Goal: Task Accomplishment & Management: Complete application form

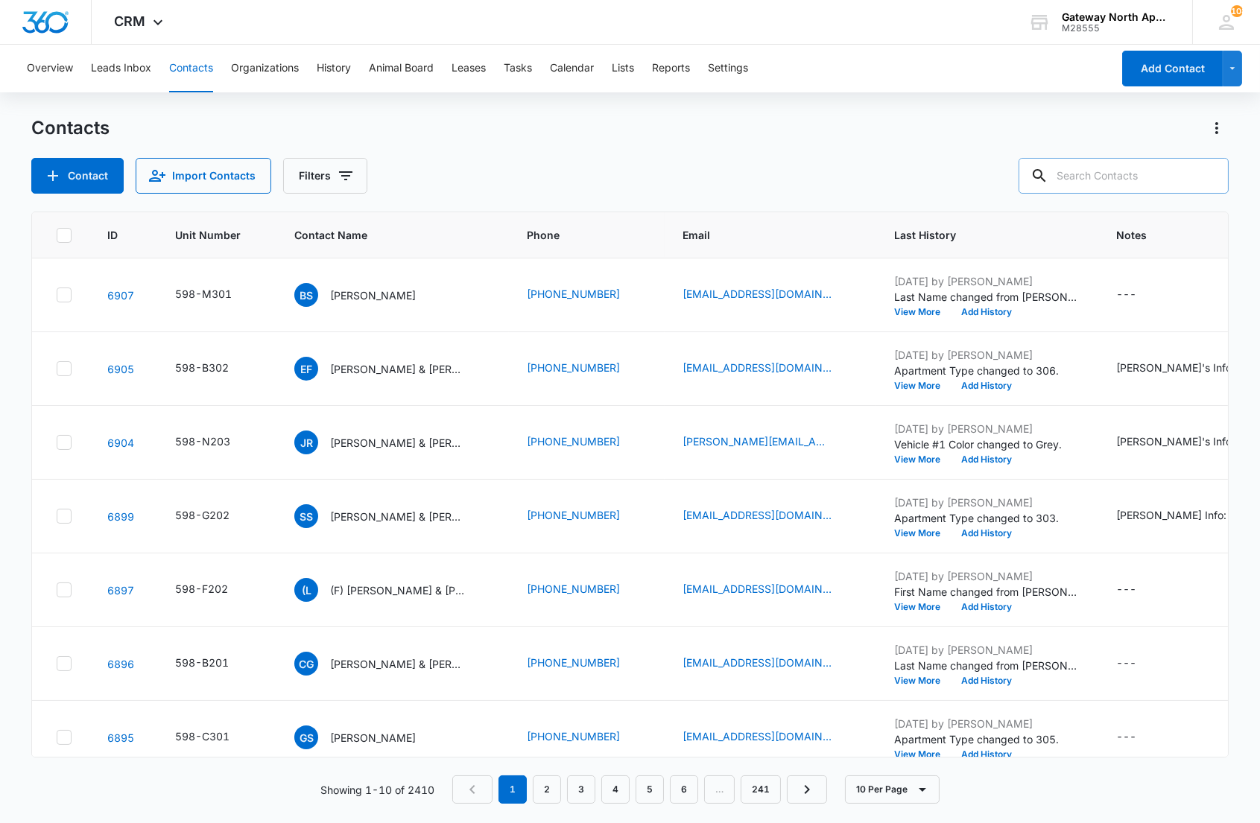
click at [1120, 177] on input "text" at bounding box center [1123, 176] width 210 height 36
type input "k303"
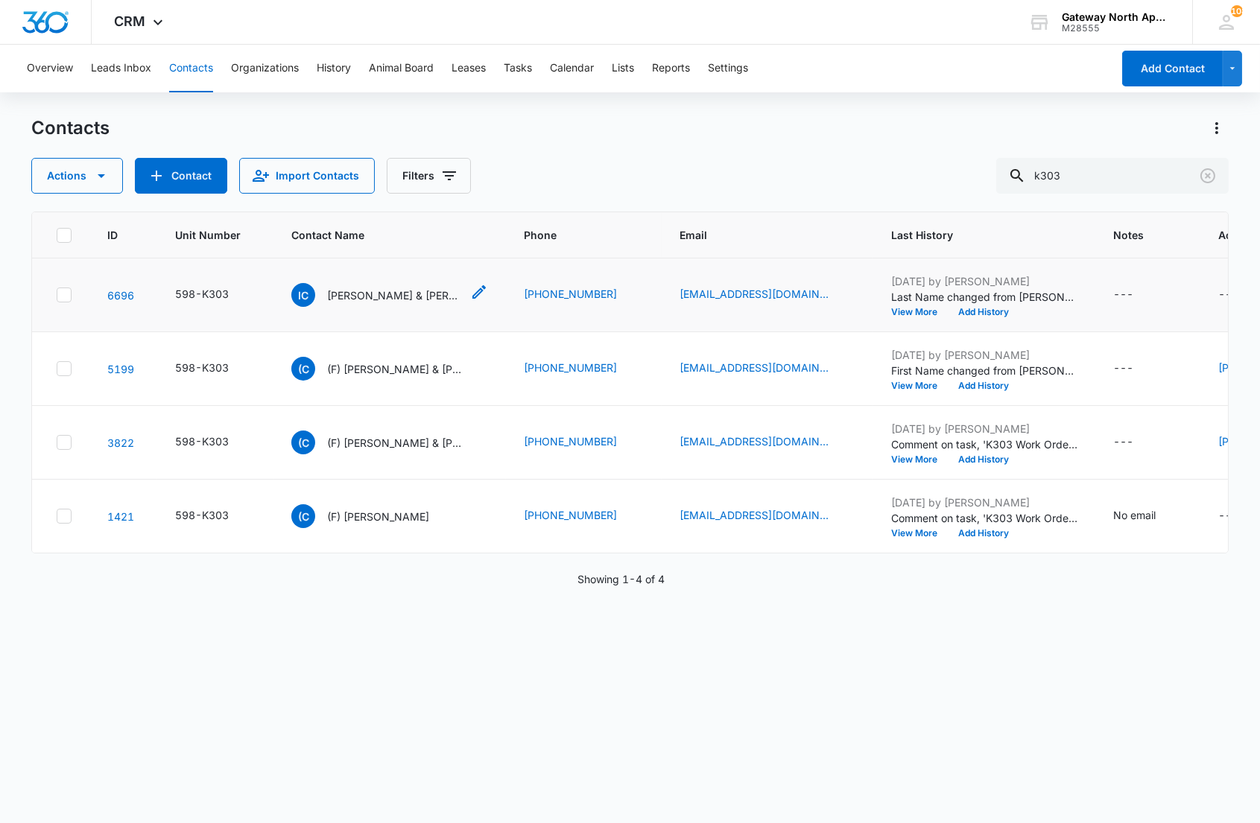
click at [423, 299] on p "[PERSON_NAME] & [PERSON_NAME]" at bounding box center [394, 296] width 134 height 16
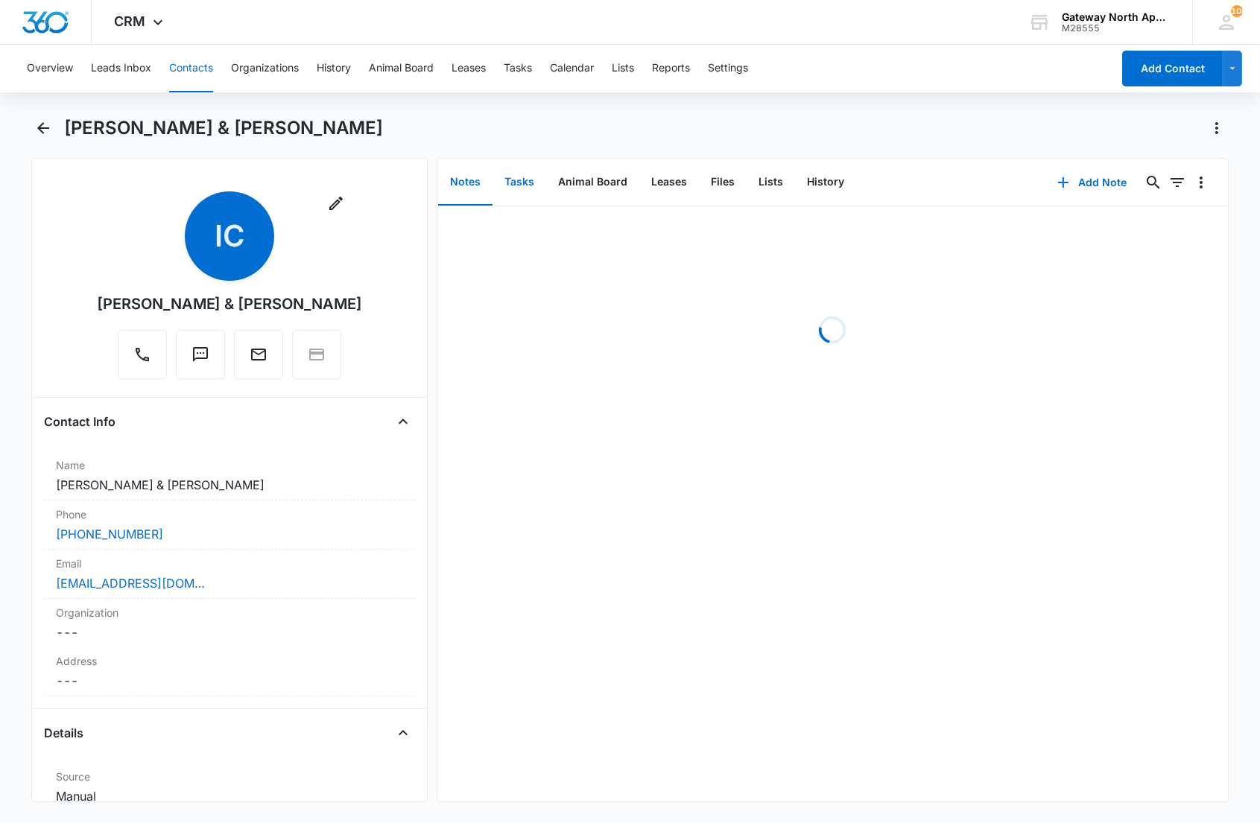
click at [520, 187] on button "Tasks" at bounding box center [519, 182] width 54 height 46
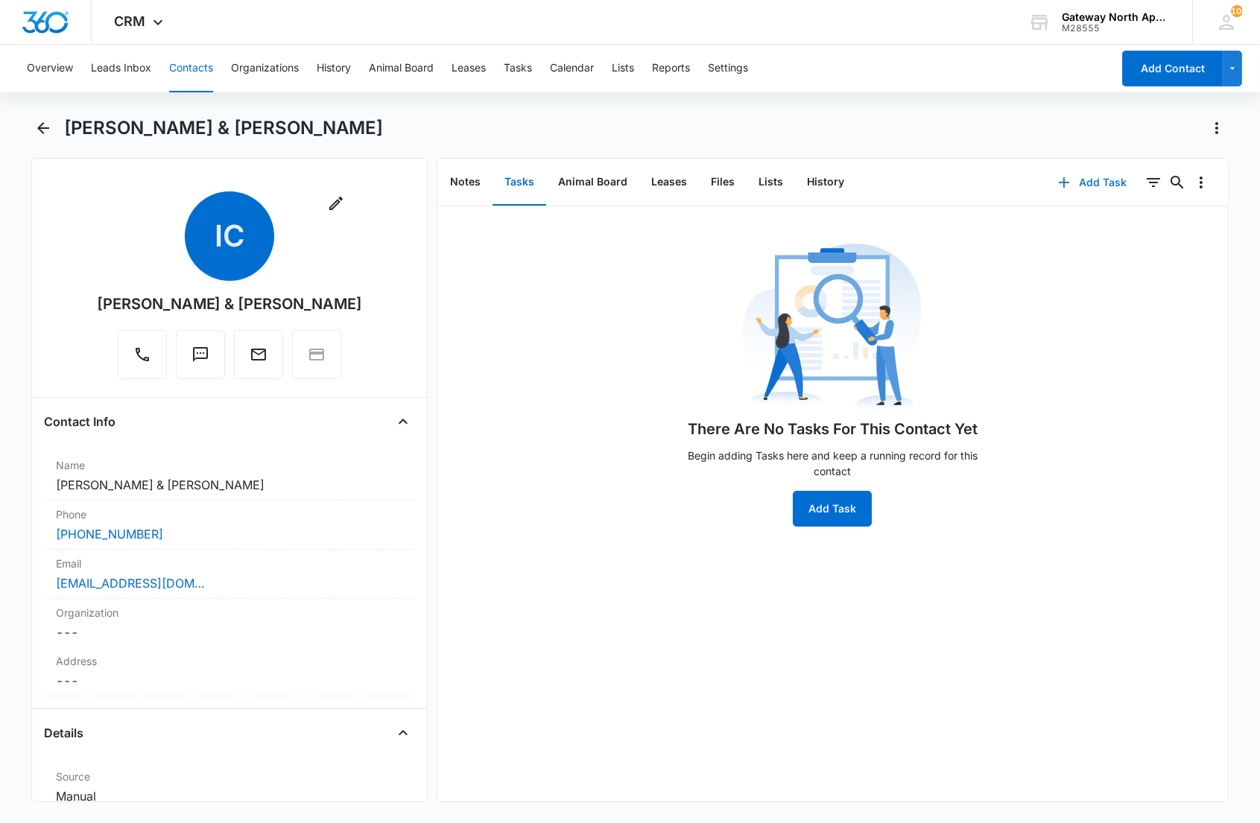
click at [1062, 191] on button "Add Task" at bounding box center [1092, 183] width 98 height 36
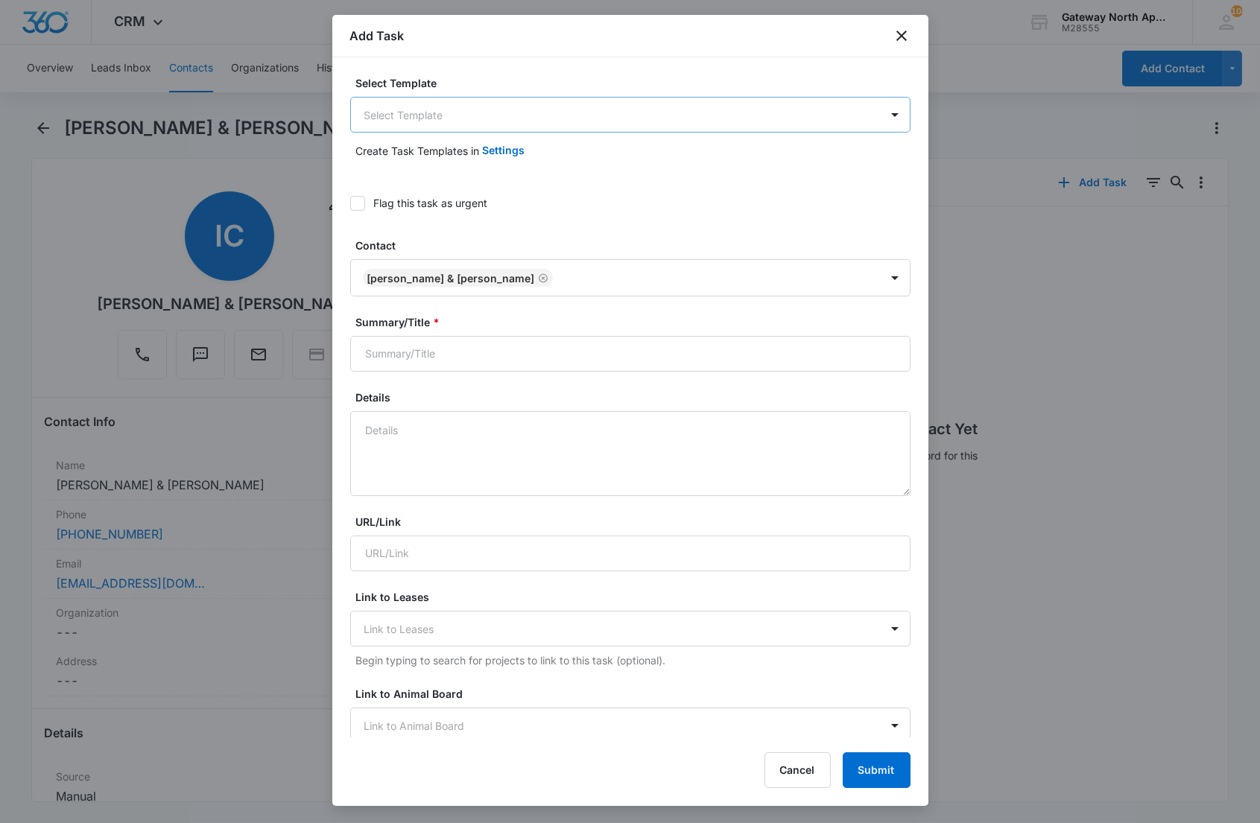
click at [576, 109] on body "CRM Apps Reputation Websites Forms CRM Email Social Content Ads Intelligence Fi…" at bounding box center [630, 411] width 1260 height 823
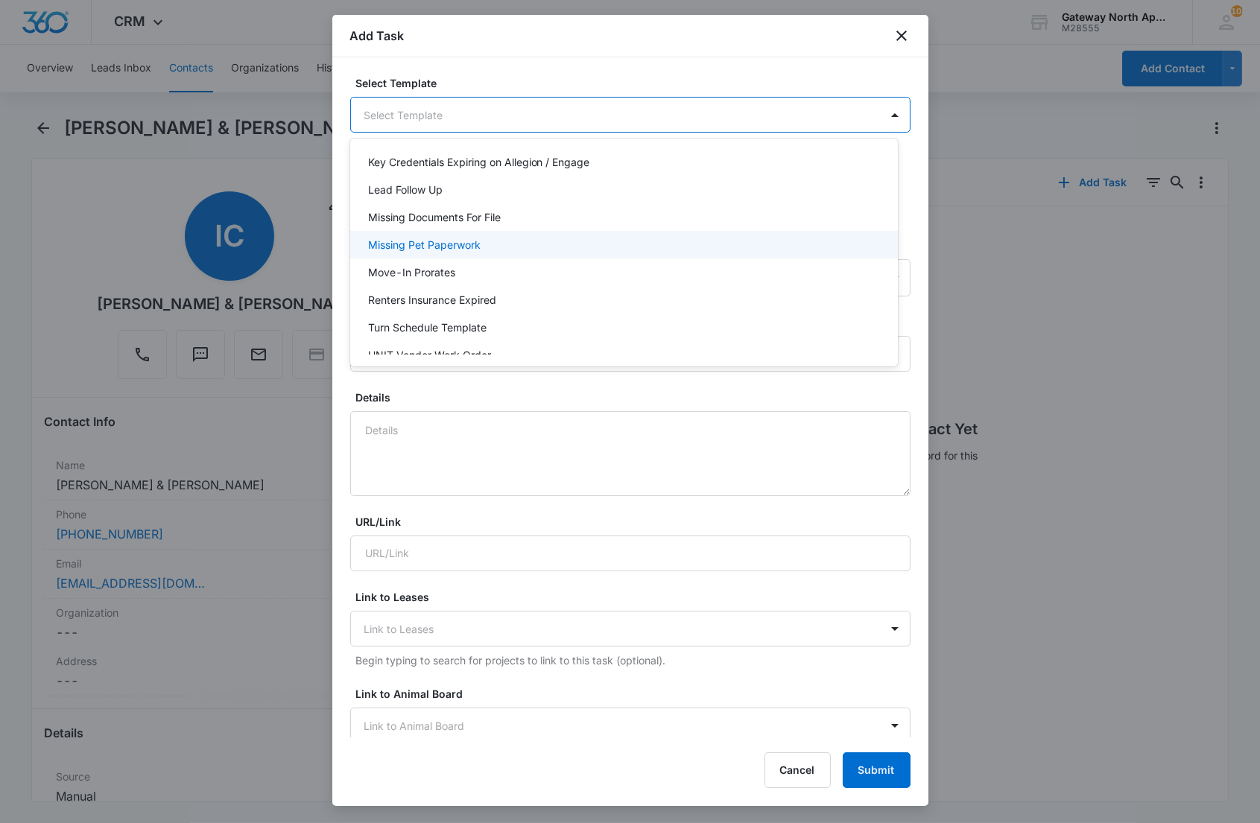
scroll to position [131, 0]
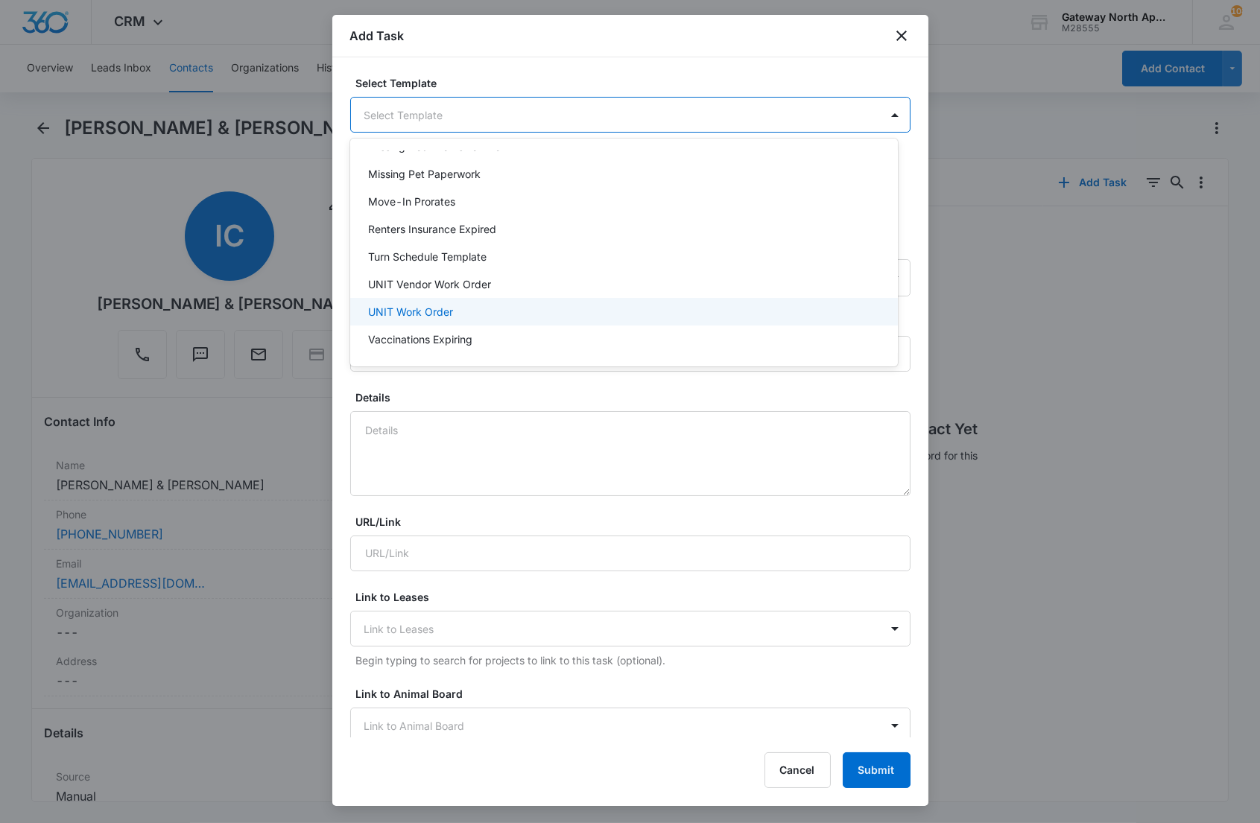
click at [522, 304] on div "UNIT Work Order" at bounding box center [622, 312] width 509 height 16
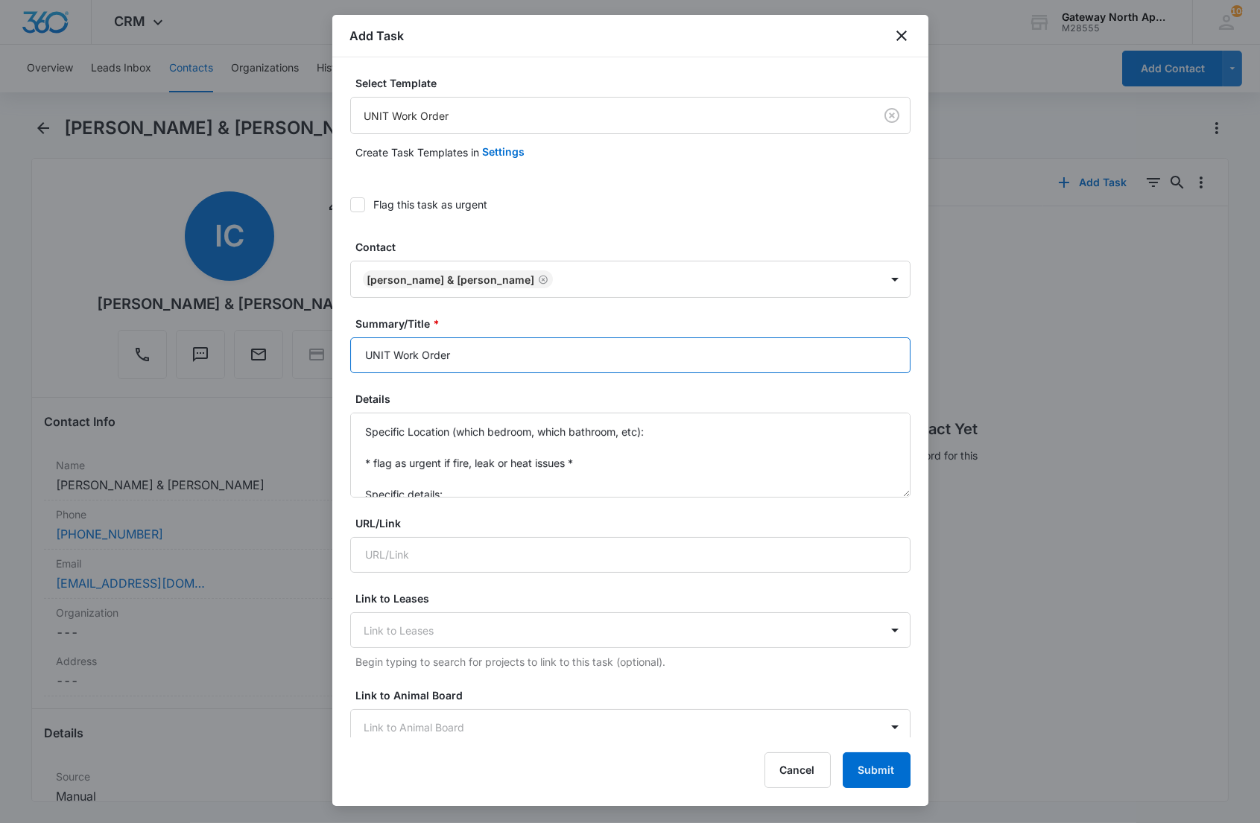
drag, startPoint x: 390, startPoint y: 350, endPoint x: 269, endPoint y: 338, distance: 121.3
click at [272, 339] on body "CRM Apps Reputation Websites Forms CRM Email Social Content Ads Intelligence Fi…" at bounding box center [630, 411] width 1260 height 823
type input "K303 Work Order"
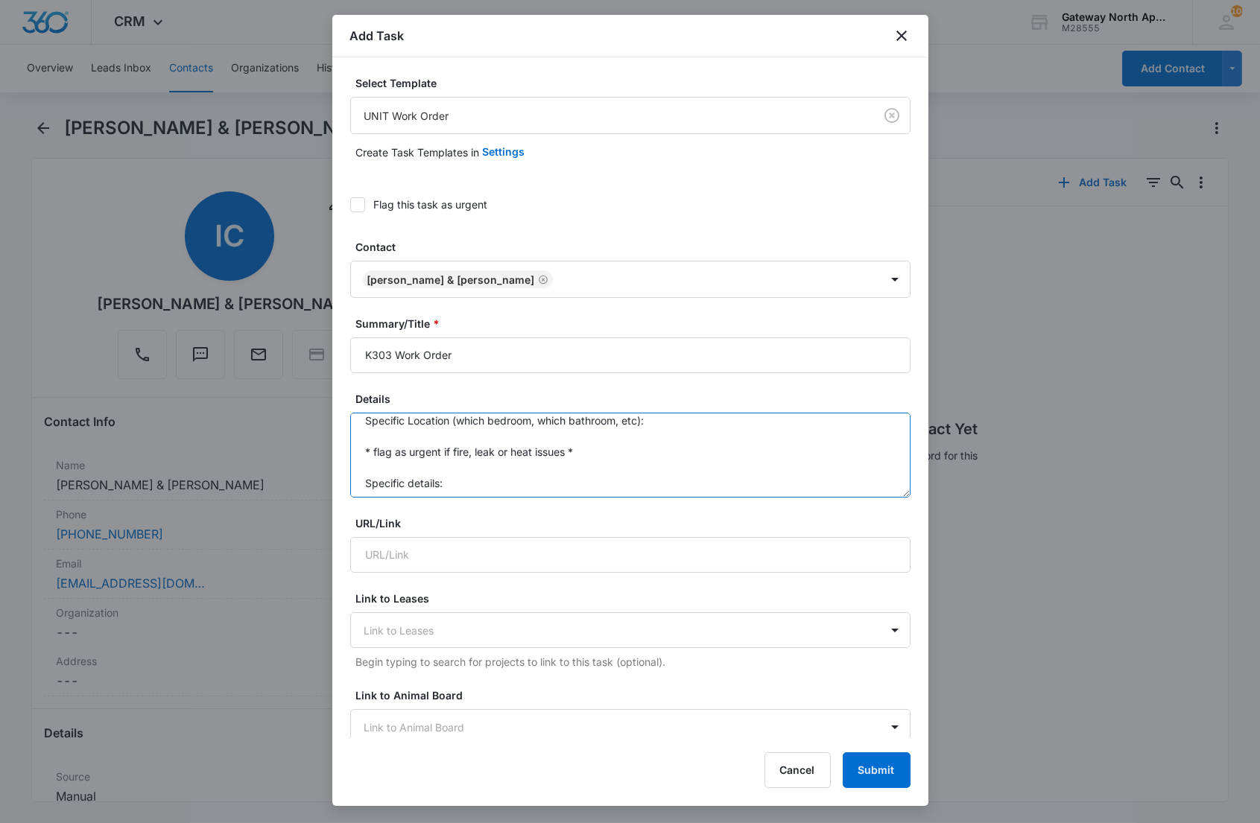
scroll to position [0, 0]
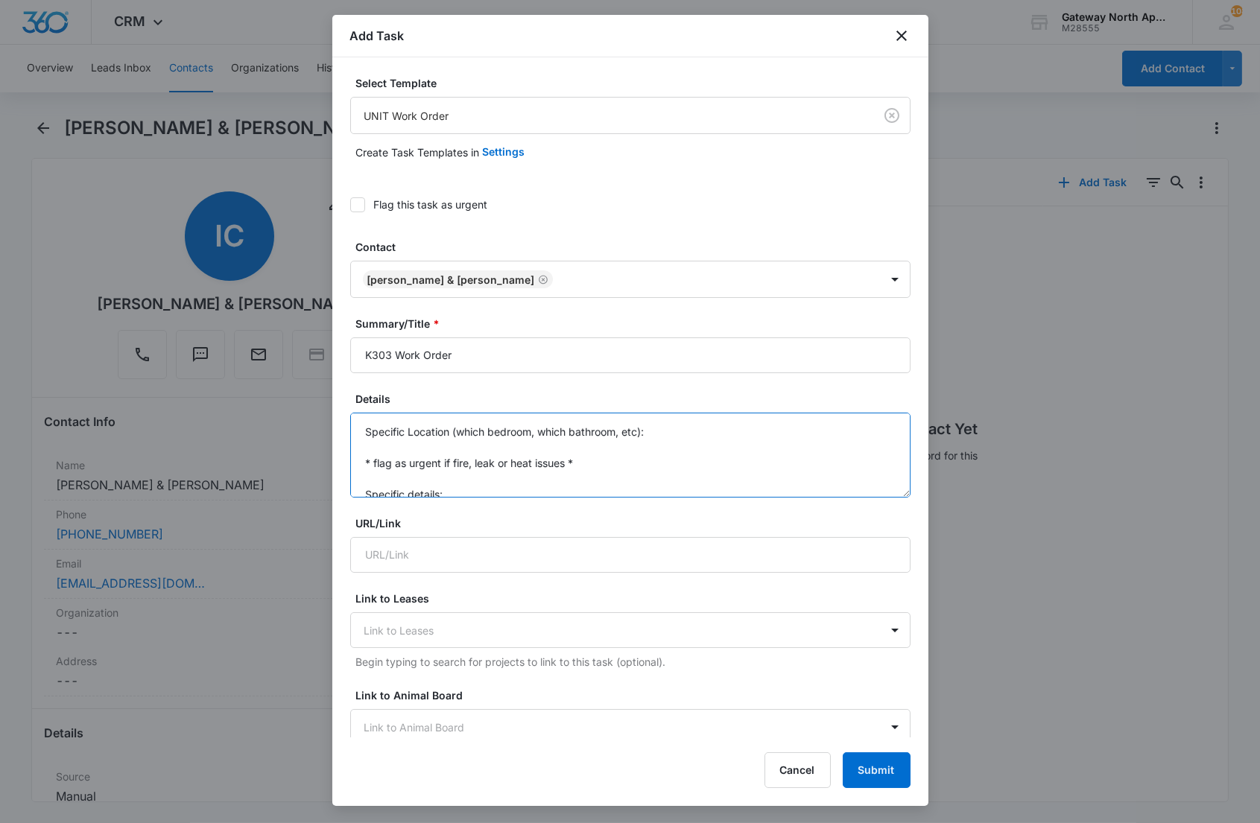
drag, startPoint x: 444, startPoint y: 489, endPoint x: 337, endPoint y: 383, distance: 150.7
click at [337, 383] on div "Select Template UNIT Work Order Create Task Templates in Settings Flag this tas…" at bounding box center [630, 397] width 596 height 680
click at [548, 449] on textarea "call before: [PHONE_NUMBER]" at bounding box center [630, 455] width 560 height 85
drag, startPoint x: 440, startPoint y: 465, endPoint x: 337, endPoint y: 466, distance: 103.6
click at [337, 466] on div "Select Template UNIT Work Order Create Task Templates in Settings Flag this tas…" at bounding box center [630, 397] width 596 height 680
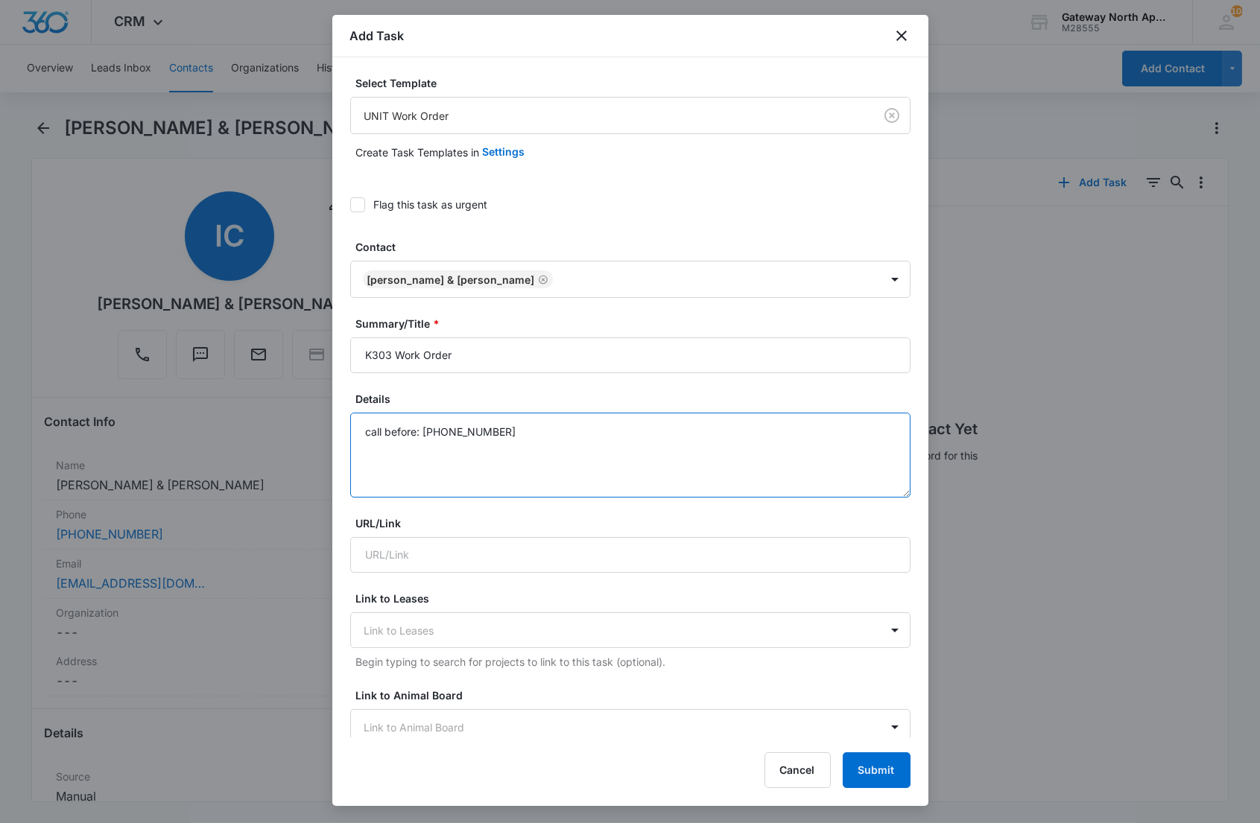
paste textarea "• The microwave keeps tripping the breaker whenever we use it. • The shower dra…"
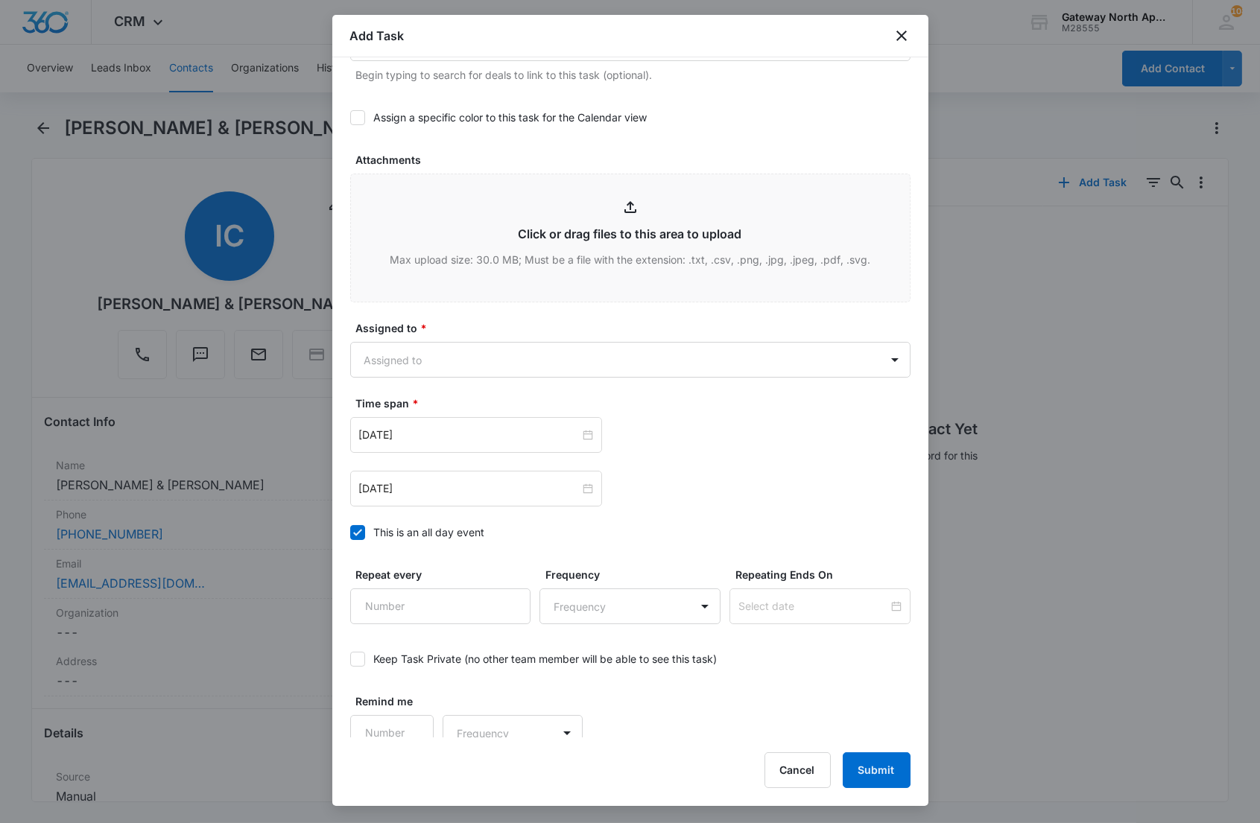
scroll to position [697, 0]
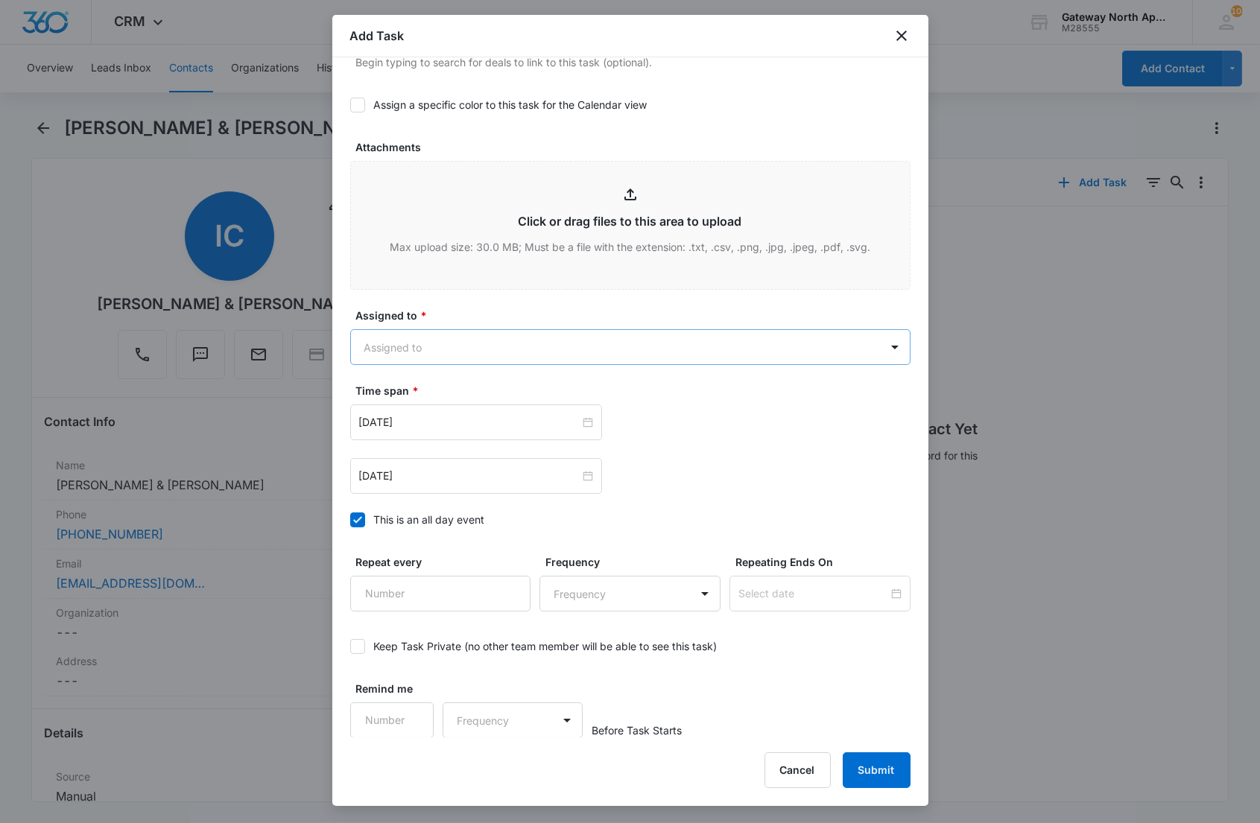
type textarea "call before: [PHONE_NUMBER] • The microwave keeps tripping the breaker whenever…"
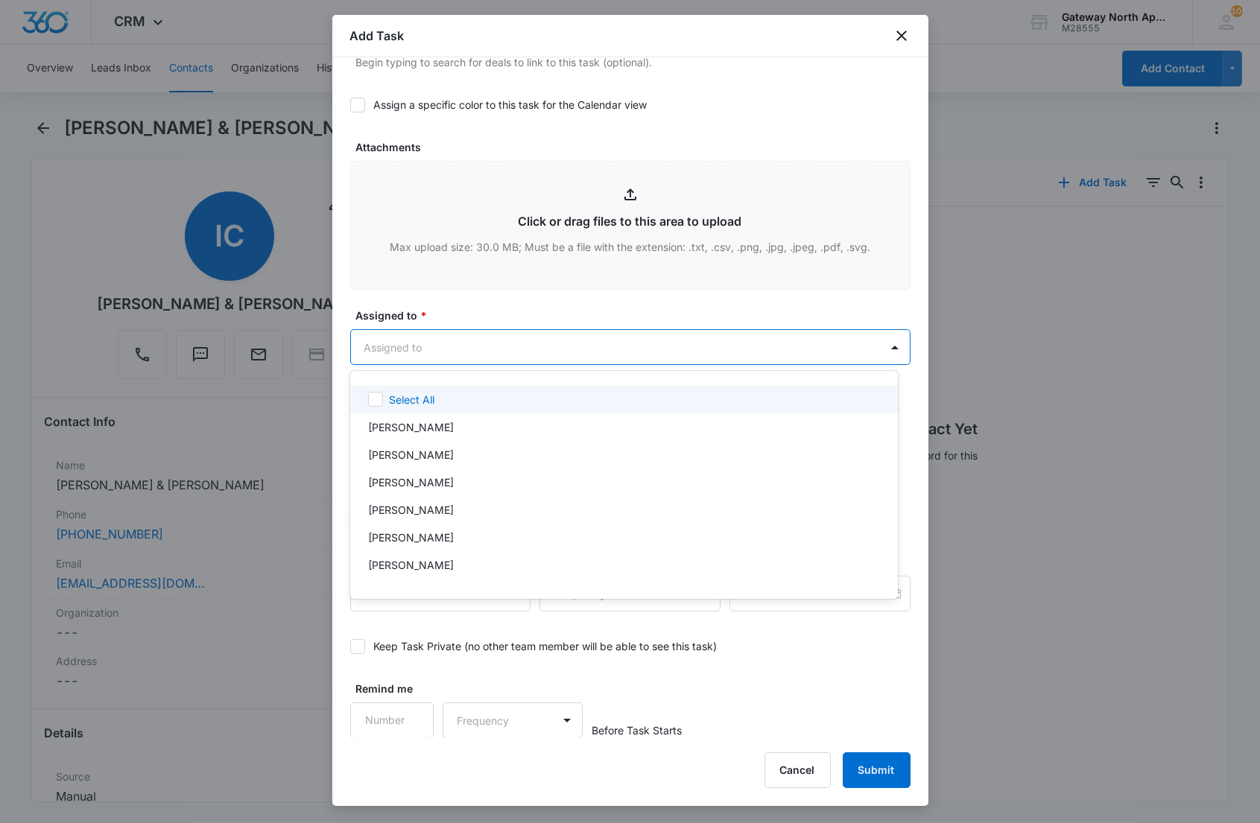
click at [533, 348] on body "CRM Apps Reputation Websites Forms CRM Email Social Content Ads Intelligence Fi…" at bounding box center [630, 411] width 1260 height 823
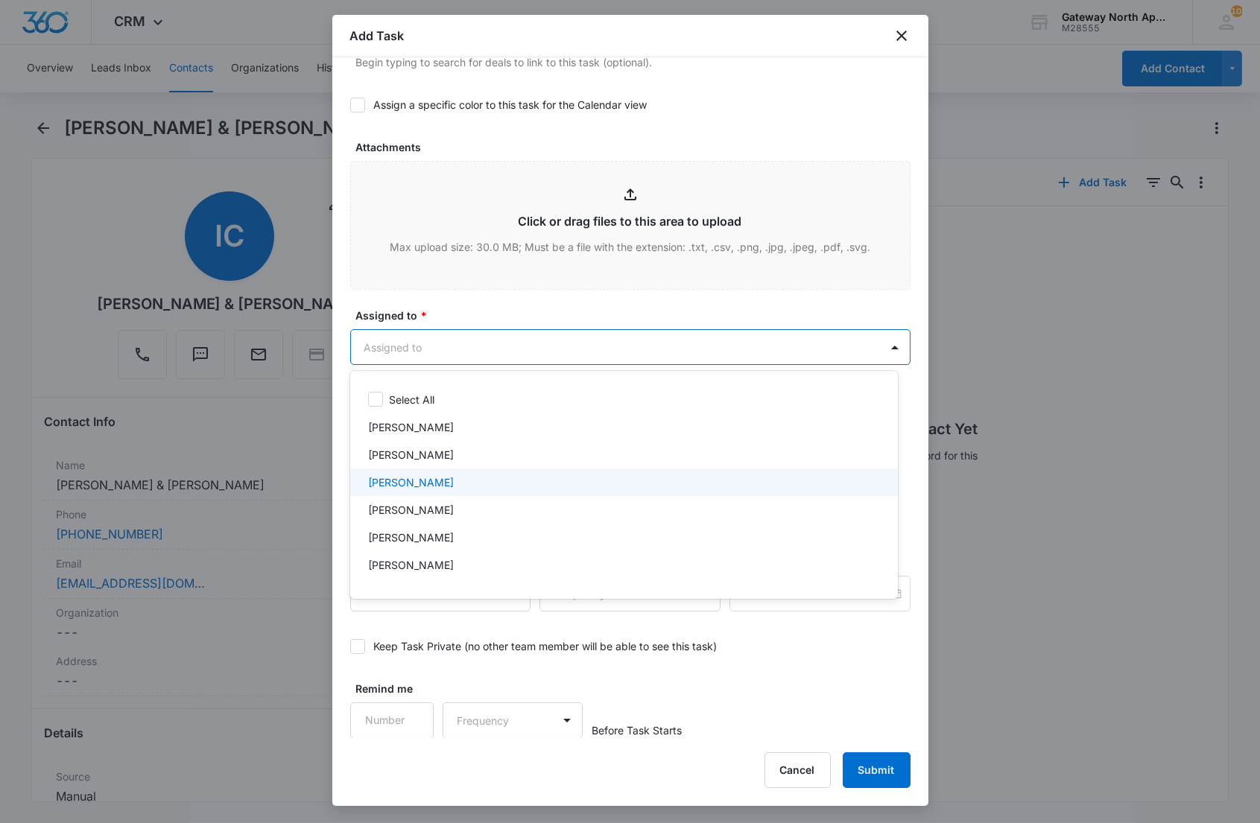
click at [496, 482] on div "[PERSON_NAME]" at bounding box center [622, 483] width 509 height 16
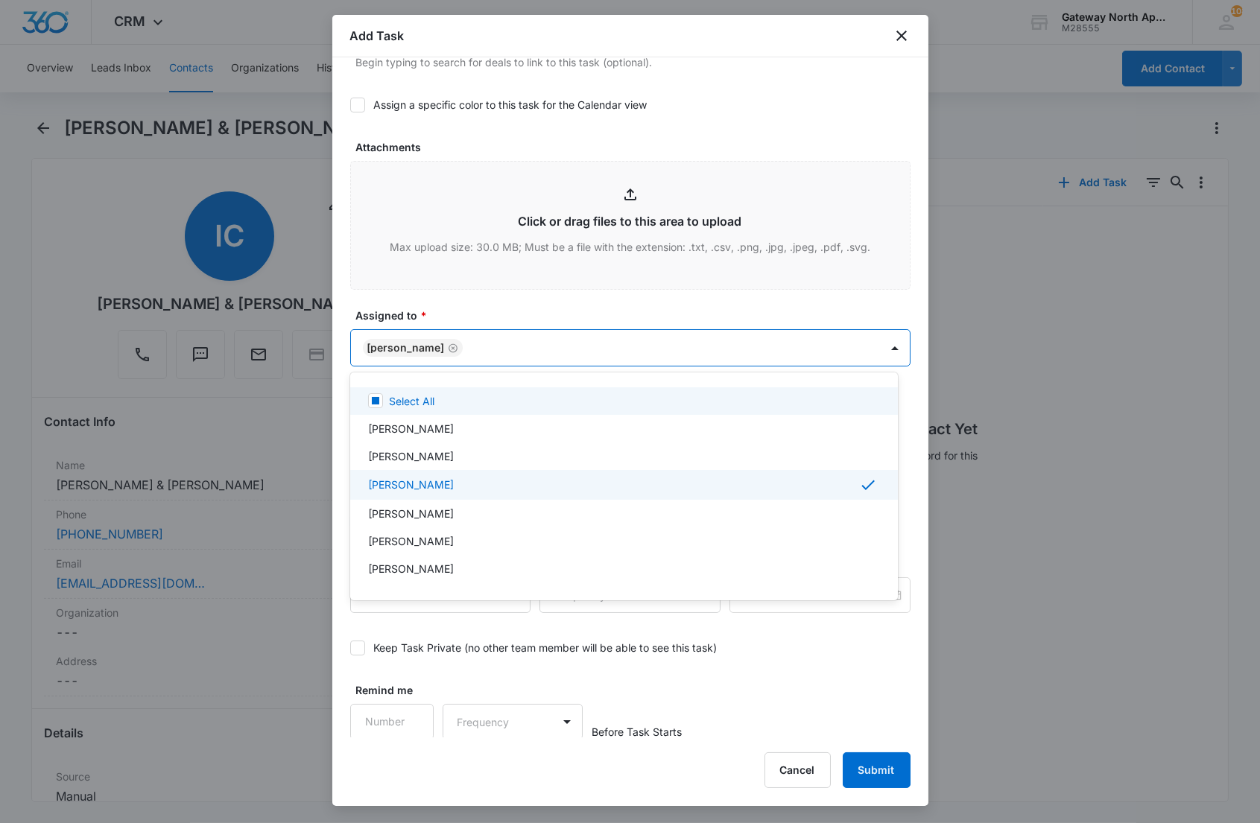
click at [556, 299] on div at bounding box center [630, 411] width 1260 height 823
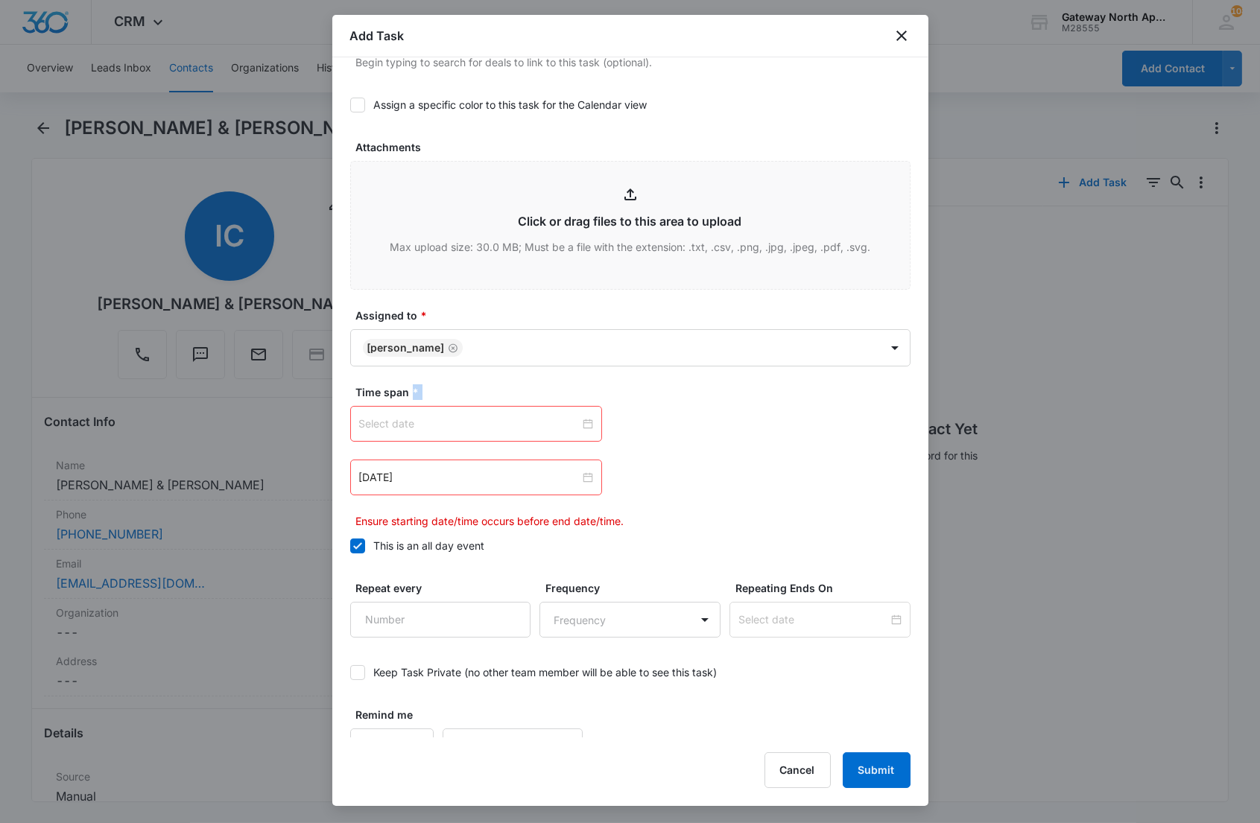
click at [584, 425] on div at bounding box center [476, 424] width 234 height 16
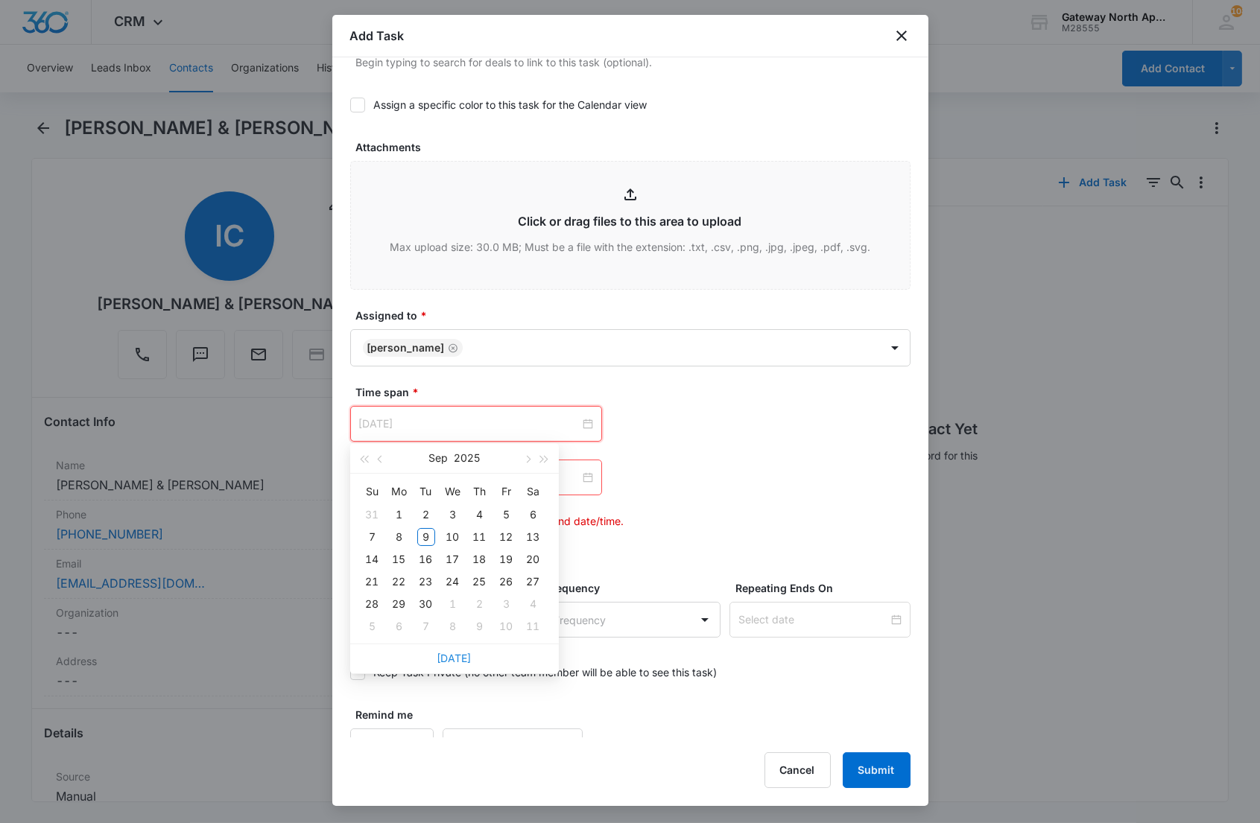
type input "[DATE]"
click at [460, 656] on link "[DATE]" at bounding box center [454, 658] width 34 height 13
type input "[DATE]"
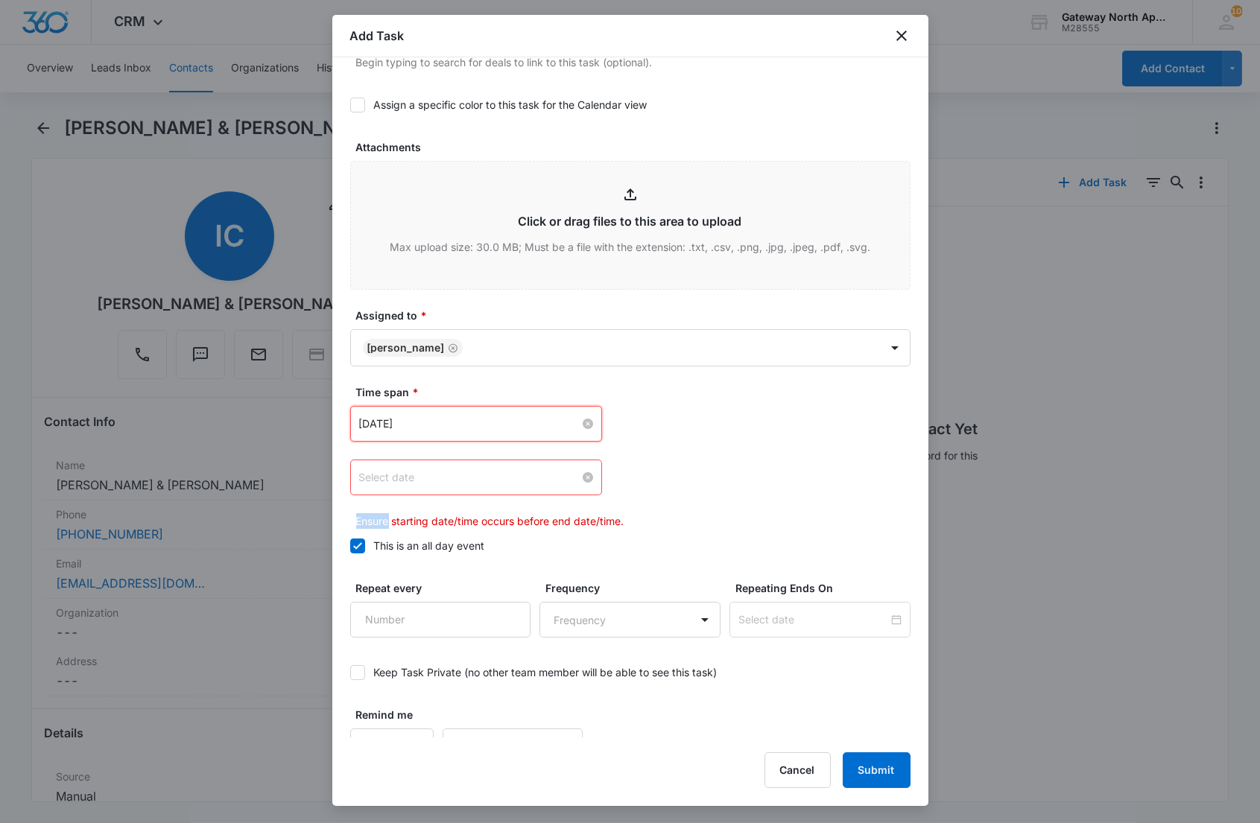
click at [578, 479] on div at bounding box center [476, 477] width 234 height 16
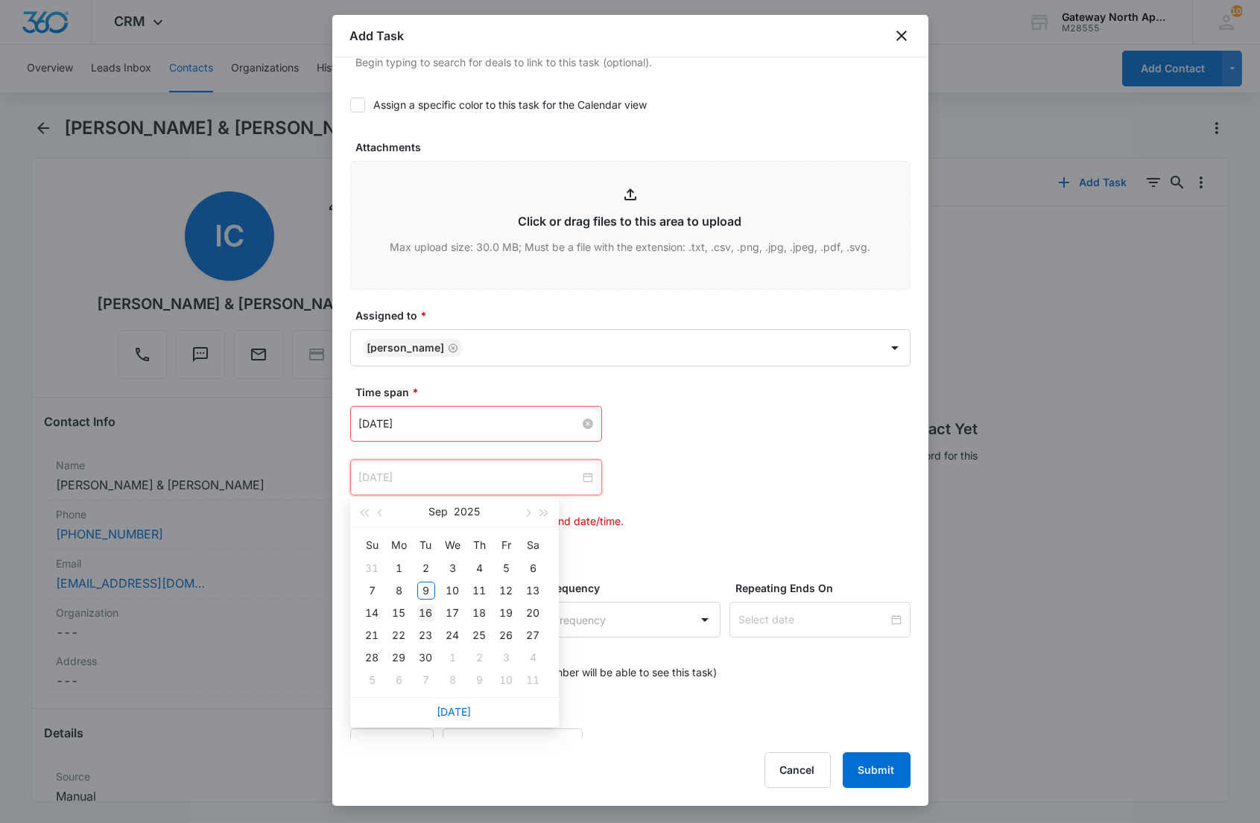
type input "[DATE]"
click at [428, 615] on div "16" at bounding box center [426, 613] width 18 height 18
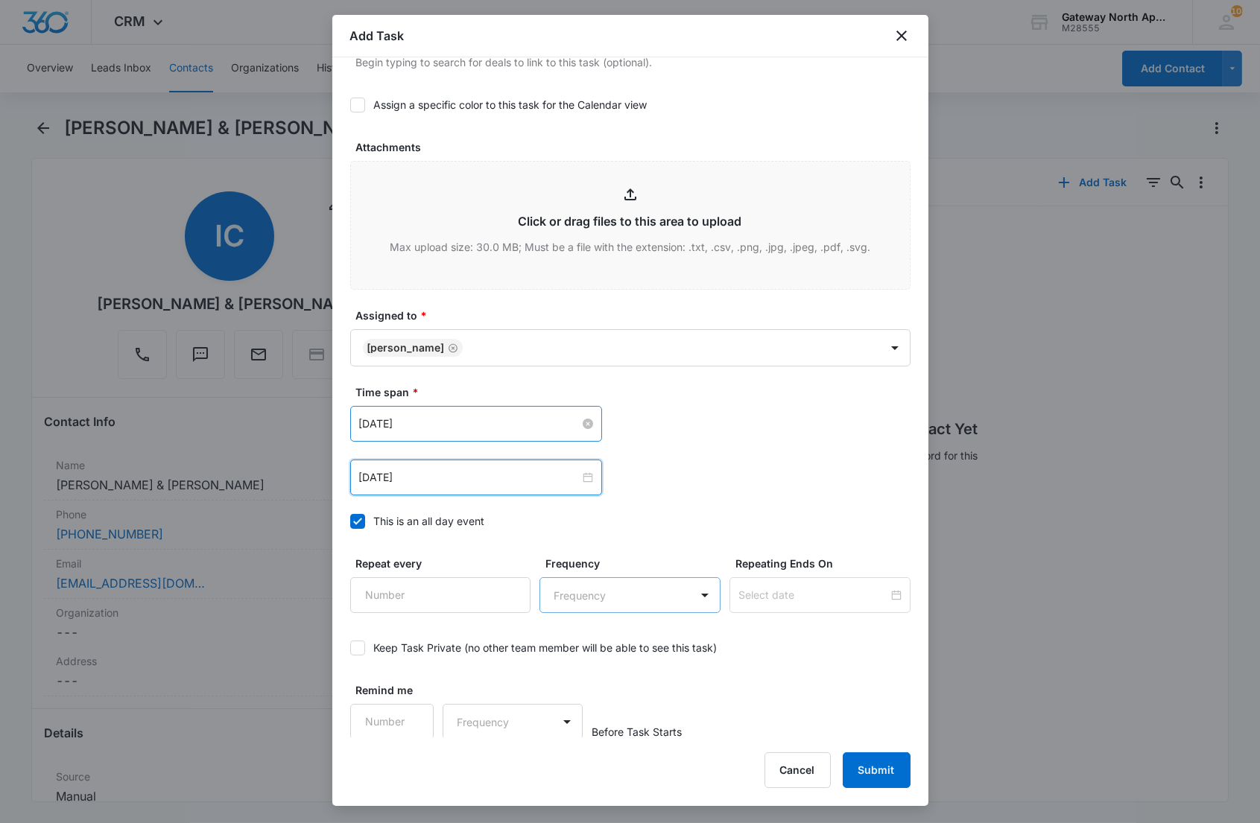
scroll to position [698, 0]
click at [882, 762] on button "Submit" at bounding box center [877, 770] width 68 height 36
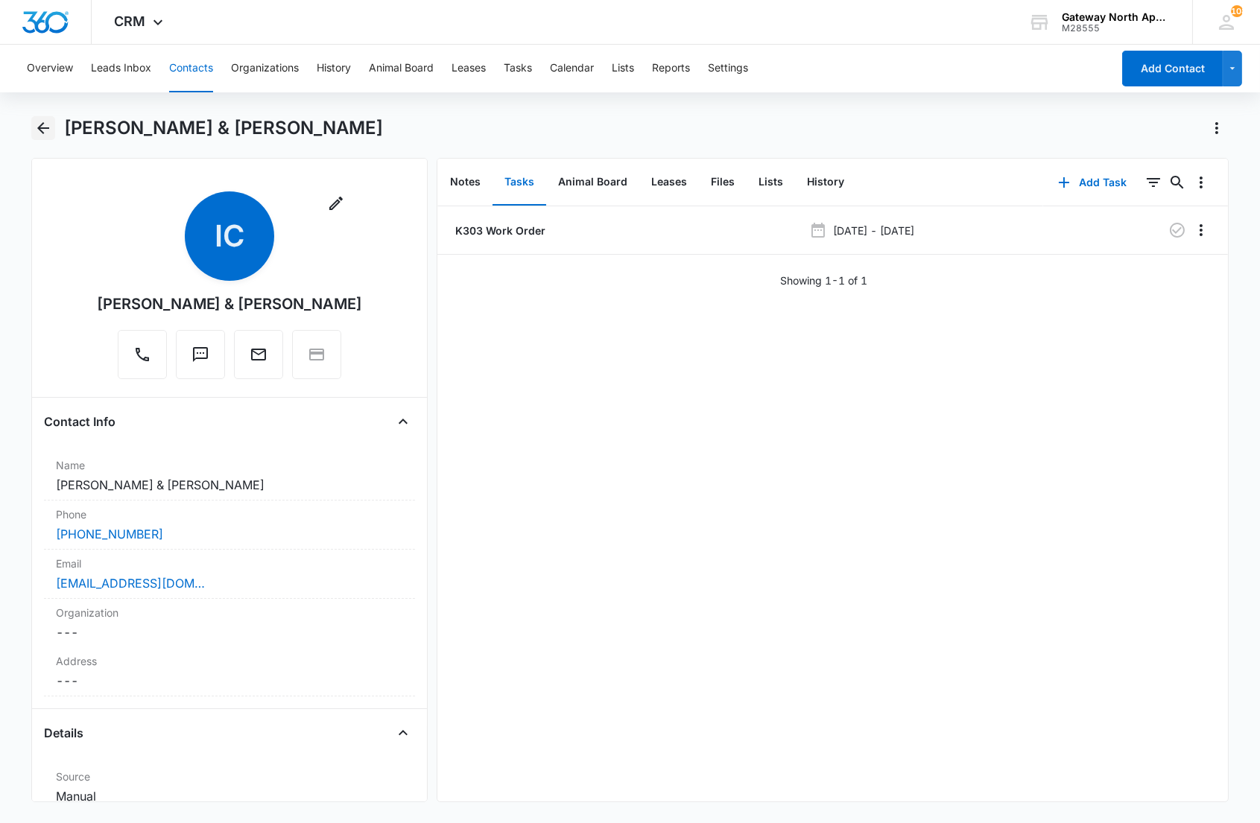
click at [34, 124] on icon "Back" at bounding box center [43, 128] width 18 height 18
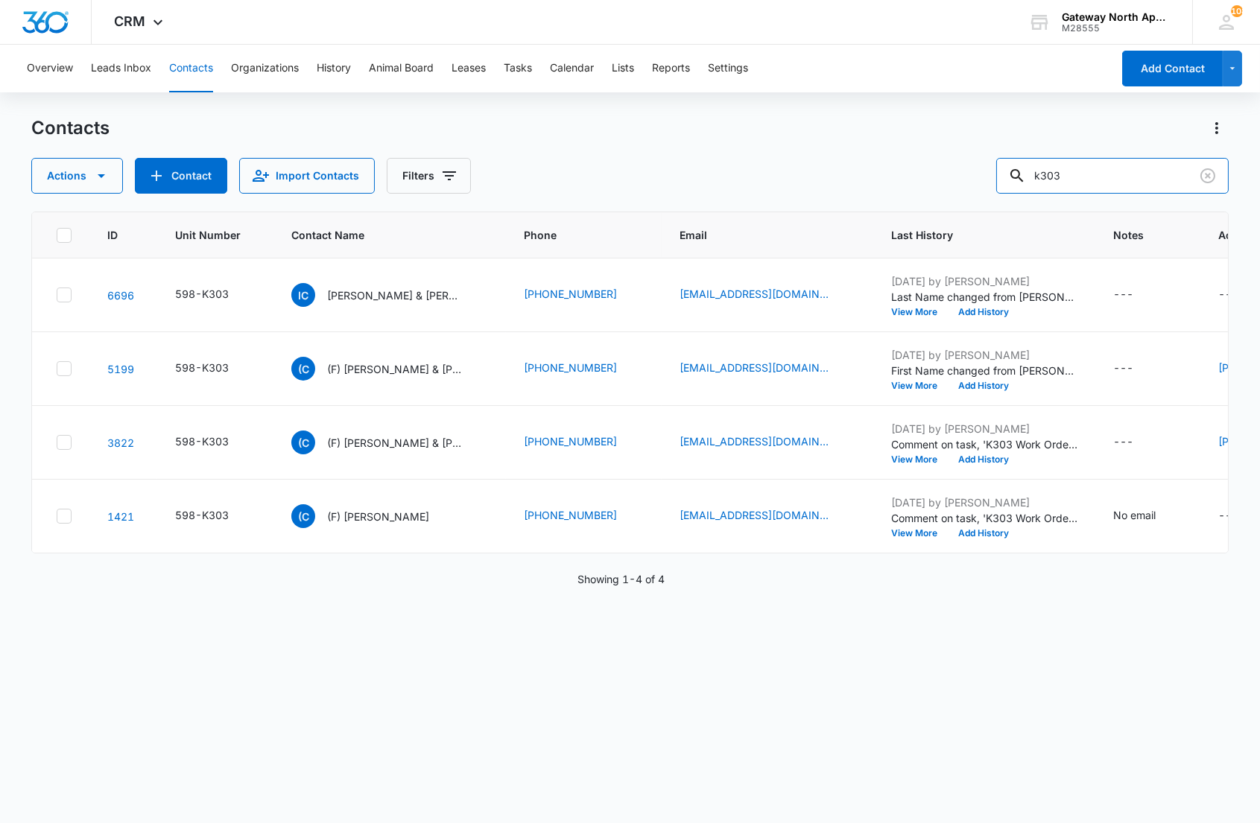
drag, startPoint x: 1064, startPoint y: 172, endPoint x: 952, endPoint y: 172, distance: 111.8
click at [952, 172] on div "Actions Contact Import Contacts Filters k303" at bounding box center [629, 176] width 1196 height 36
type input "n100"
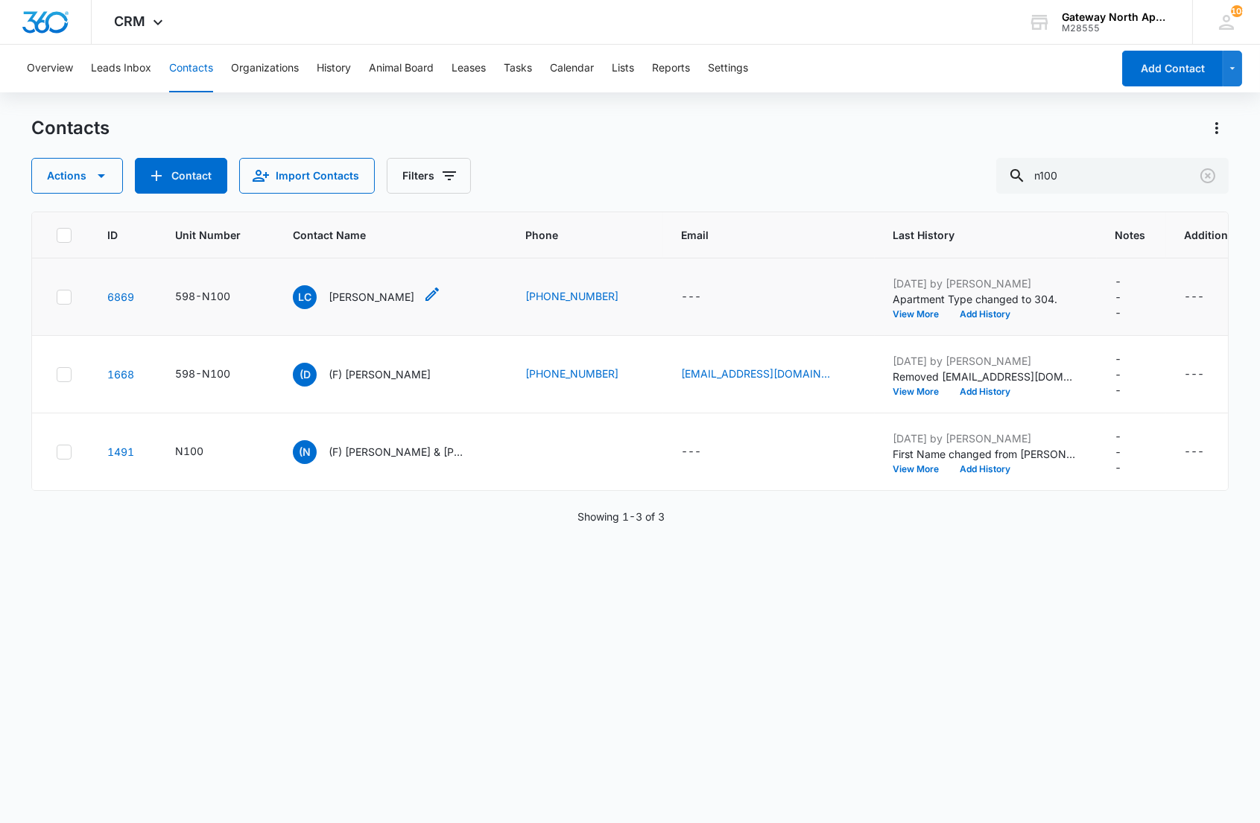
click at [345, 297] on p "[PERSON_NAME]" at bounding box center [372, 297] width 86 height 16
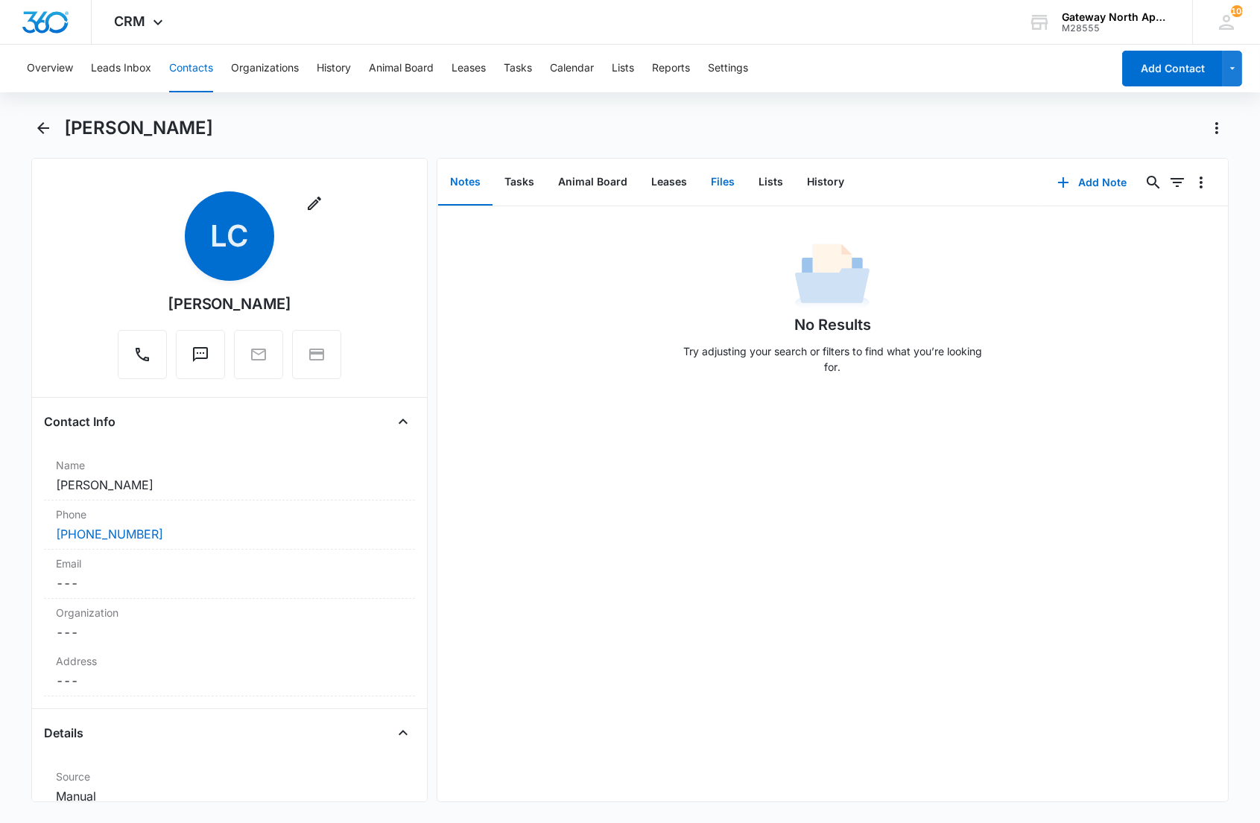
click at [705, 188] on button "Files" at bounding box center [723, 182] width 48 height 46
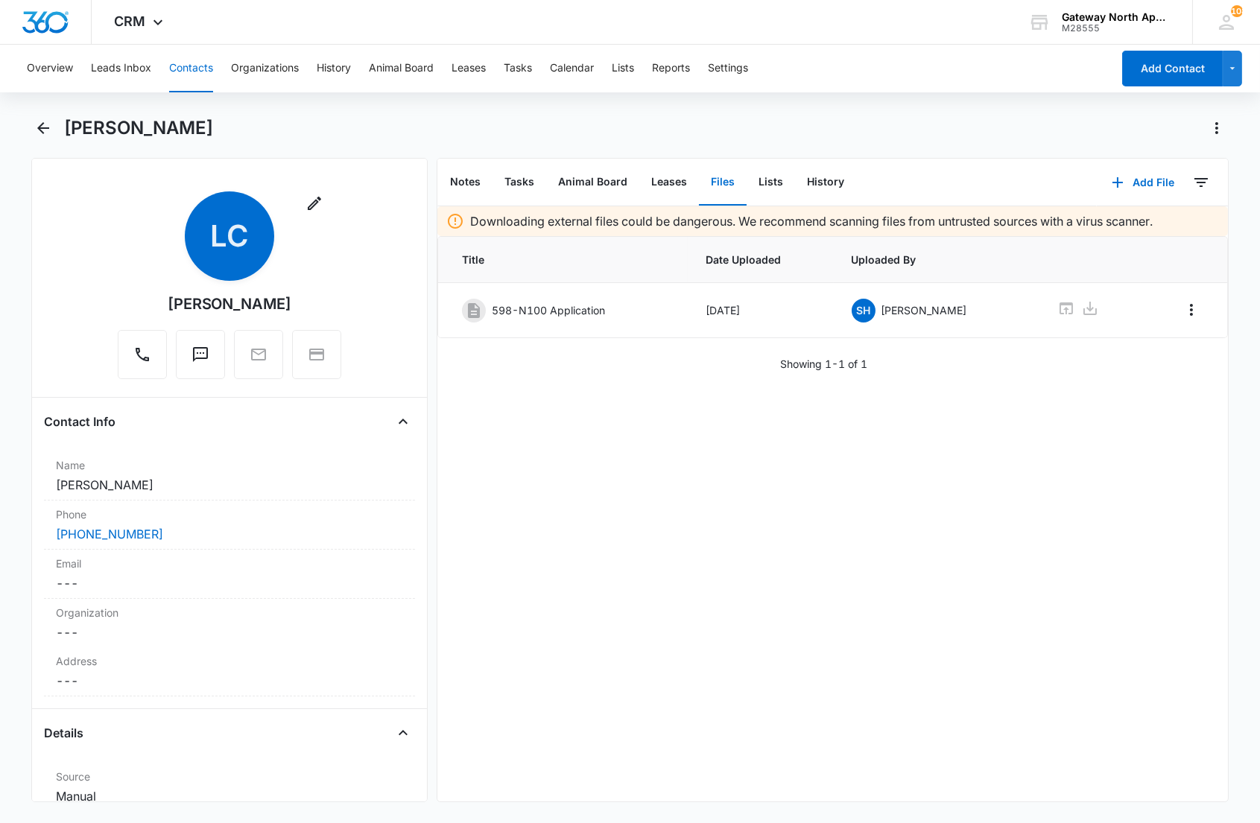
click at [825, 214] on p "Downloading external files could be dangerous. We recommend scanning files from…" at bounding box center [811, 221] width 682 height 18
click at [1113, 180] on icon "button" at bounding box center [1118, 183] width 18 height 18
click at [1092, 228] on div "Upload Files" at bounding box center [1122, 229] width 60 height 10
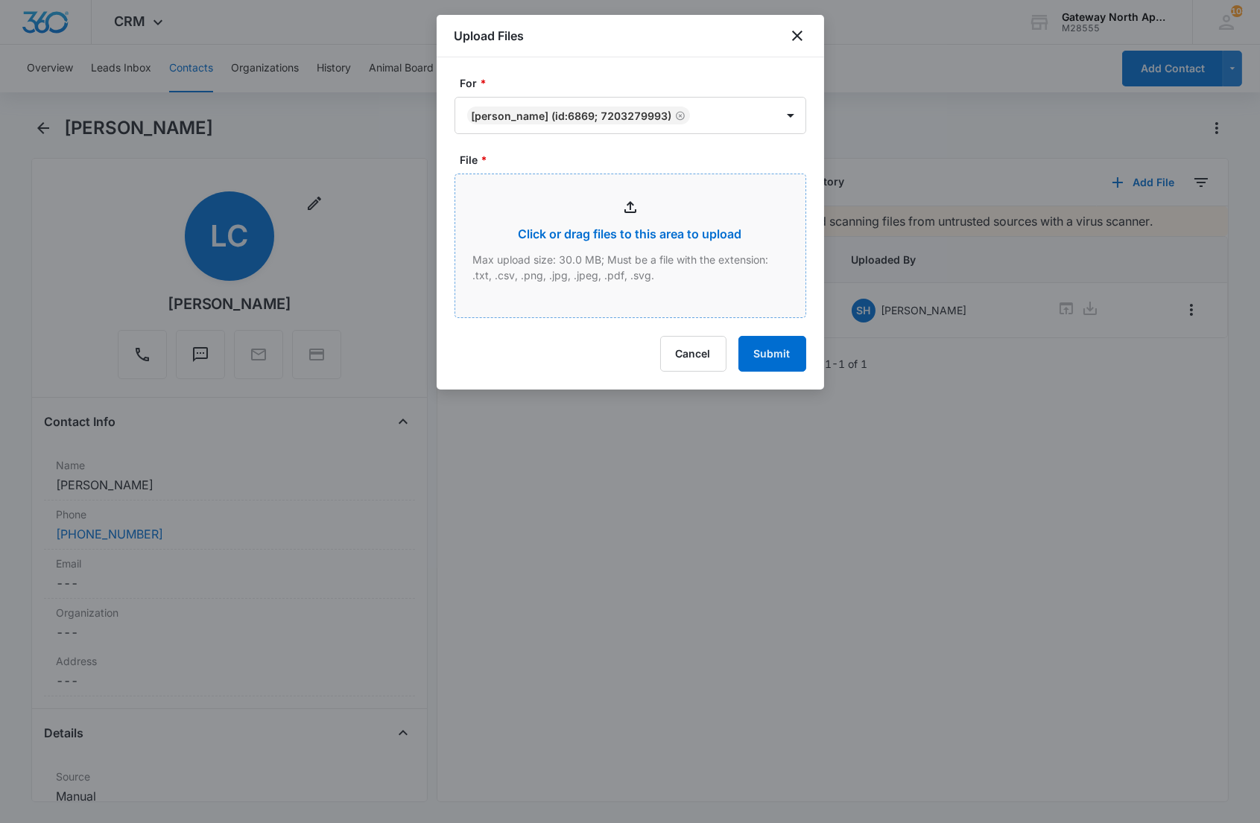
type input "C:\fakepath\Xerox Scan_09092025140815.pdf"
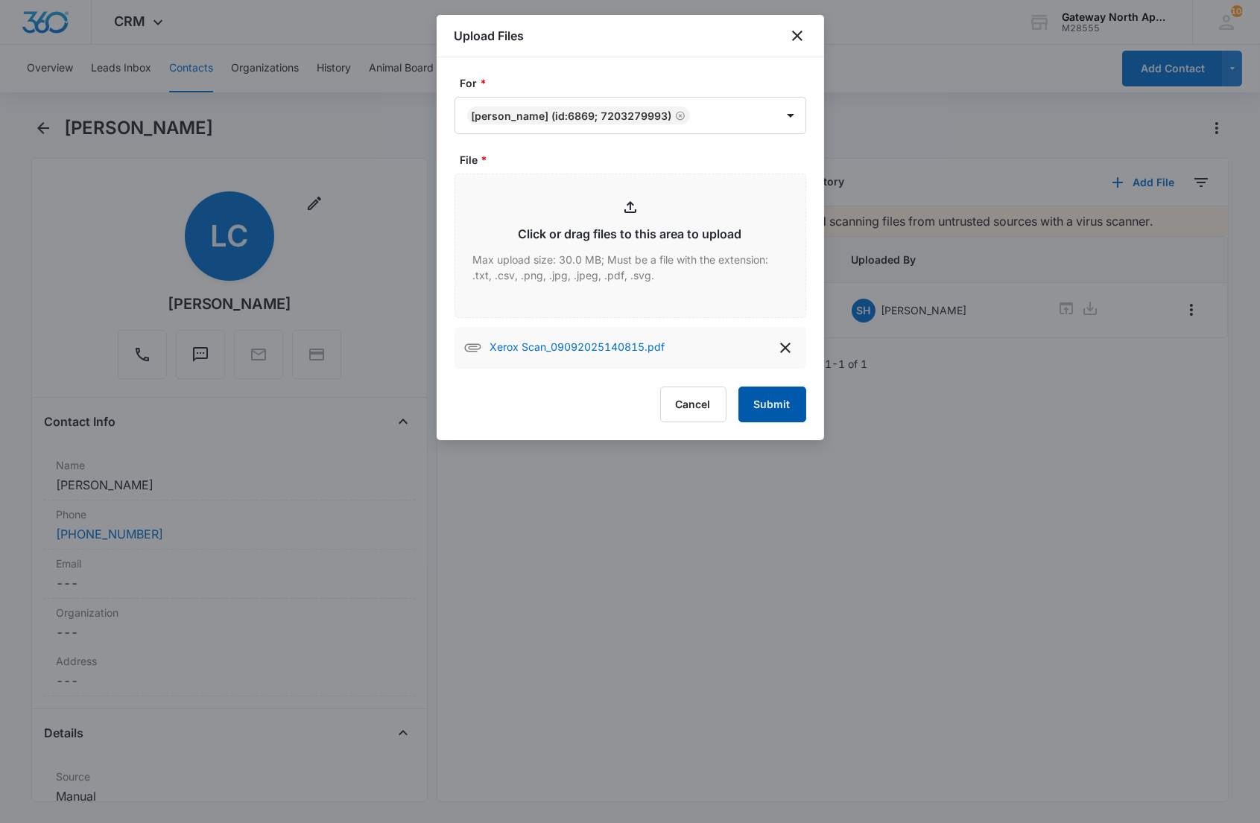
click at [768, 400] on button "Submit" at bounding box center [772, 405] width 68 height 36
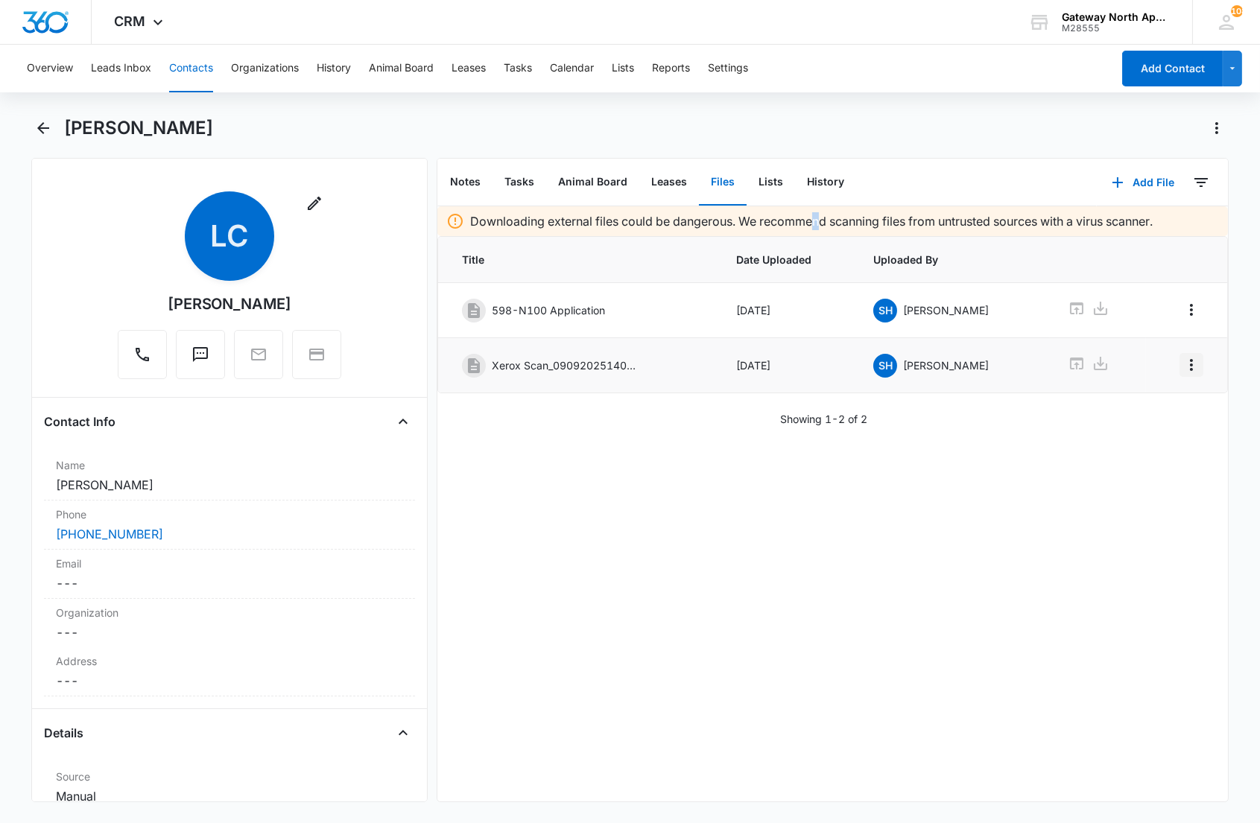
drag, startPoint x: 1176, startPoint y: 358, endPoint x: 1156, endPoint y: 375, distance: 26.4
click at [1182, 359] on icon "Overflow Menu" at bounding box center [1191, 365] width 18 height 18
click at [1138, 403] on div "Edit" at bounding box center [1138, 408] width 31 height 10
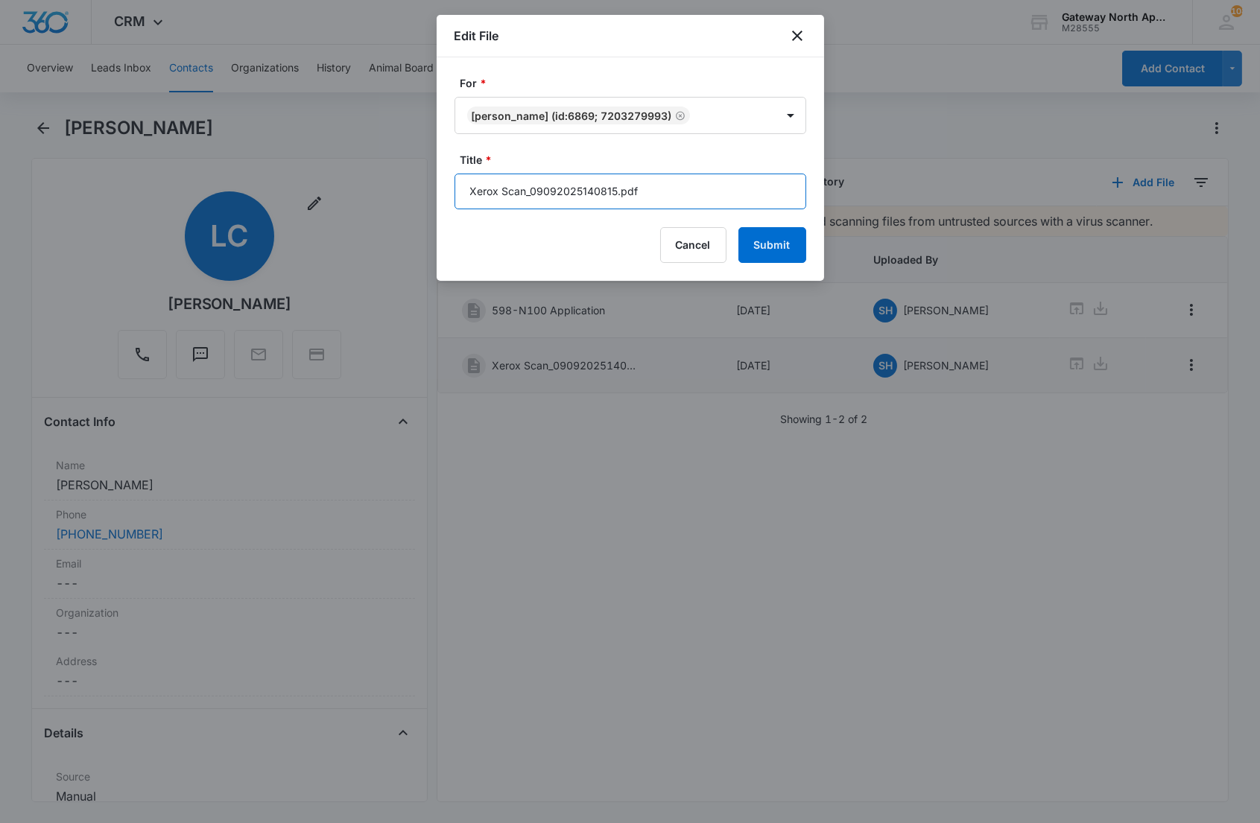
drag, startPoint x: 629, startPoint y: 191, endPoint x: 427, endPoint y: 170, distance: 203.0
click at [425, 184] on body "CRM Apps Reputation Websites Forms CRM Email Social Content Ads Intelligence Fi…" at bounding box center [630, 411] width 1260 height 823
click at [575, 196] on input "598-N100 Lease (" at bounding box center [630, 192] width 352 height 36
click at [683, 197] on input "598-N100 Lease ([DATE]-" at bounding box center [630, 192] width 352 height 36
type input "598-N100 Lease ([DATE]-[DATE])"
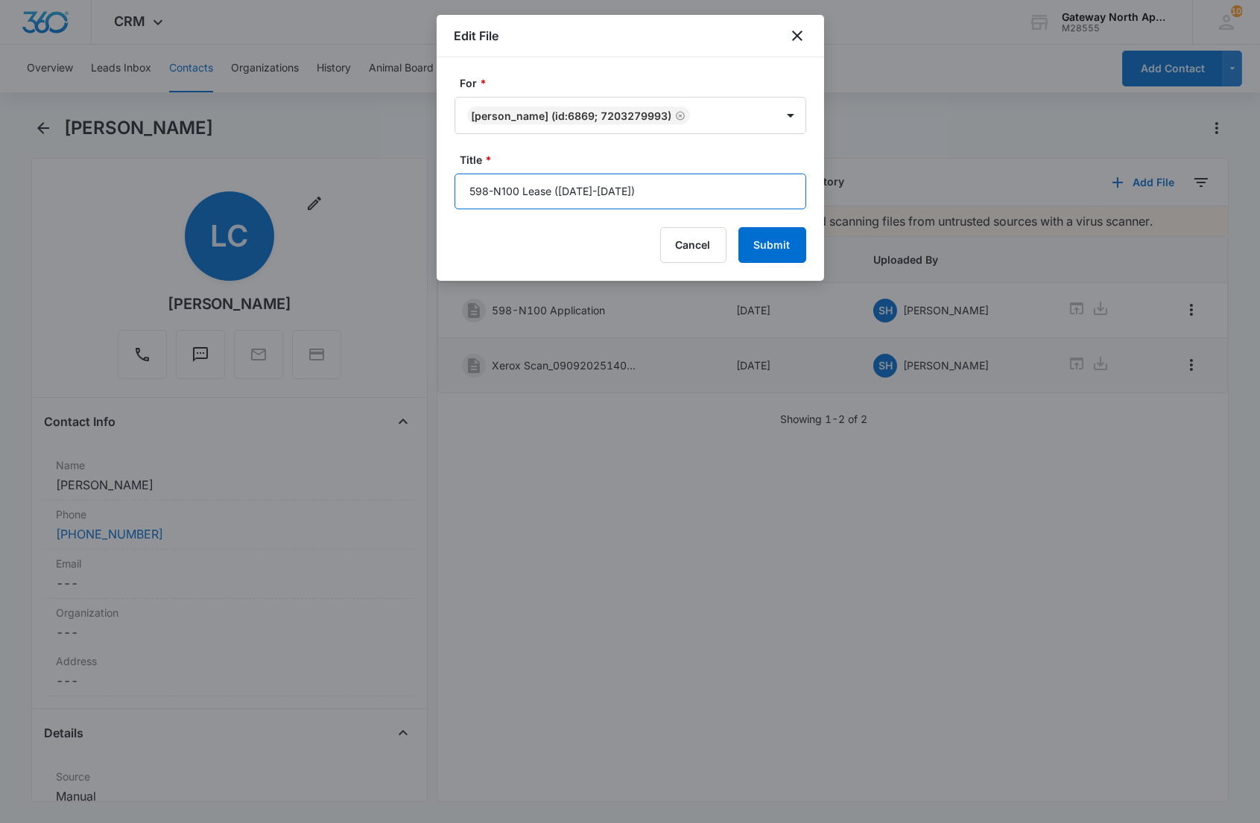
click at [738, 227] on button "Submit" at bounding box center [772, 245] width 68 height 36
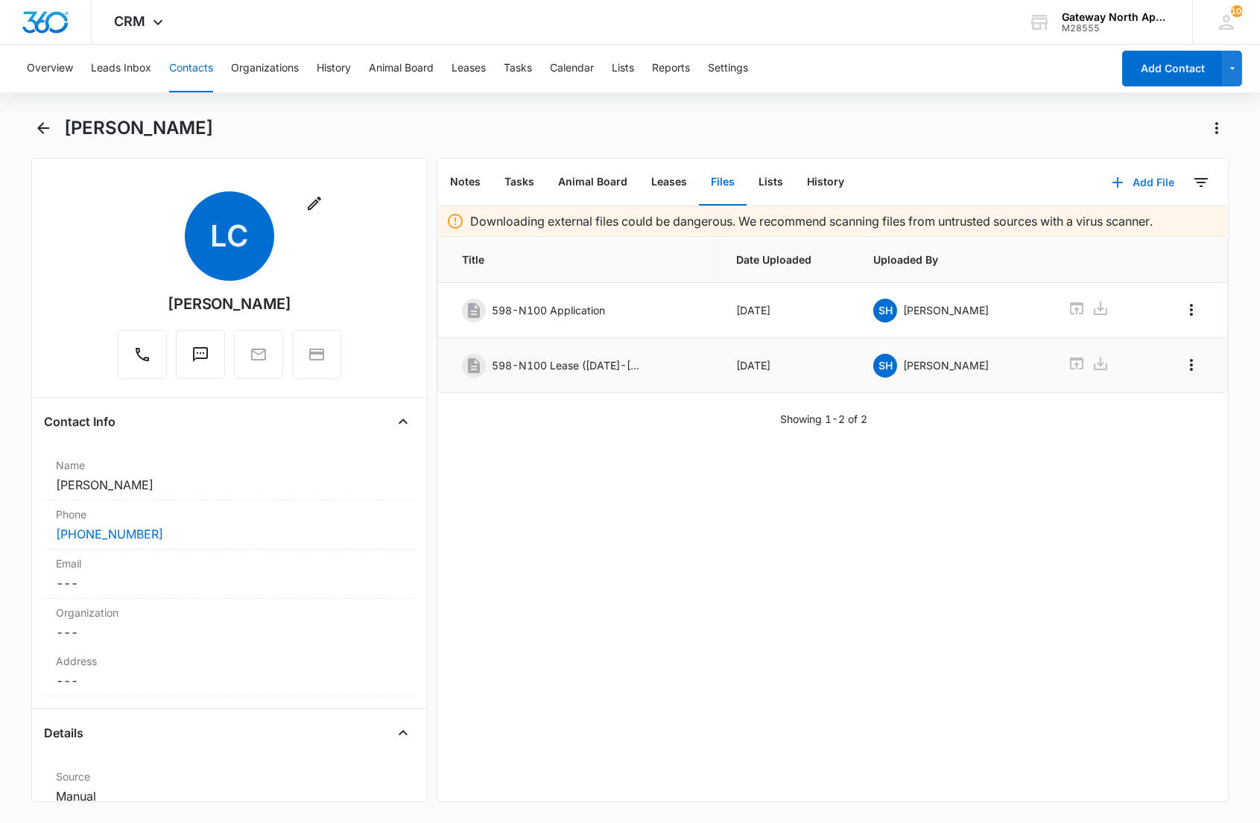
click at [1130, 181] on button "Add File" at bounding box center [1143, 183] width 92 height 36
click at [1106, 228] on div "Upload Files" at bounding box center [1122, 229] width 60 height 10
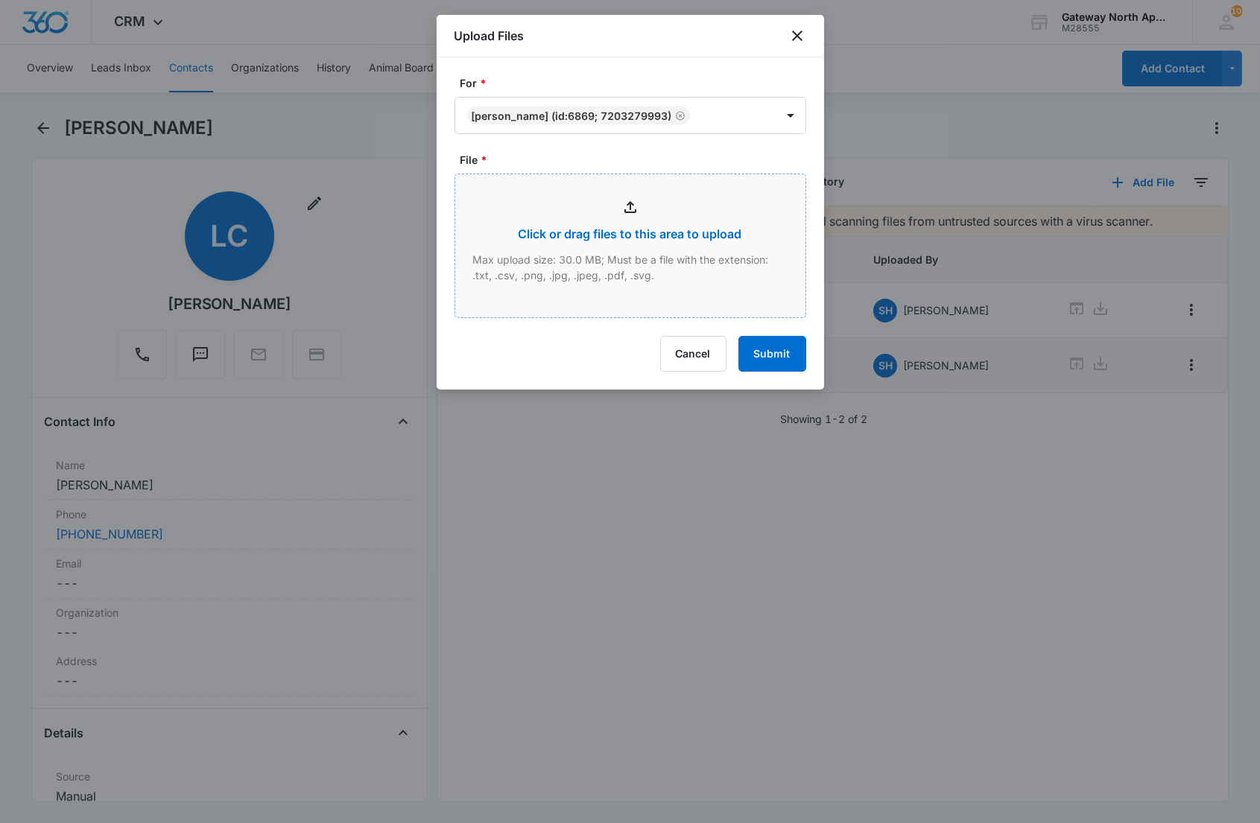
type input "C:\fakepath\Xerox Scan_09092025140722.pdf"
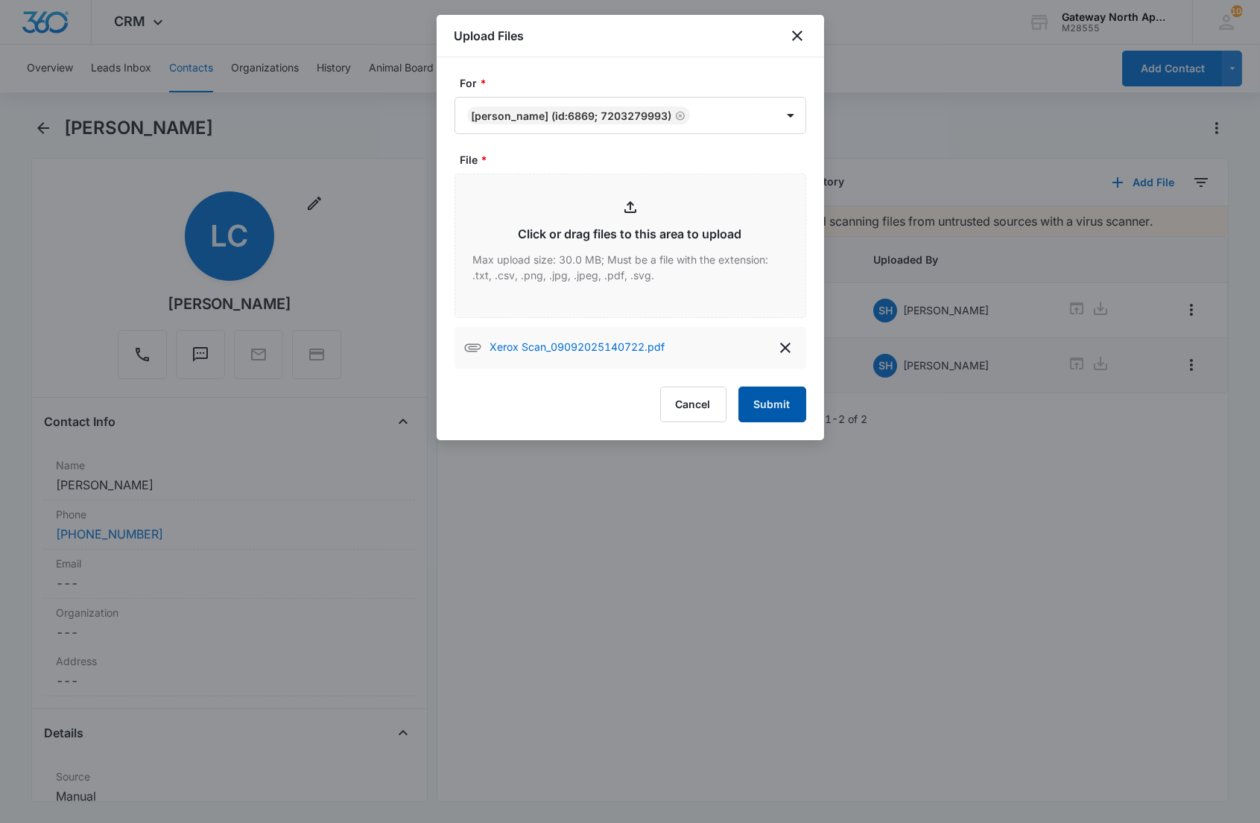
click at [785, 405] on button "Submit" at bounding box center [772, 405] width 68 height 36
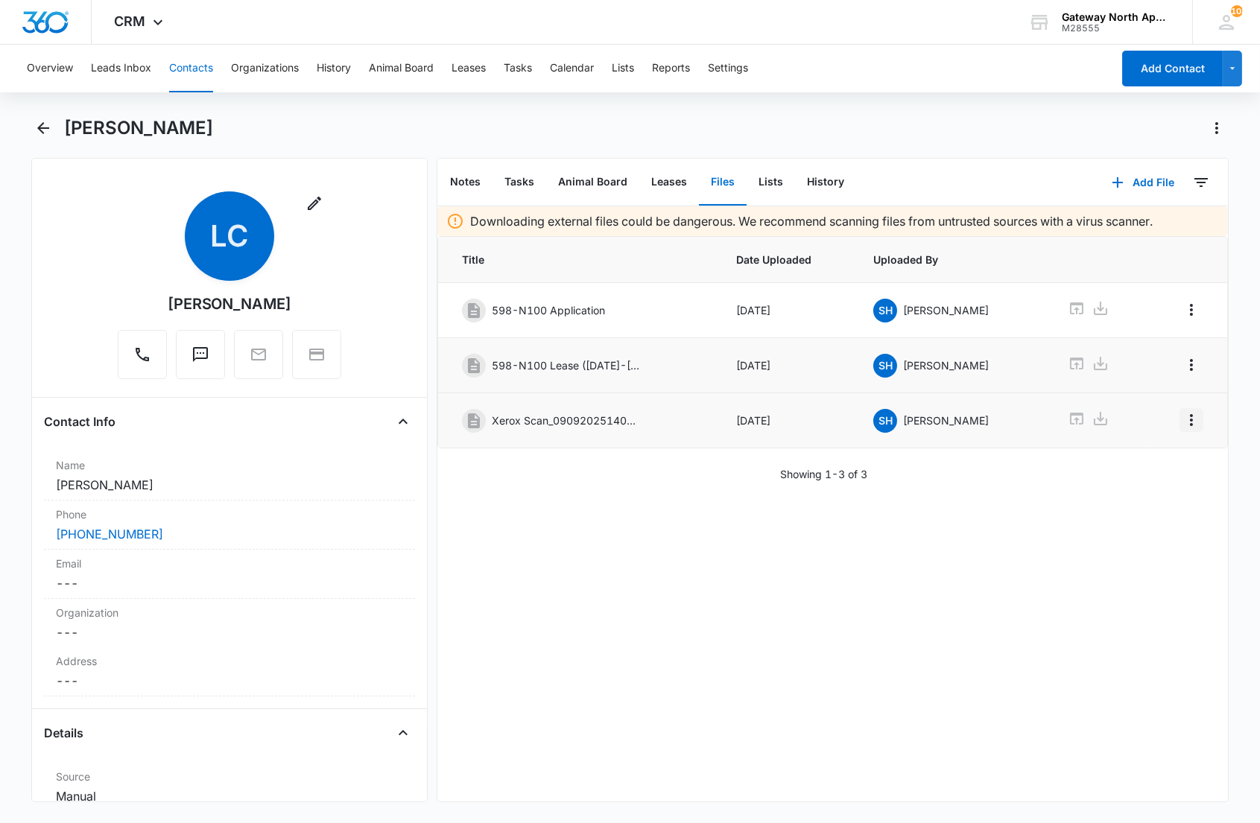
click at [1182, 422] on icon "Overflow Menu" at bounding box center [1191, 420] width 18 height 18
click at [1126, 462] on div "Edit" at bounding box center [1138, 464] width 31 height 10
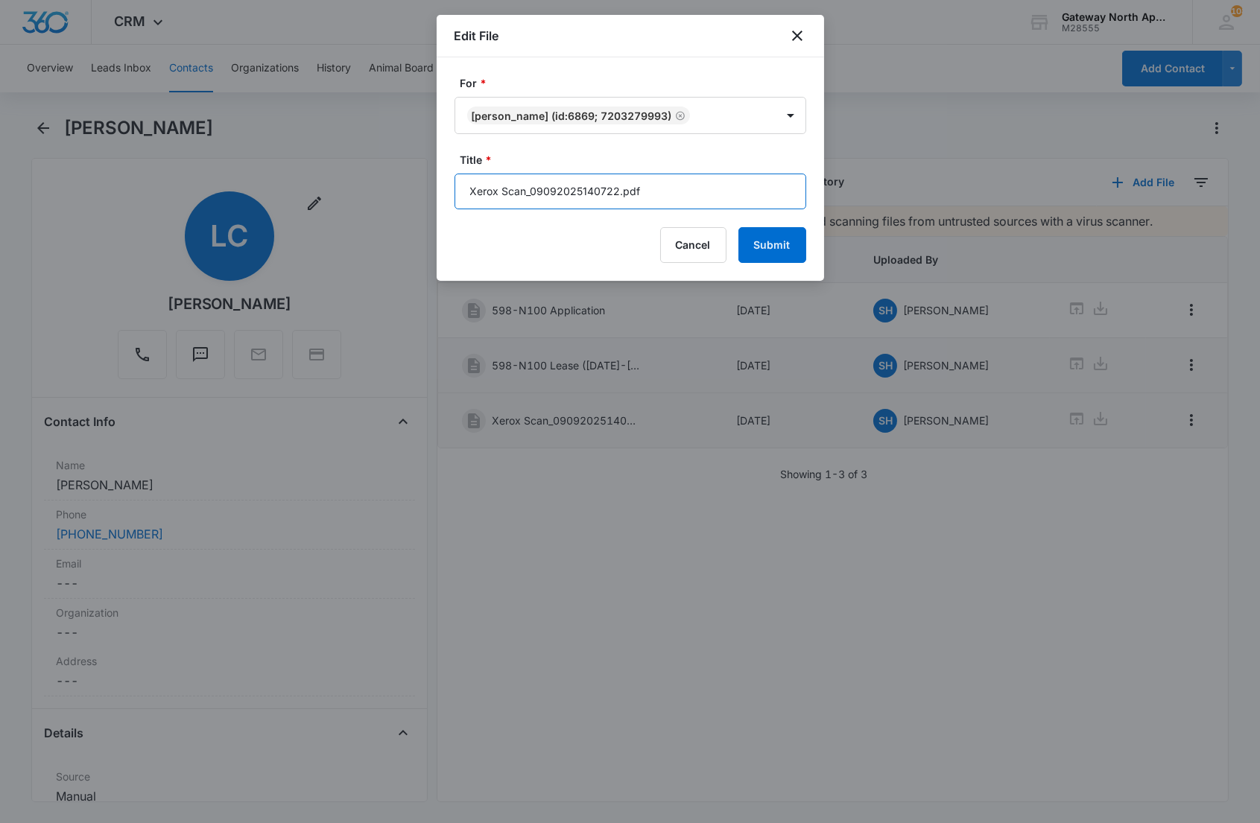
drag, startPoint x: 653, startPoint y: 180, endPoint x: 337, endPoint y: 183, distance: 315.9
click at [333, 185] on body "CRM Apps Reputation Websites Forms CRM Email Social Content Ads Intelligence Fi…" at bounding box center [630, 411] width 1260 height 823
type input "598-N100 Lease Packet"
click at [738, 227] on button "Submit" at bounding box center [772, 245] width 68 height 36
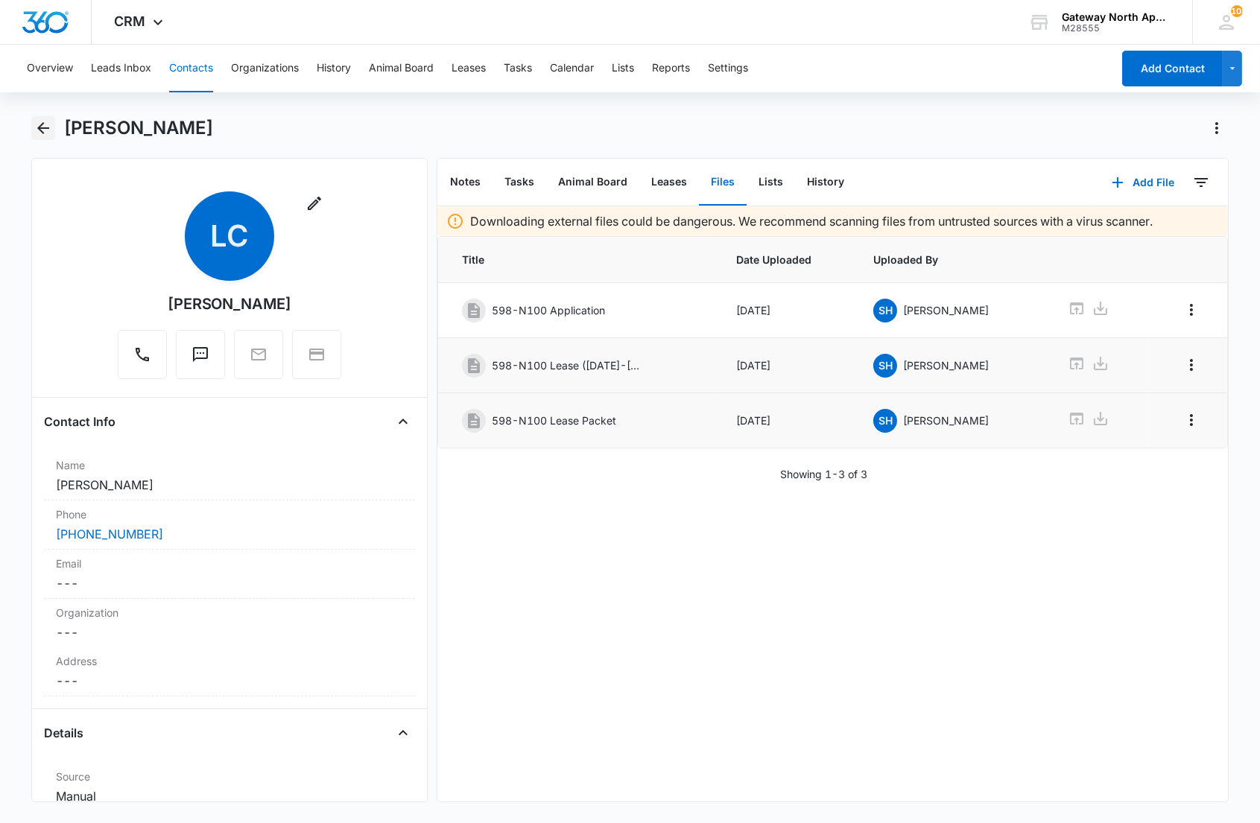
click at [37, 128] on icon "Back" at bounding box center [43, 128] width 18 height 18
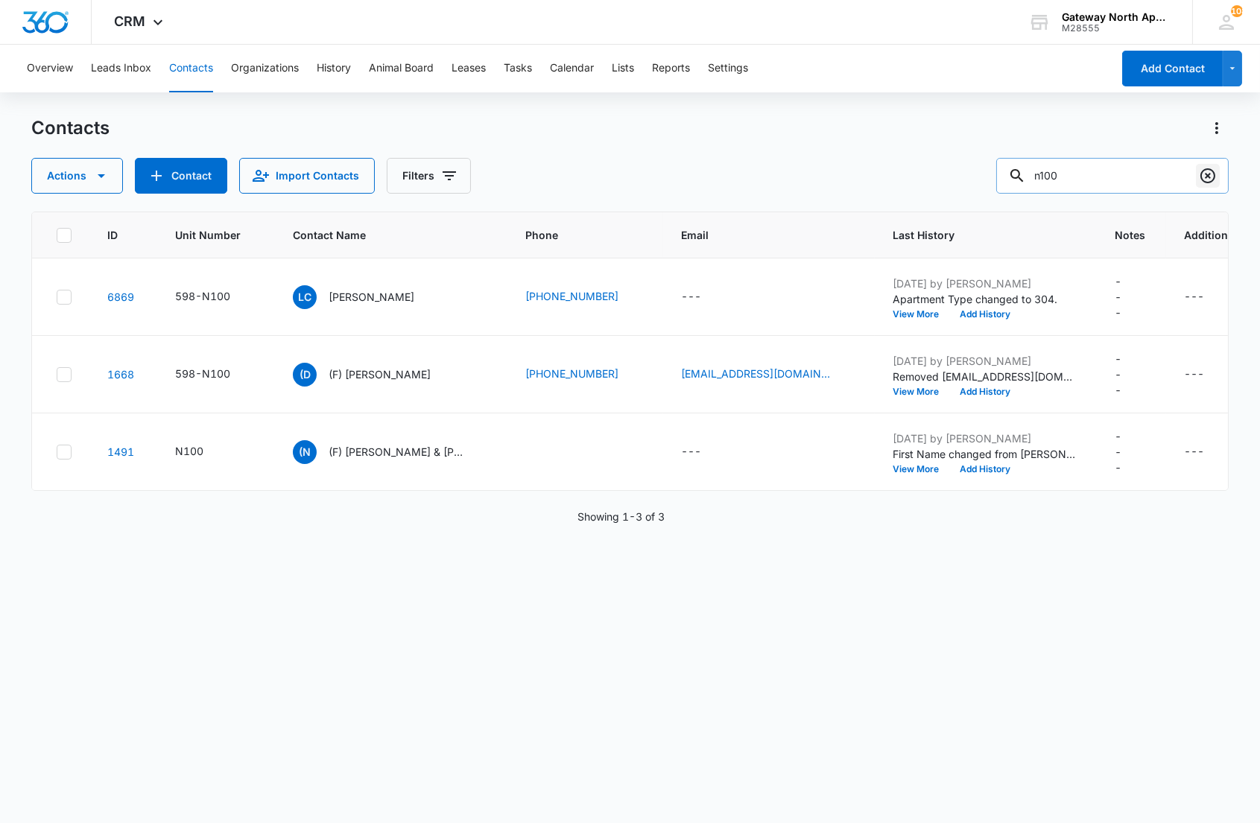
click at [1202, 171] on icon "Clear" at bounding box center [1207, 175] width 15 height 15
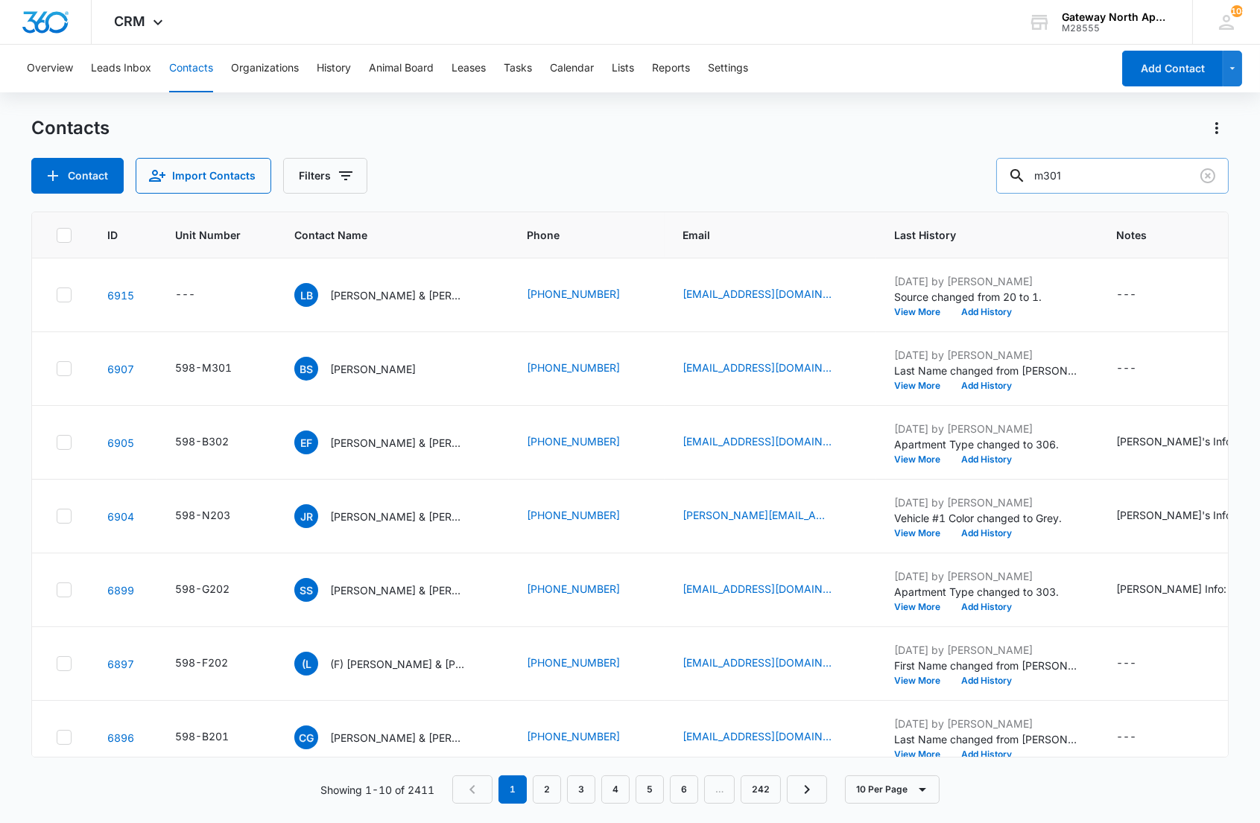
type input "m301"
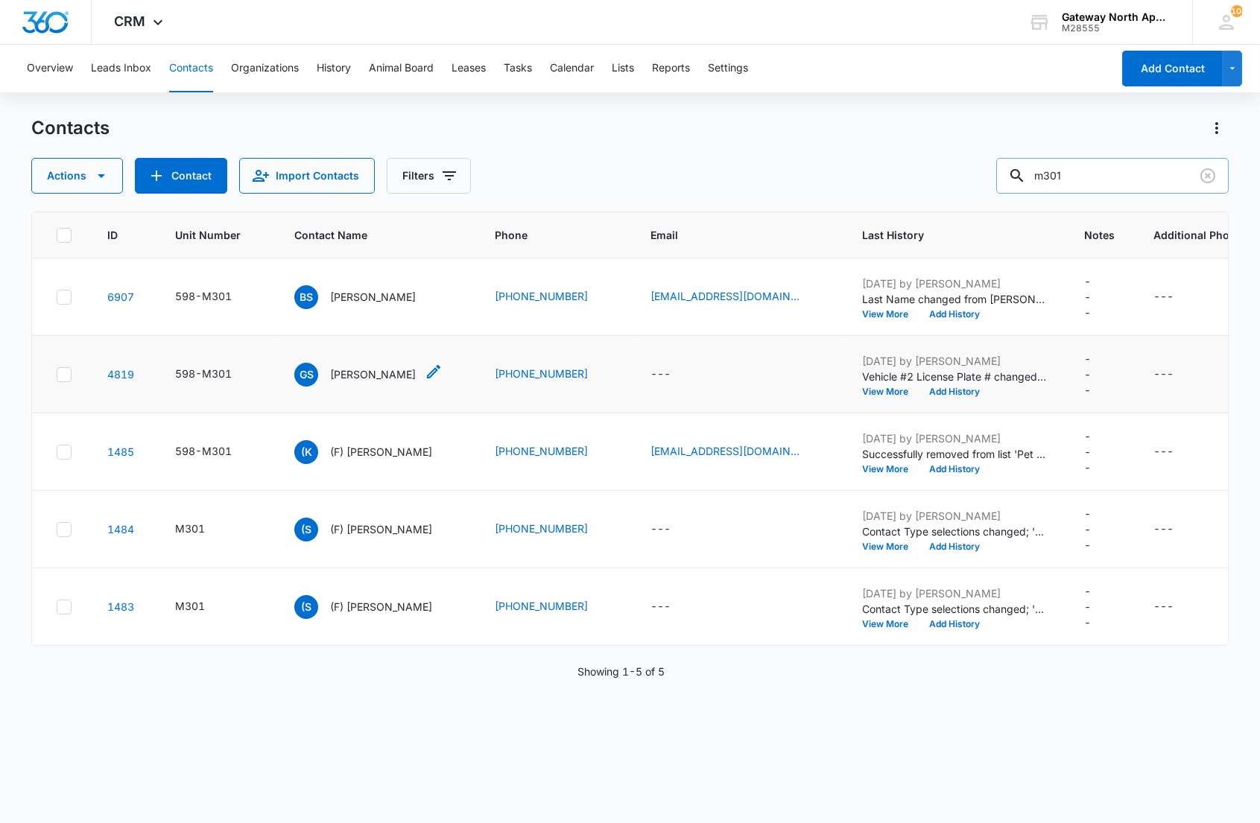
click at [353, 375] on p "[PERSON_NAME]" at bounding box center [373, 375] width 86 height 16
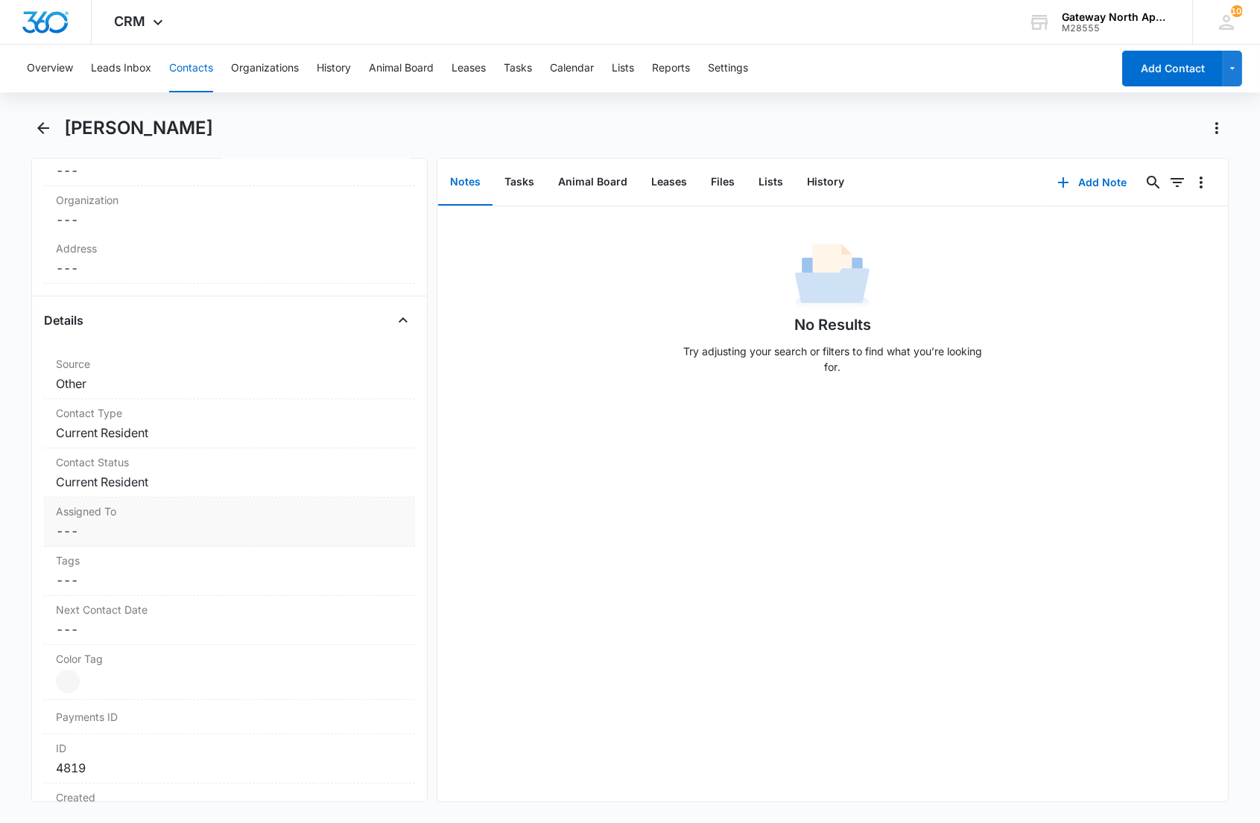
scroll to position [413, 0]
click at [180, 450] on div "Contact Status Cancel Save Changes Current Resident" at bounding box center [229, 472] width 370 height 49
click at [183, 426] on dd "Cancel Save Changes Current Resident" at bounding box center [229, 432] width 346 height 18
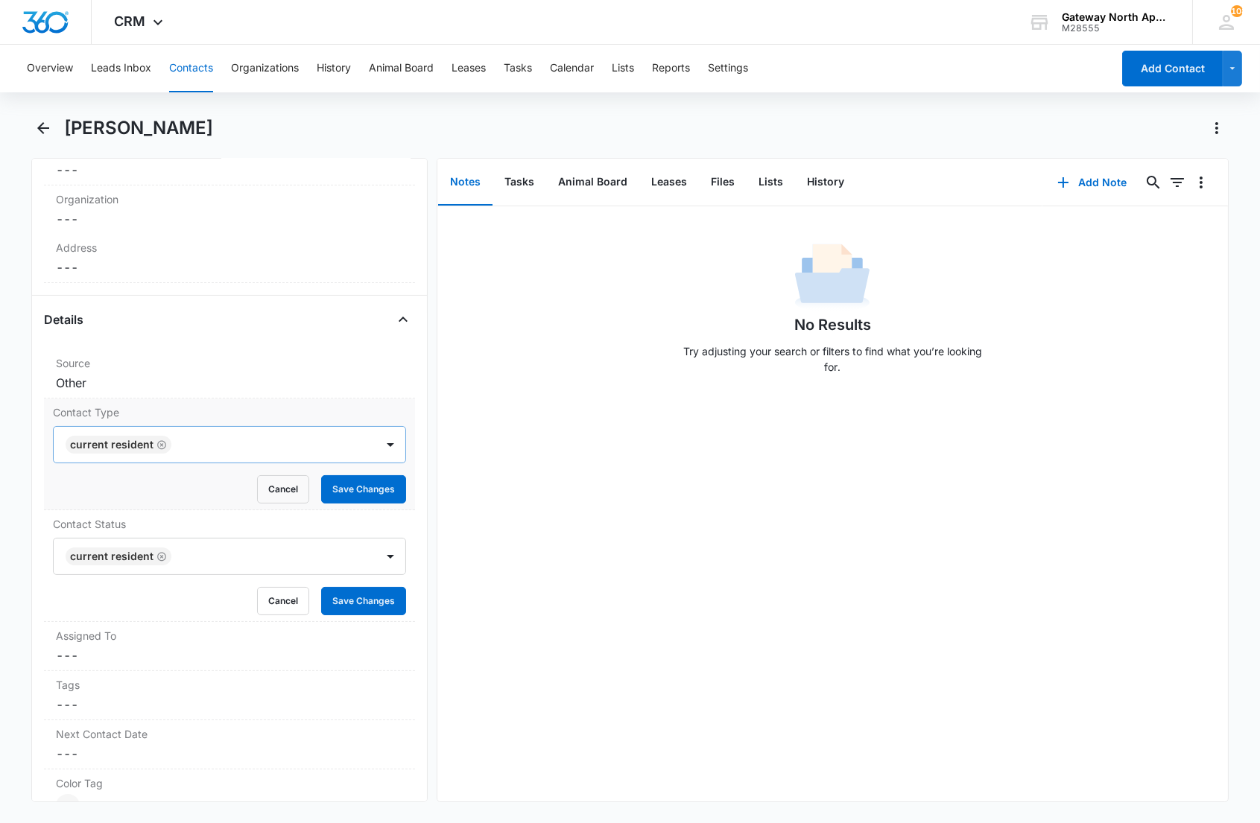
click at [212, 437] on div at bounding box center [266, 444] width 180 height 21
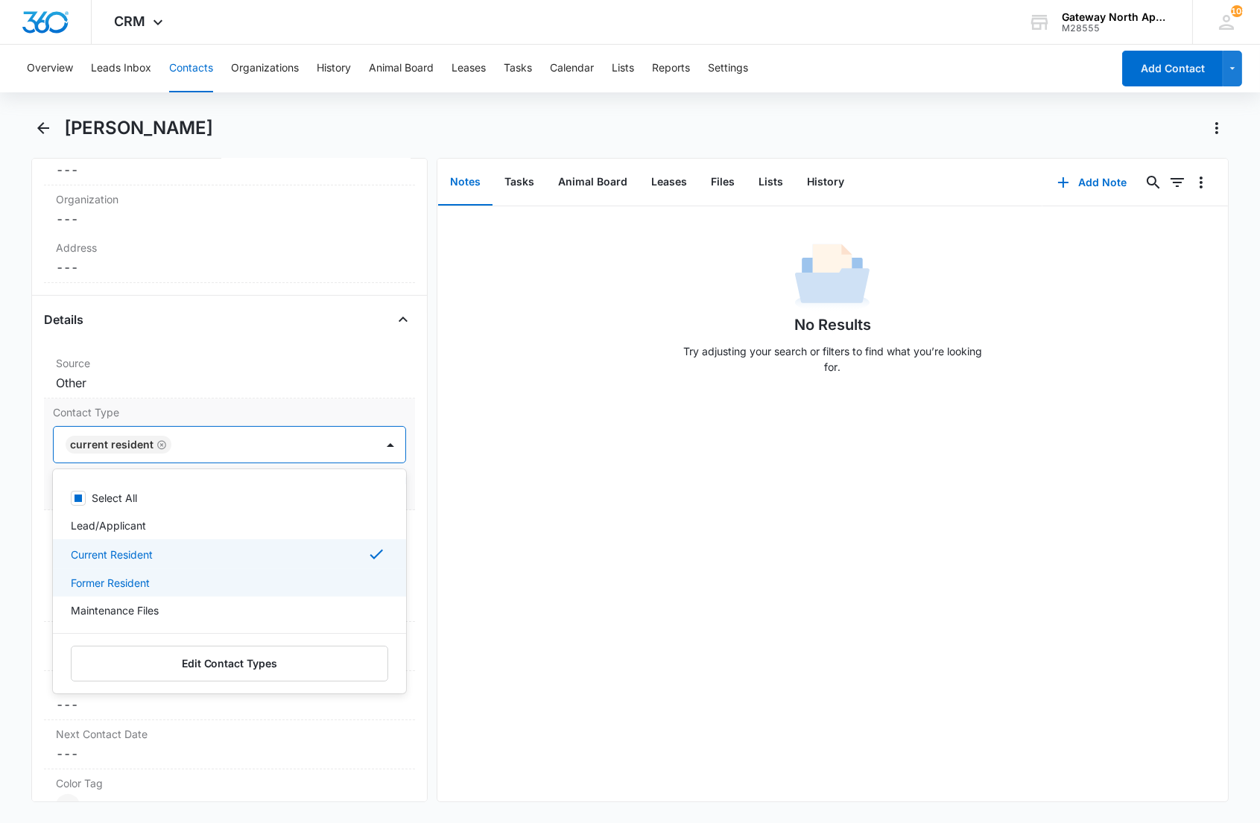
click at [137, 582] on p "Former Resident" at bounding box center [110, 583] width 79 height 16
click at [137, 560] on p "Current Resident" at bounding box center [112, 555] width 82 height 16
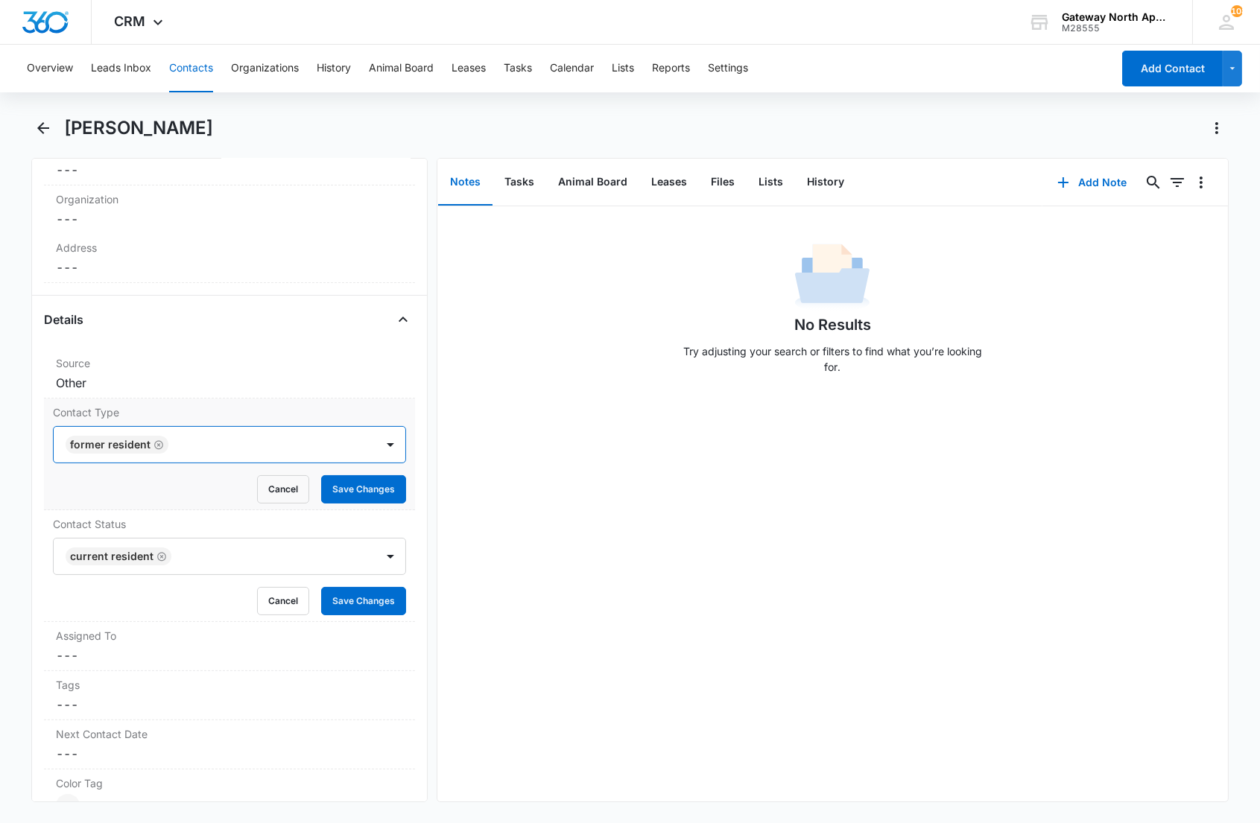
click at [303, 450] on div at bounding box center [264, 444] width 183 height 21
click at [346, 487] on button "Save Changes" at bounding box center [363, 489] width 85 height 28
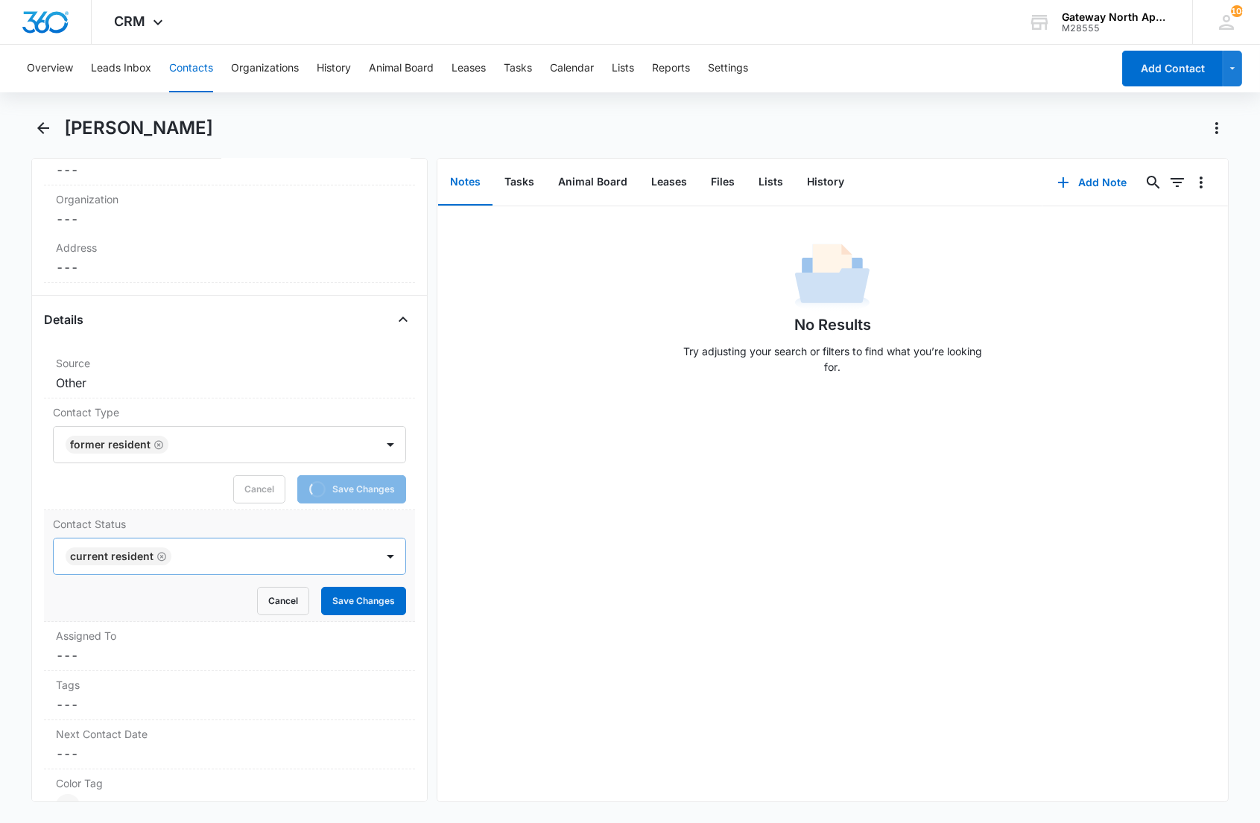
click at [236, 566] on div at bounding box center [266, 556] width 180 height 21
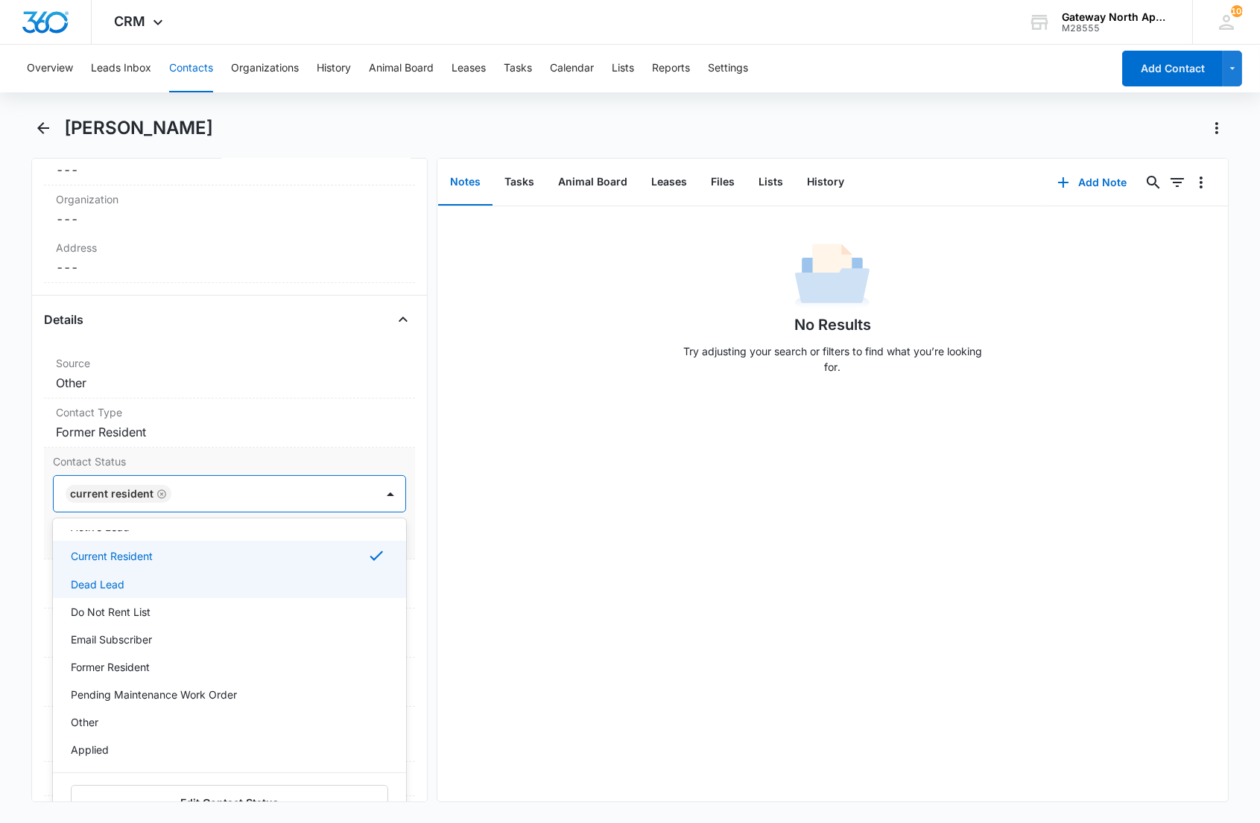
scroll to position [0, 0]
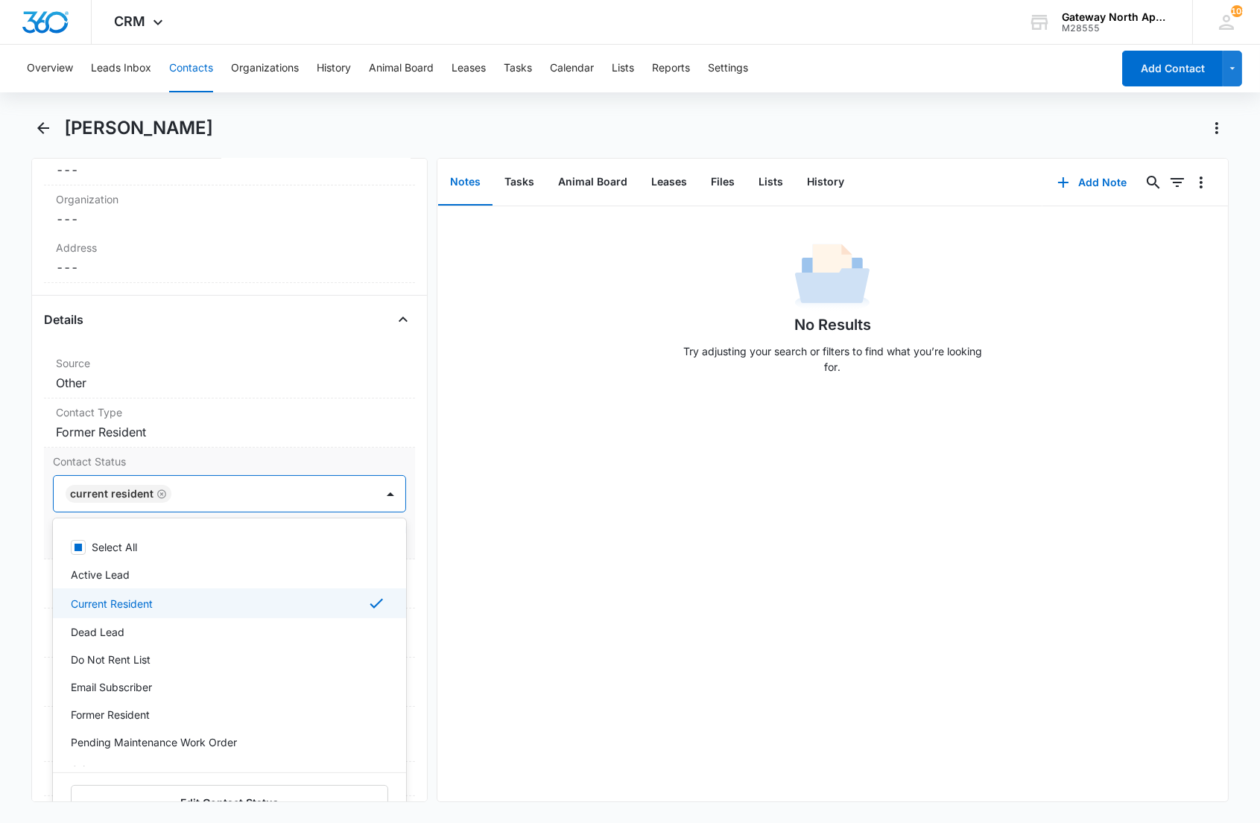
click at [153, 602] on div "Current Resident" at bounding box center [228, 604] width 314 height 18
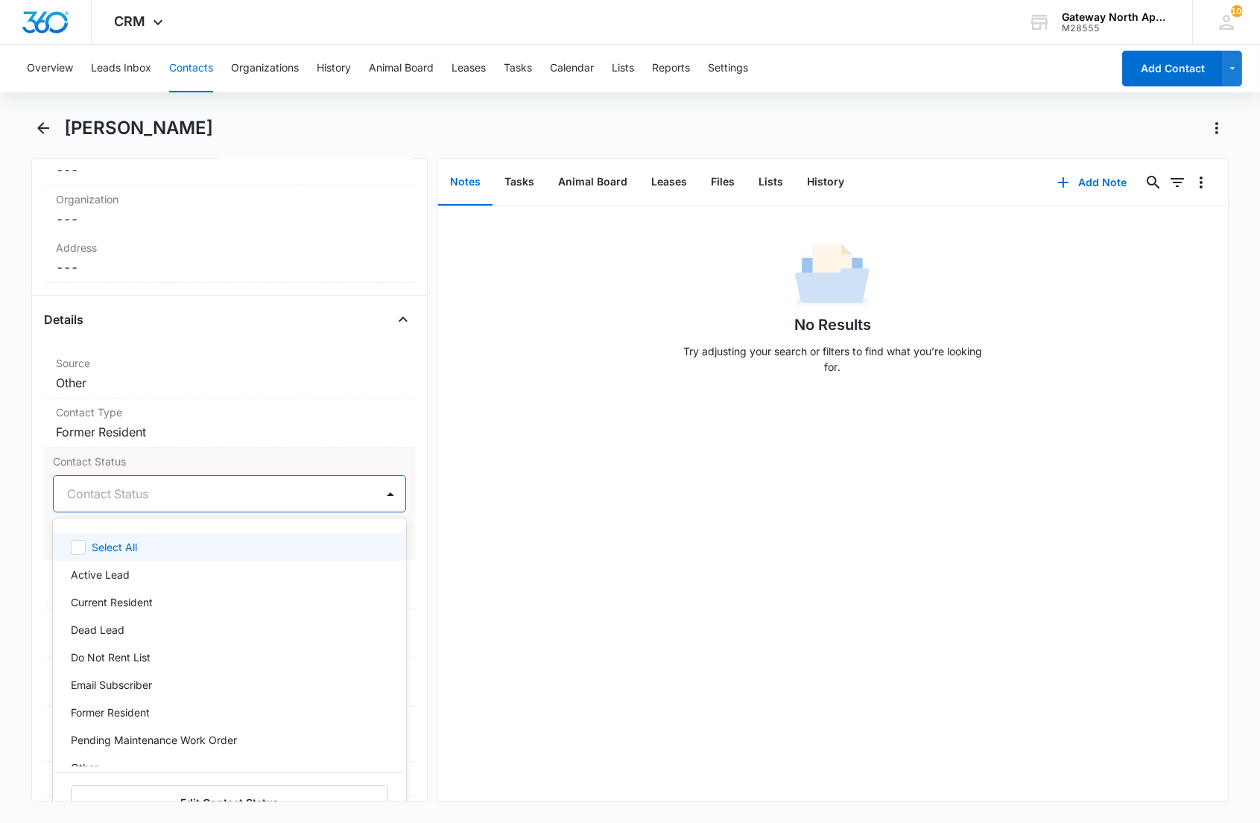
drag, startPoint x: 224, startPoint y: 495, endPoint x: 232, endPoint y: 495, distance: 7.5
click at [226, 495] on div at bounding box center [211, 494] width 288 height 21
click at [232, 502] on div at bounding box center [211, 494] width 288 height 21
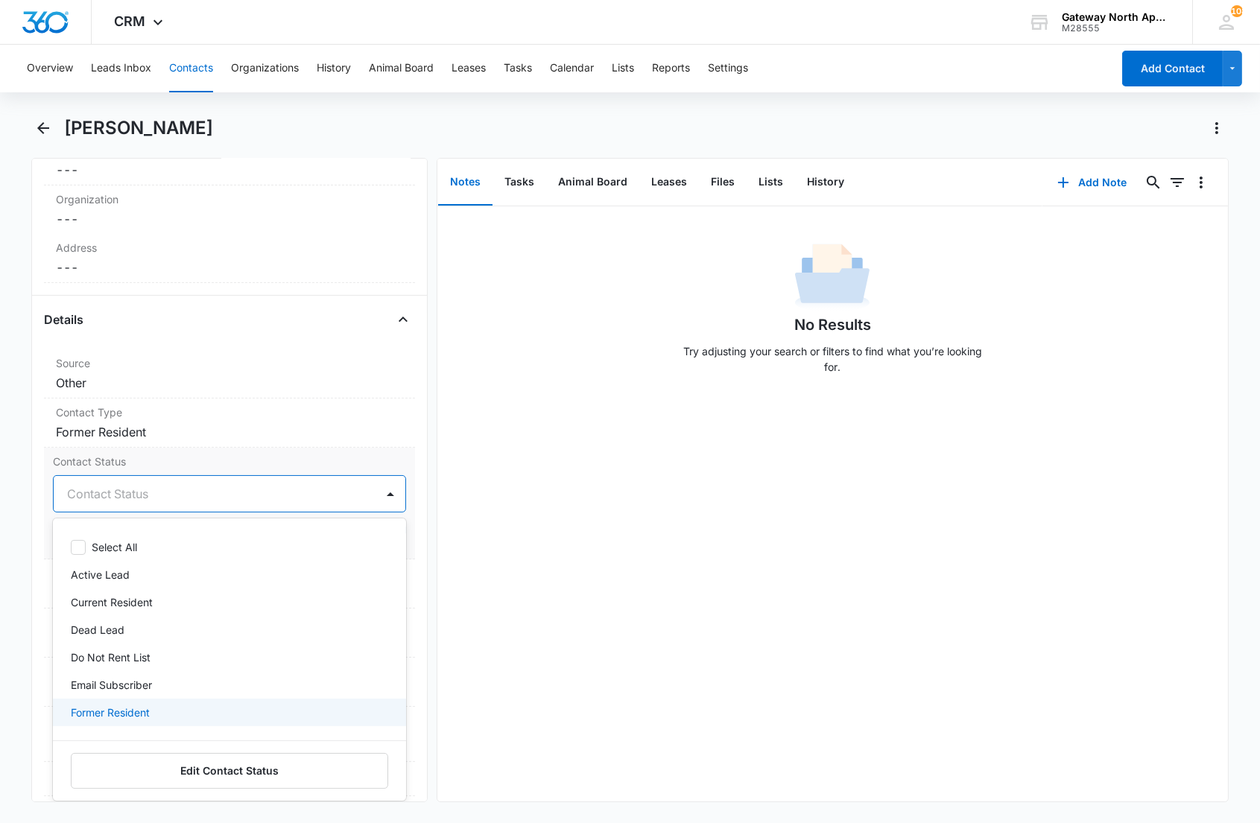
drag, startPoint x: 162, startPoint y: 720, endPoint x: 162, endPoint y: 703, distance: 17.9
click at [162, 720] on div "Former Resident" at bounding box center [229, 713] width 352 height 28
click at [257, 493] on div at bounding box center [264, 494] width 183 height 21
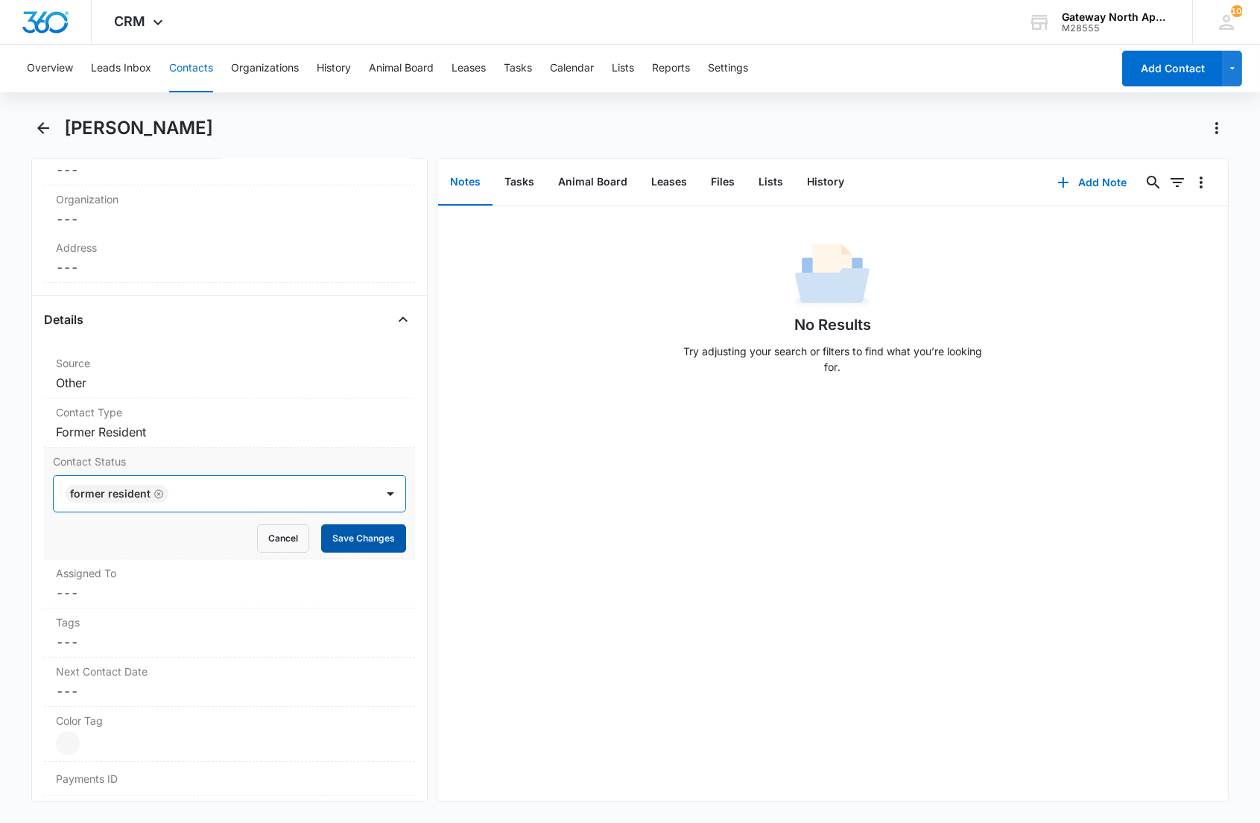
click at [341, 542] on button "Save Changes" at bounding box center [363, 538] width 85 height 28
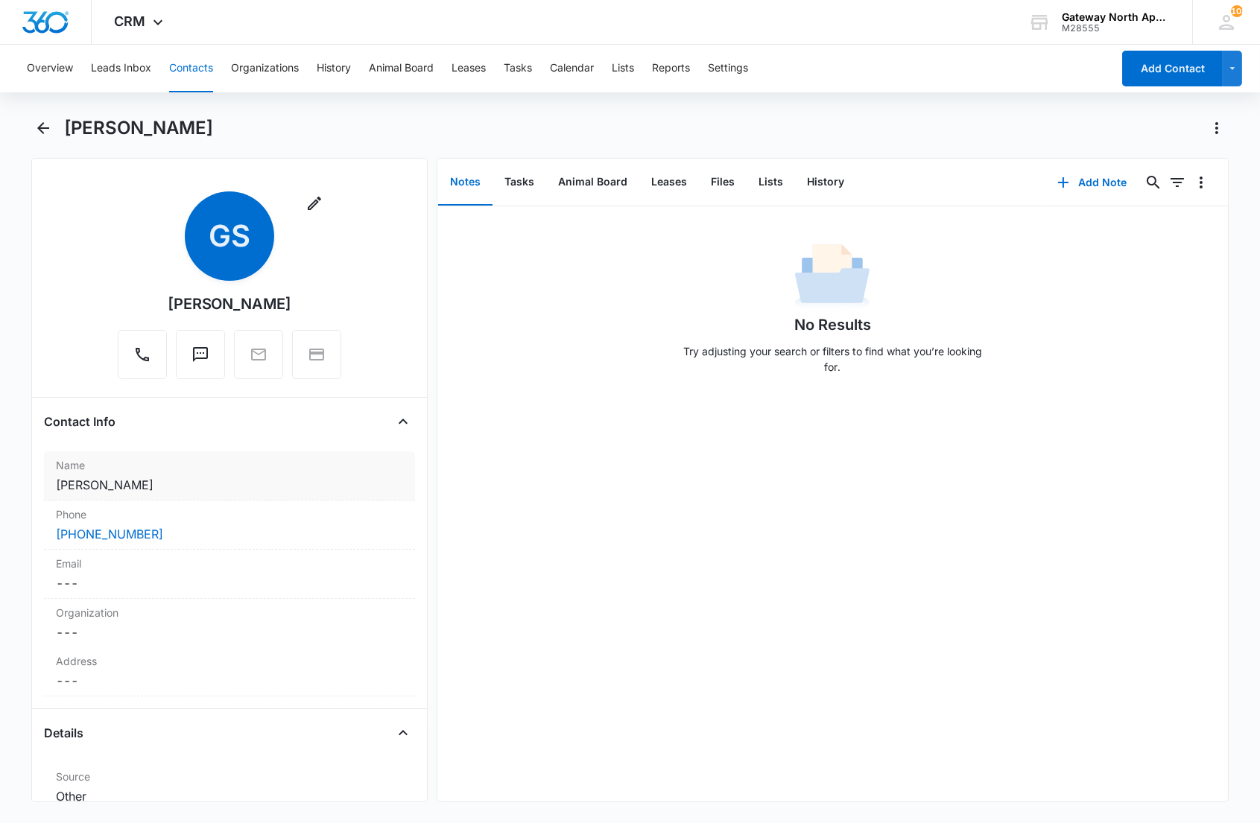
click at [244, 477] on dd "Cancel Save Changes [PERSON_NAME]" at bounding box center [229, 485] width 346 height 18
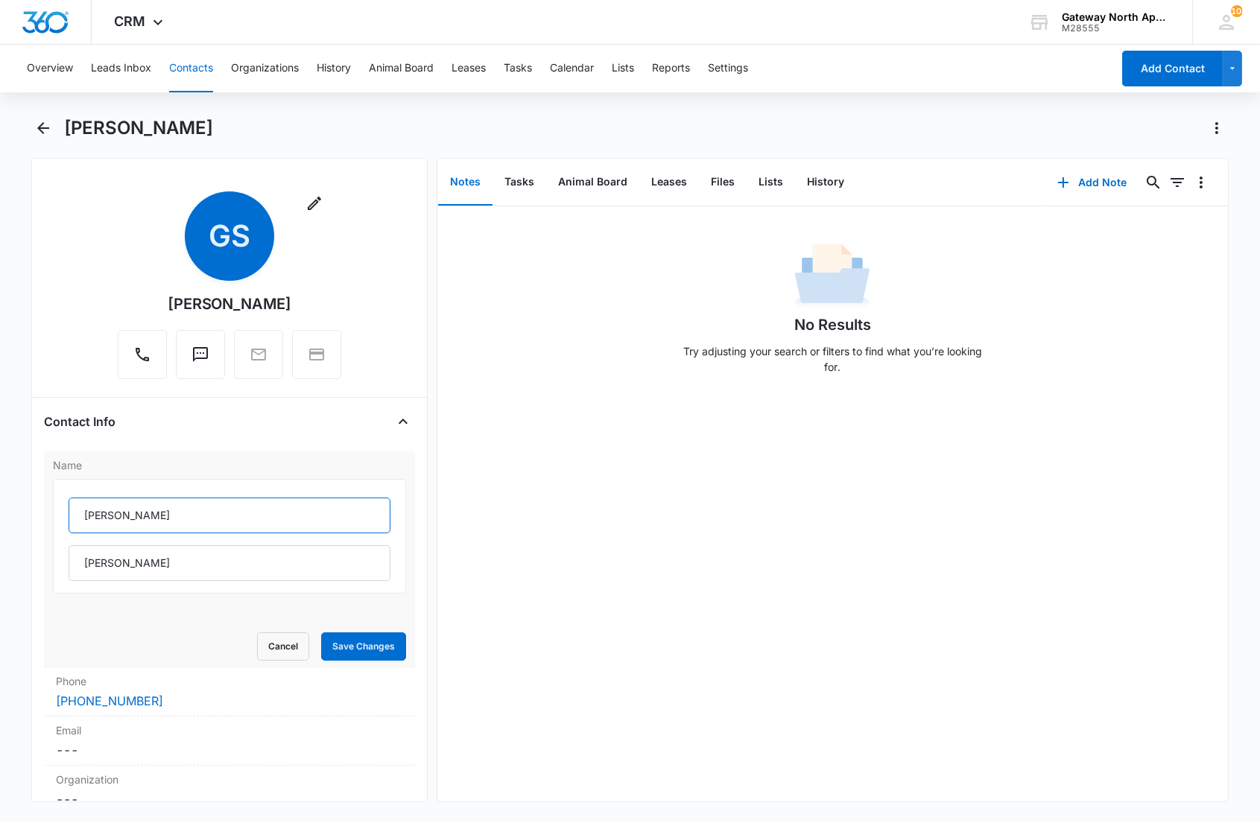
click at [79, 509] on input "[PERSON_NAME]" at bounding box center [229, 516] width 321 height 36
type input "(F) [PERSON_NAME]"
click at [344, 638] on button "Save Changes" at bounding box center [363, 647] width 85 height 28
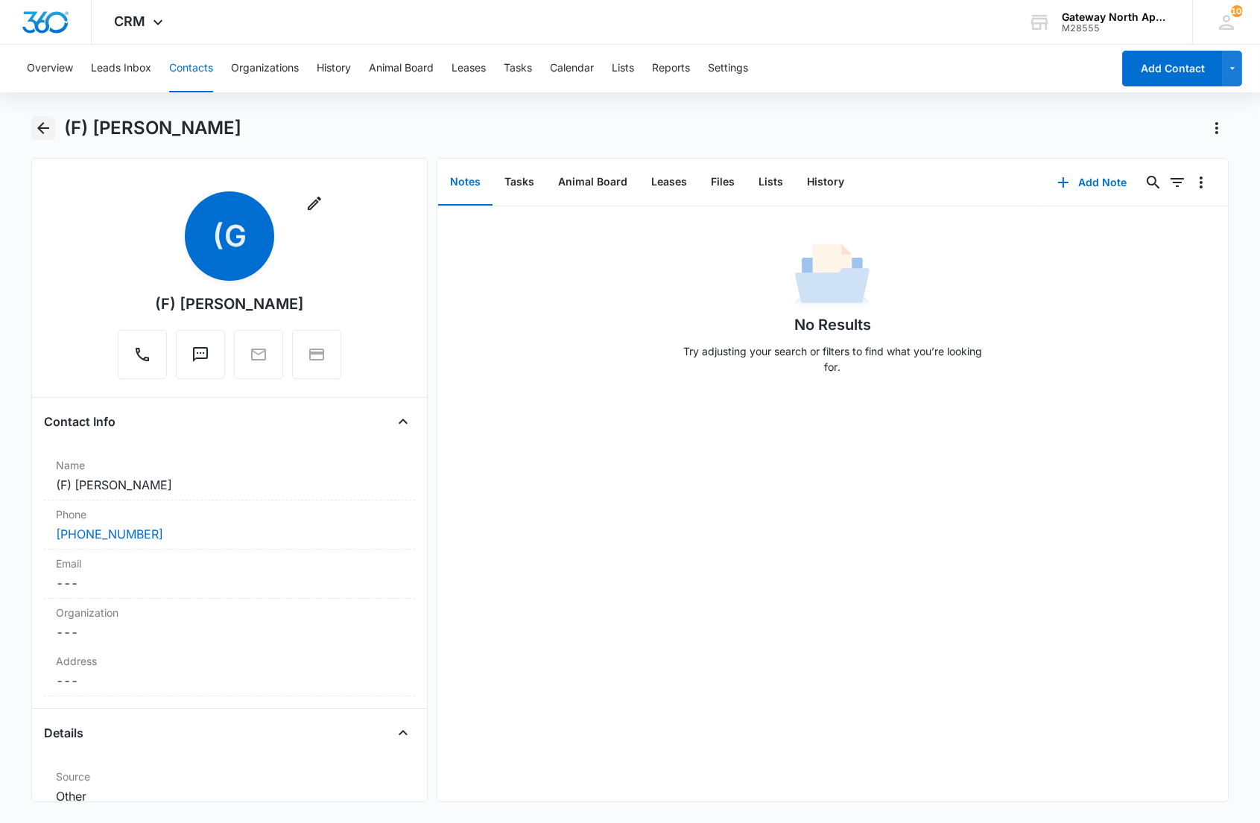
click at [39, 127] on icon "Back" at bounding box center [43, 128] width 12 height 12
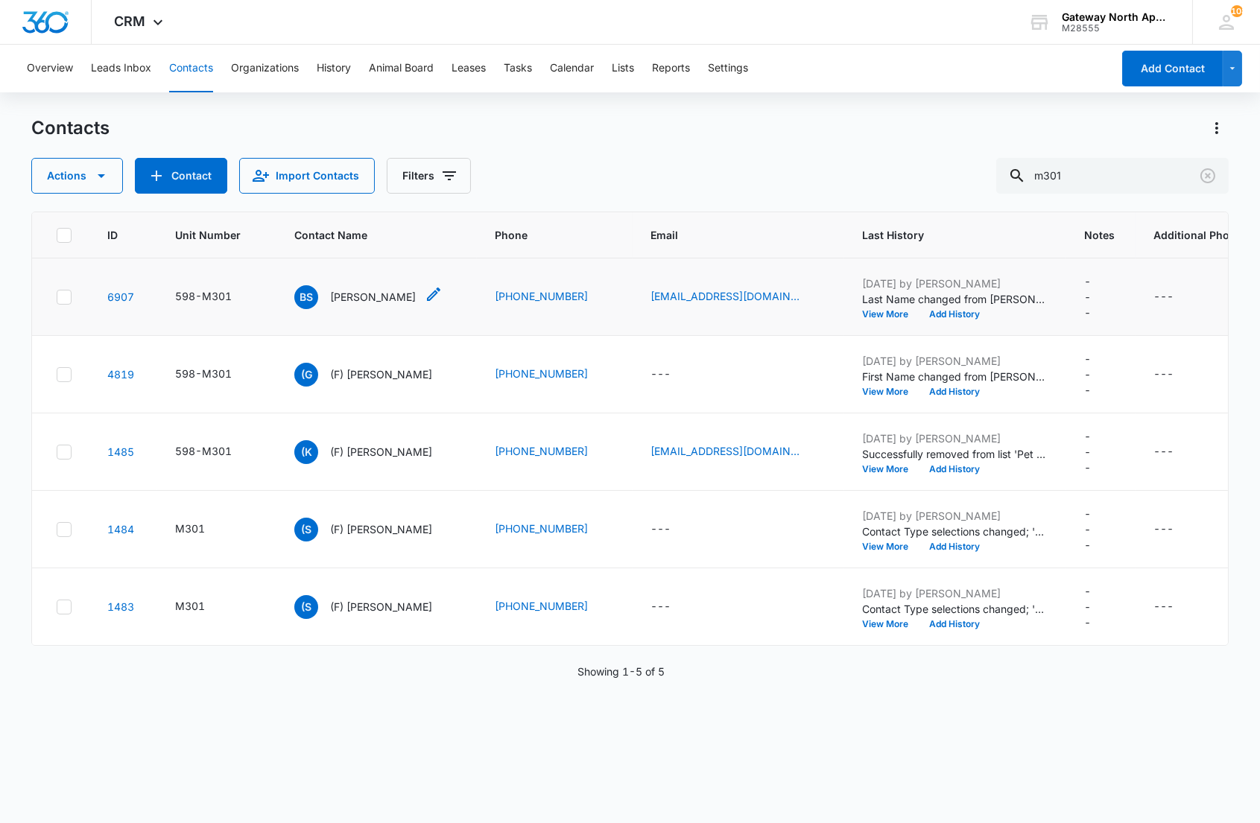
click at [377, 295] on p "[PERSON_NAME]" at bounding box center [373, 297] width 86 height 16
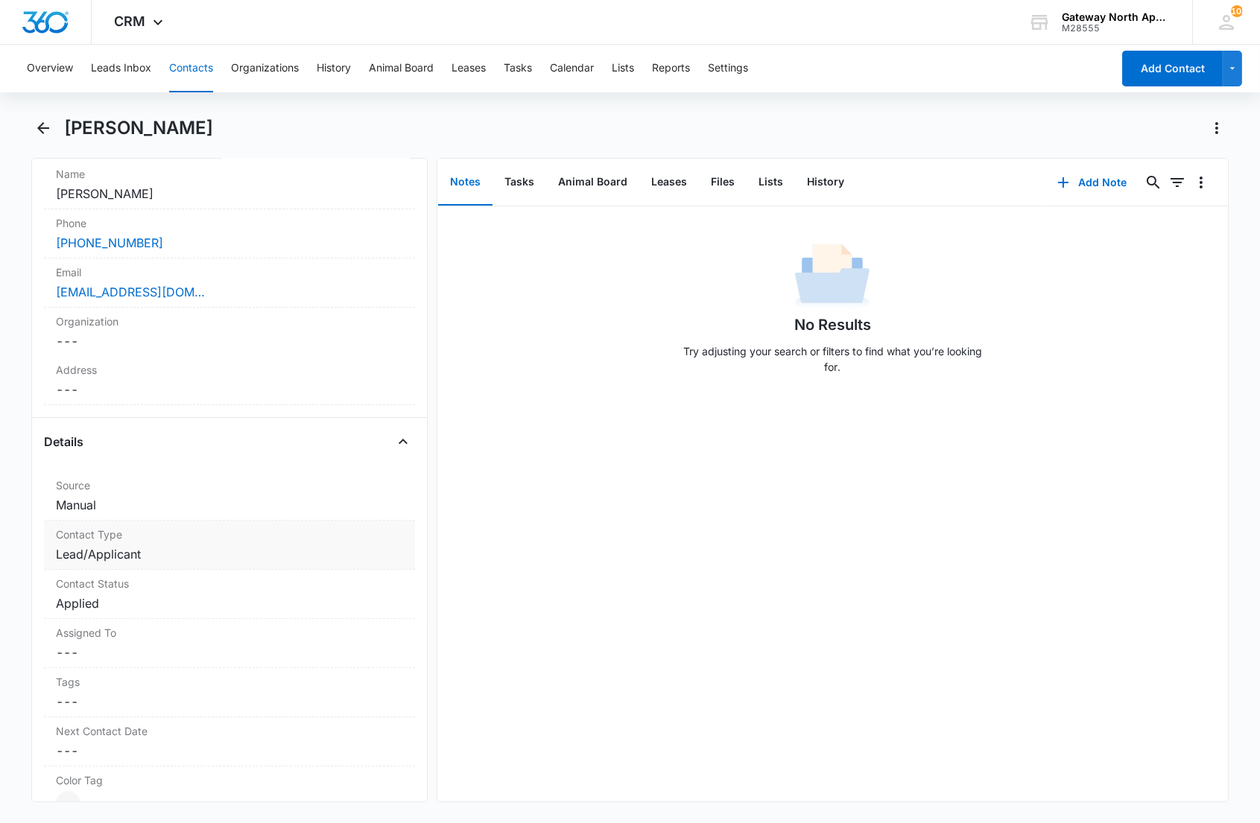
scroll to position [331, 0]
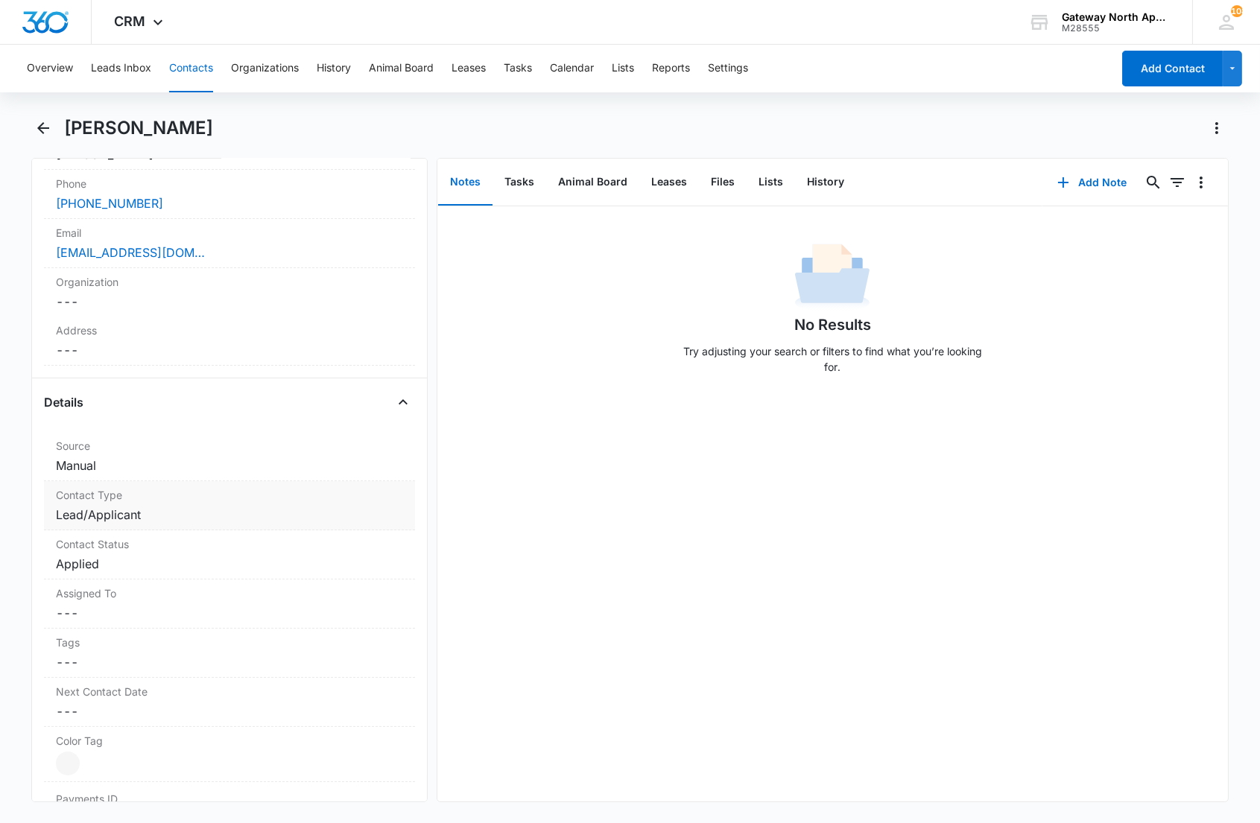
click at [165, 511] on dd "Cancel Save Changes Lead/Applicant" at bounding box center [229, 515] width 346 height 18
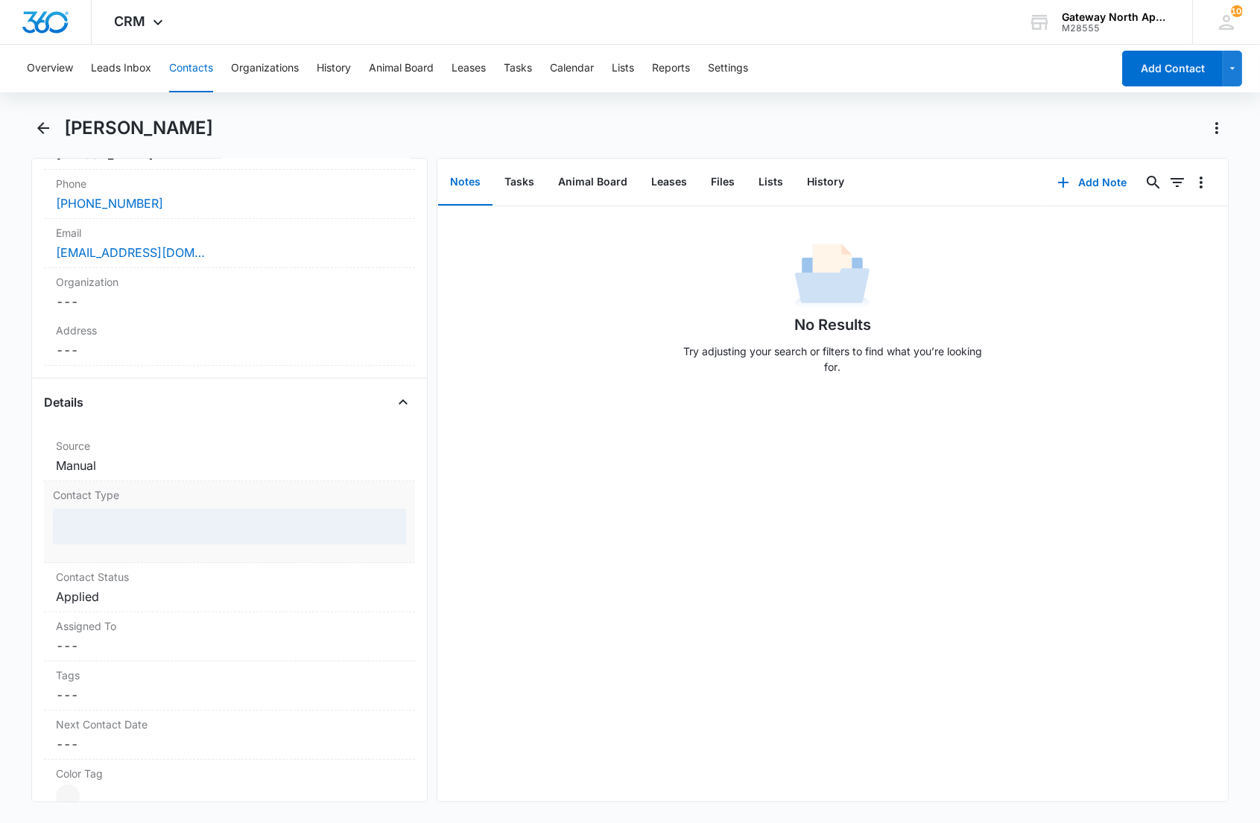
click at [198, 530] on div at bounding box center [229, 527] width 352 height 36
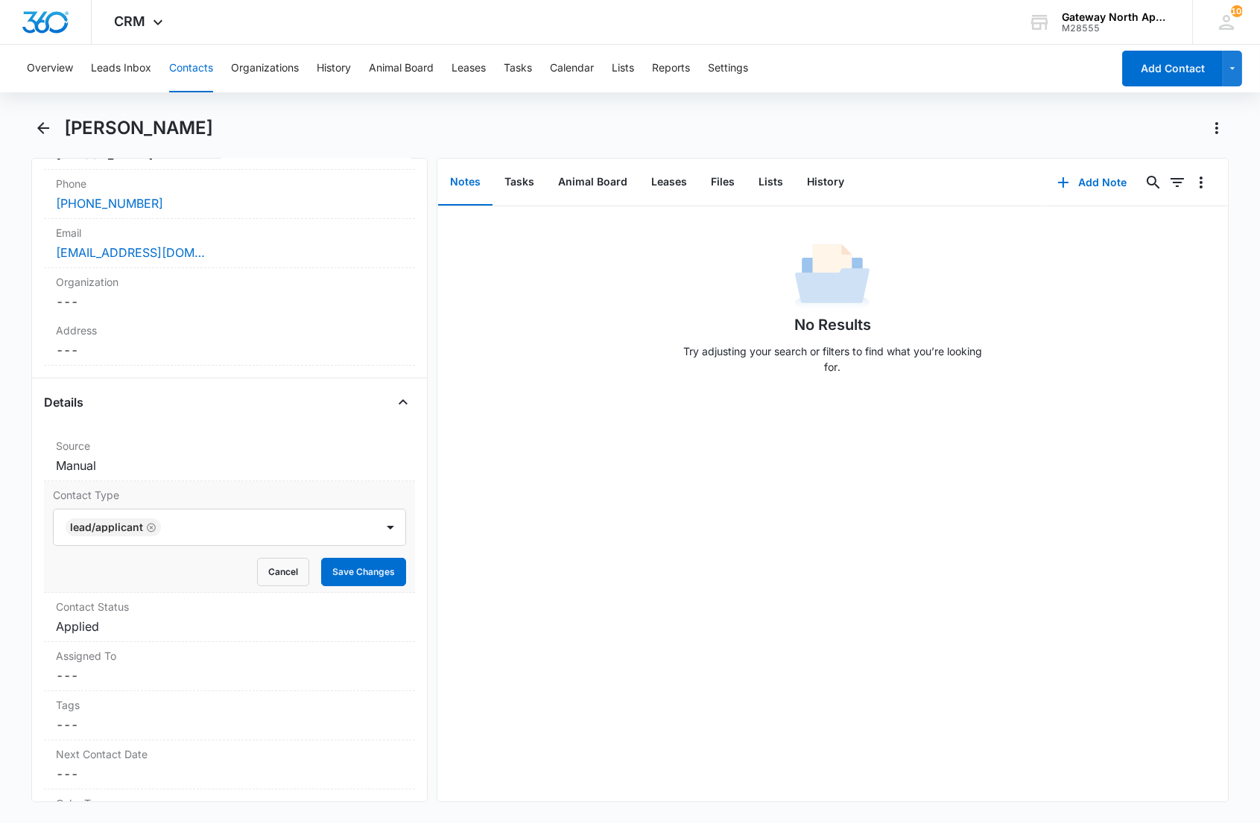
click at [198, 525] on div at bounding box center [260, 527] width 190 height 21
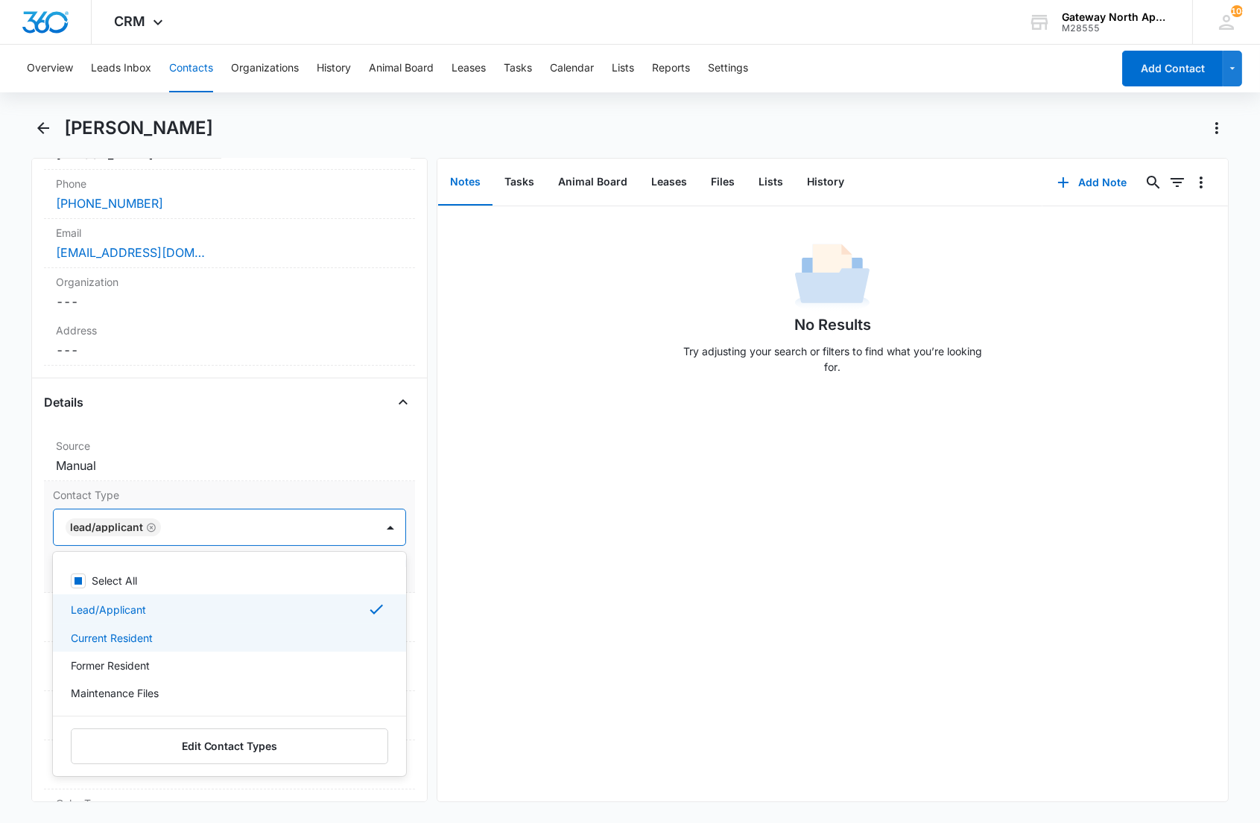
drag, startPoint x: 161, startPoint y: 638, endPoint x: 162, endPoint y: 624, distance: 13.5
click at [160, 638] on div "Current Resident" at bounding box center [228, 638] width 314 height 16
click at [168, 601] on div "Lead/Applicant" at bounding box center [228, 609] width 314 height 18
click at [262, 524] on div at bounding box center [266, 527] width 180 height 21
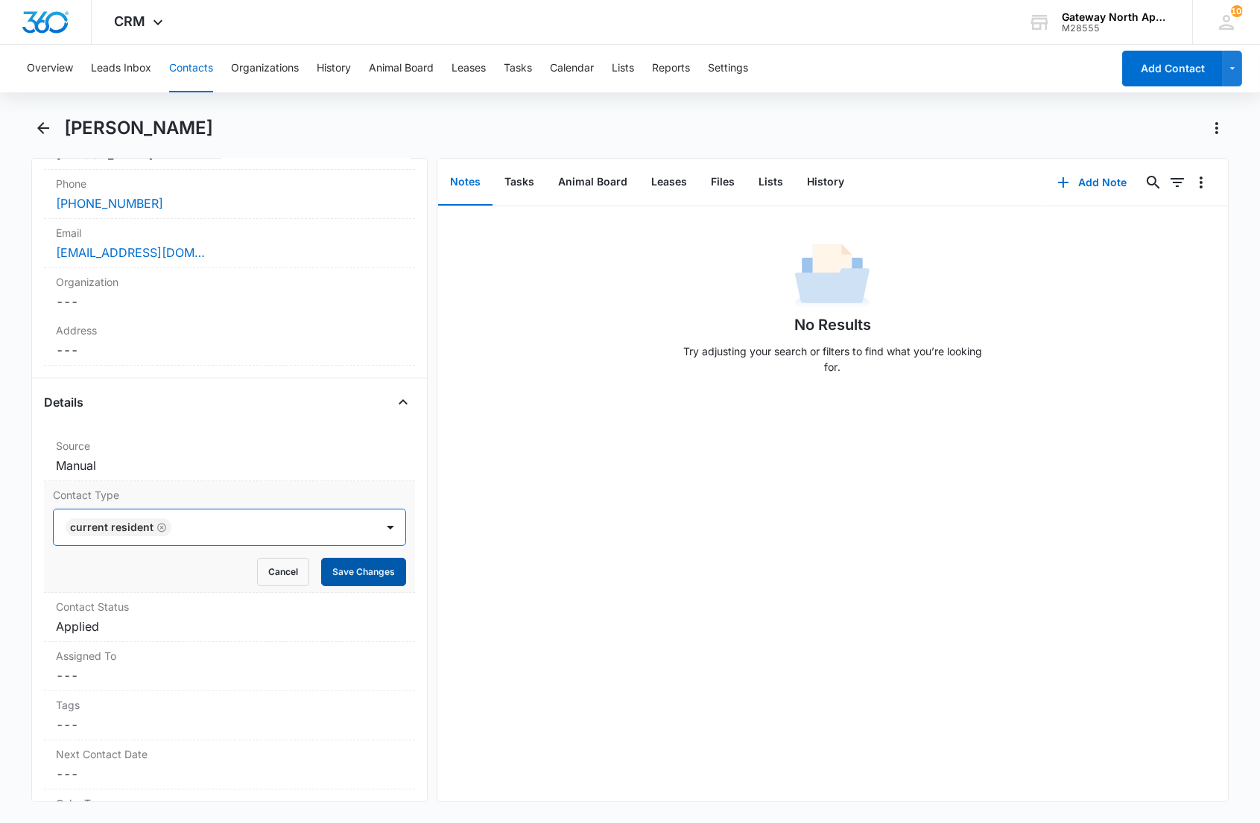
click at [329, 569] on button "Save Changes" at bounding box center [363, 572] width 85 height 28
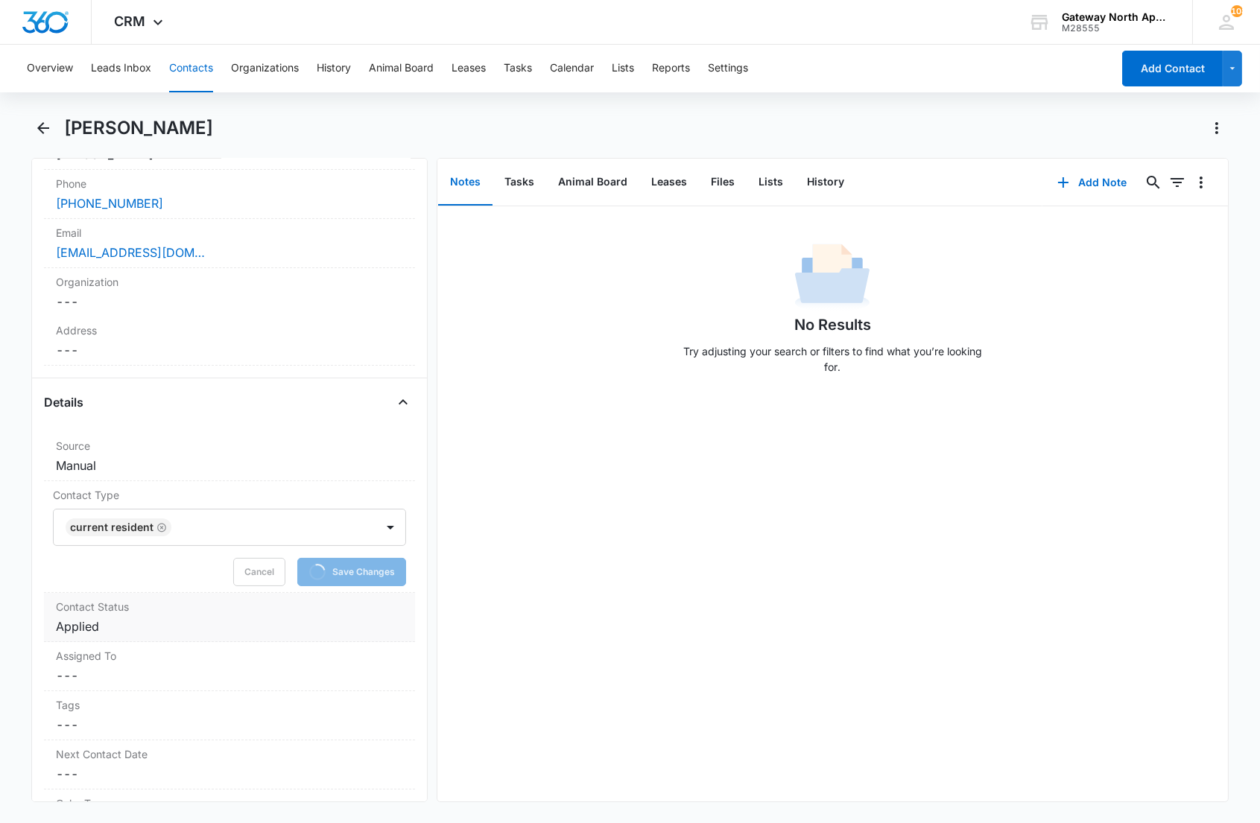
click at [158, 624] on dd "Cancel Save Changes Applied" at bounding box center [229, 627] width 346 height 18
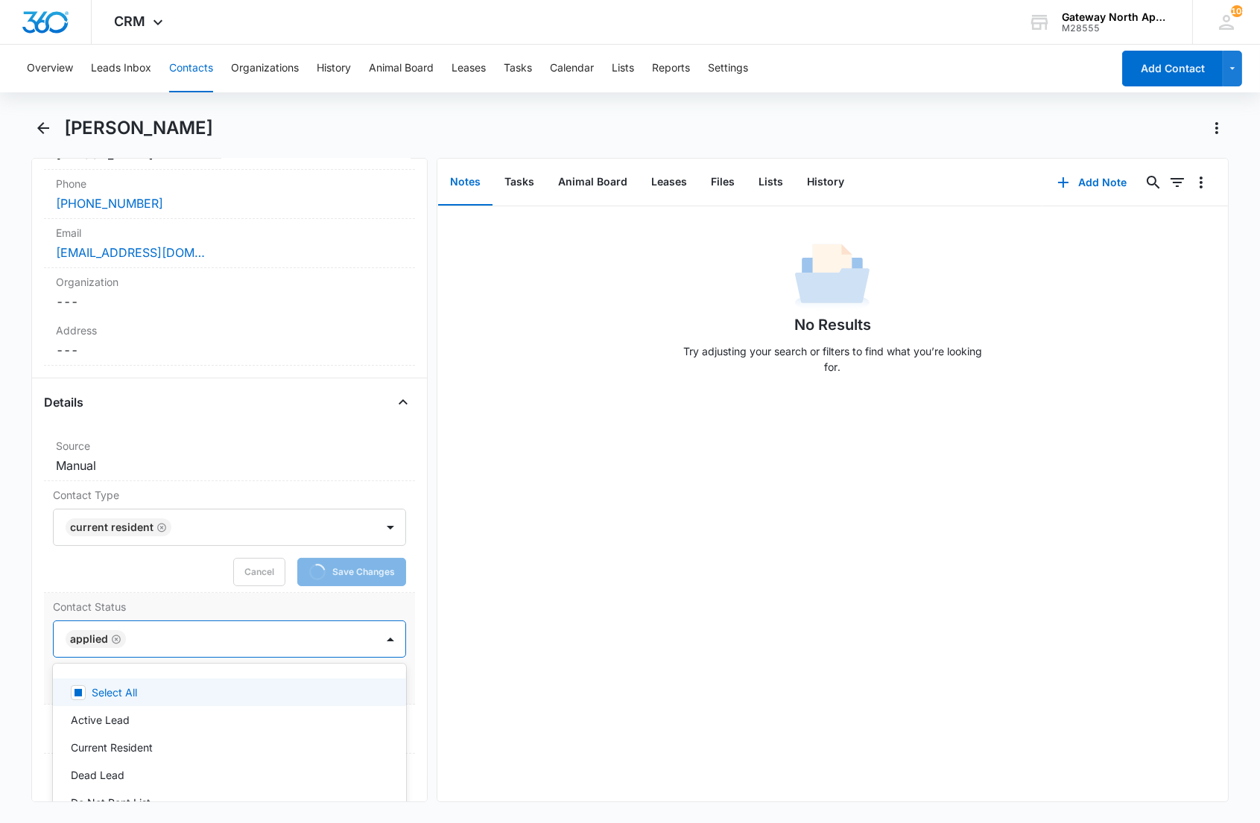
click at [189, 639] on div at bounding box center [242, 639] width 225 height 21
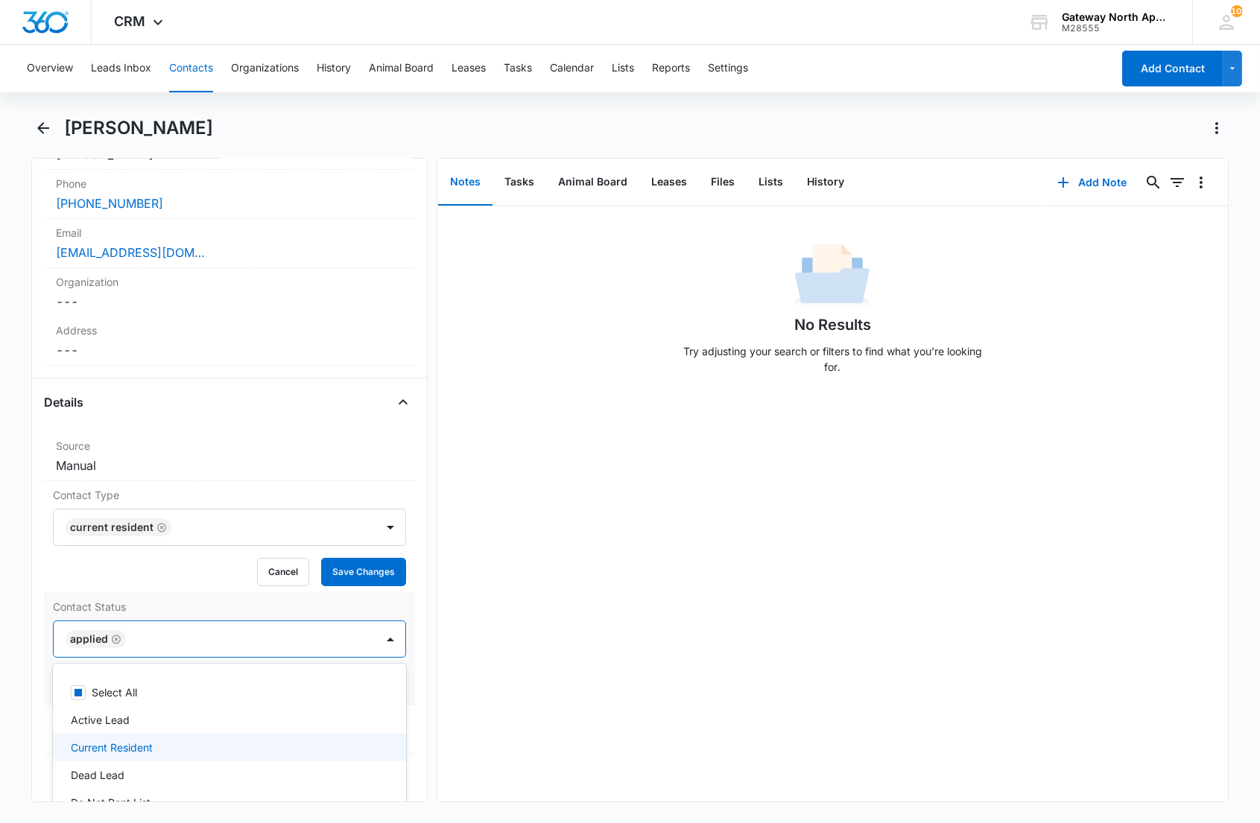
click at [142, 744] on p "Current Resident" at bounding box center [112, 748] width 82 height 16
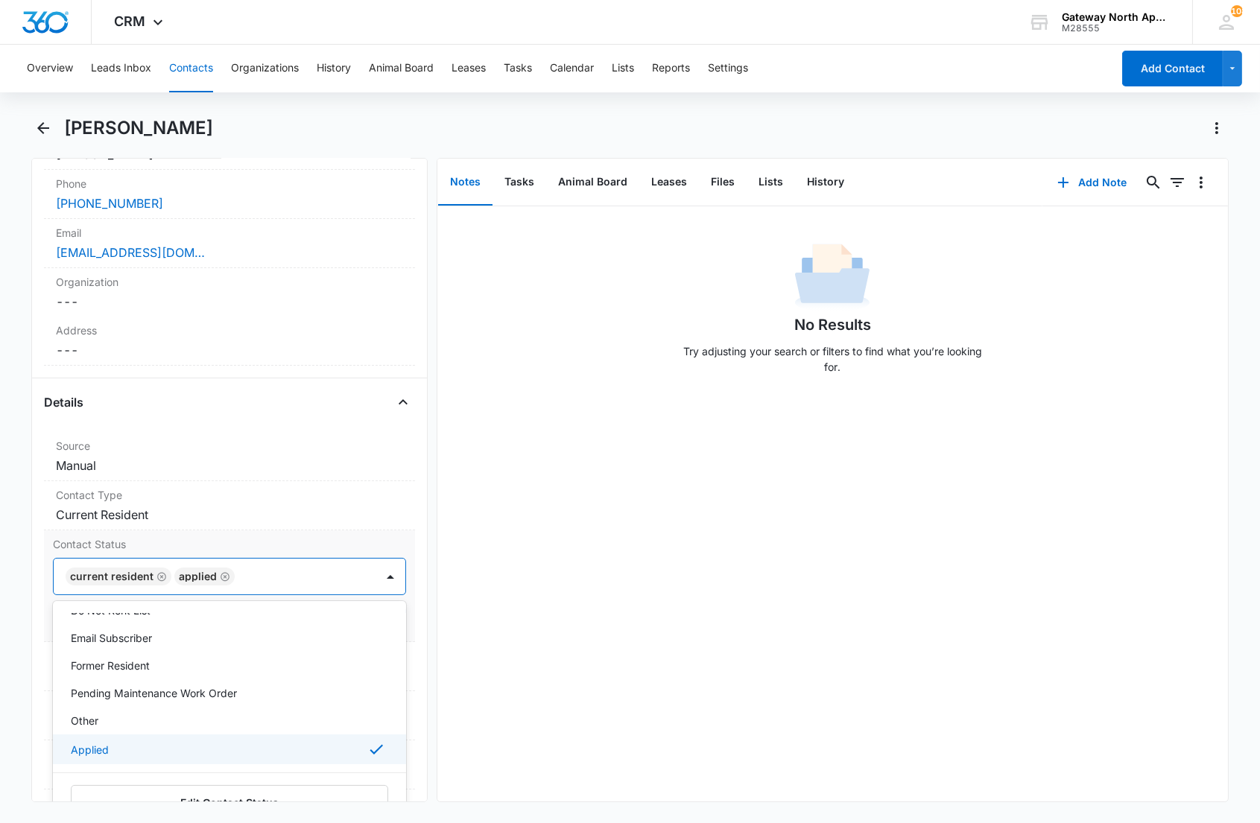
click at [125, 750] on div "Applied" at bounding box center [228, 750] width 314 height 18
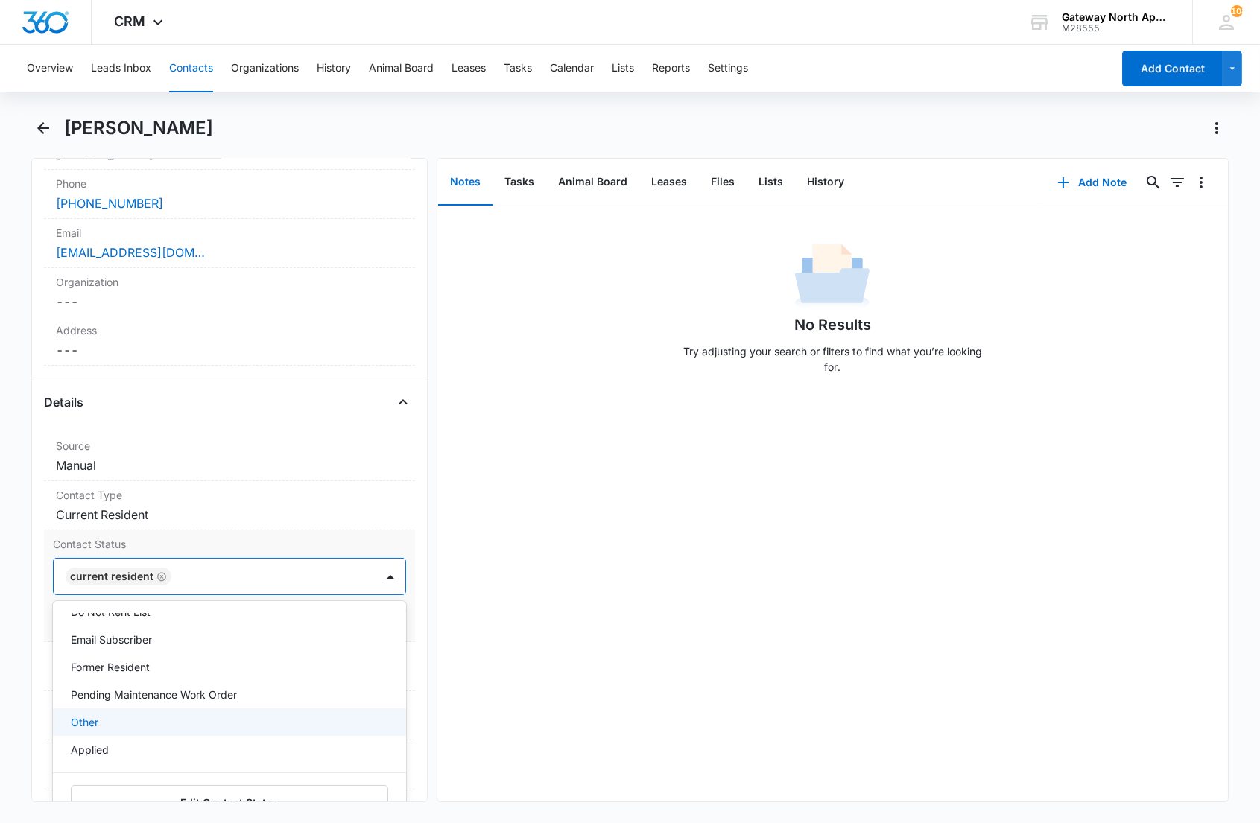
scroll to position [48, 0]
drag, startPoint x: 130, startPoint y: 719, endPoint x: 162, endPoint y: 662, distance: 65.7
click at [130, 717] on p "Email Subscriber" at bounding box center [111, 722] width 81 height 16
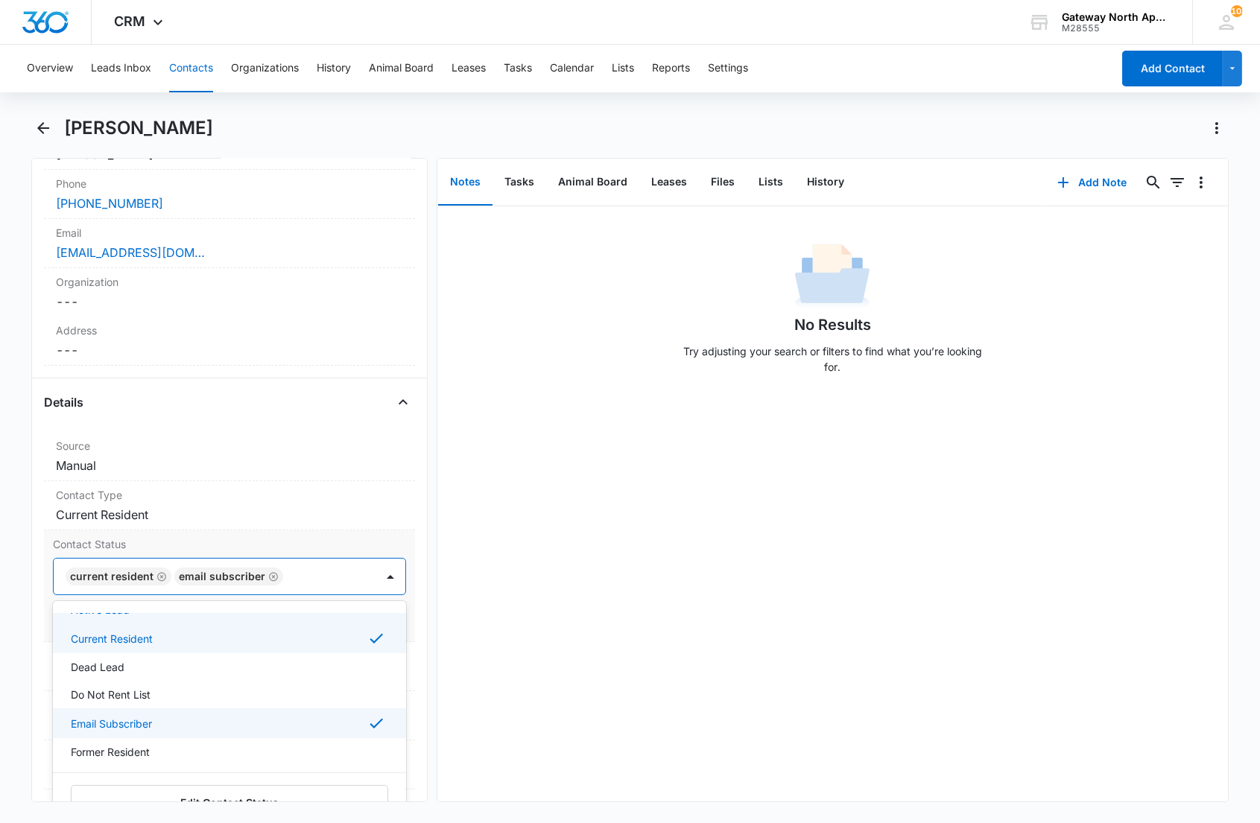
click at [314, 583] on div at bounding box center [322, 576] width 68 height 21
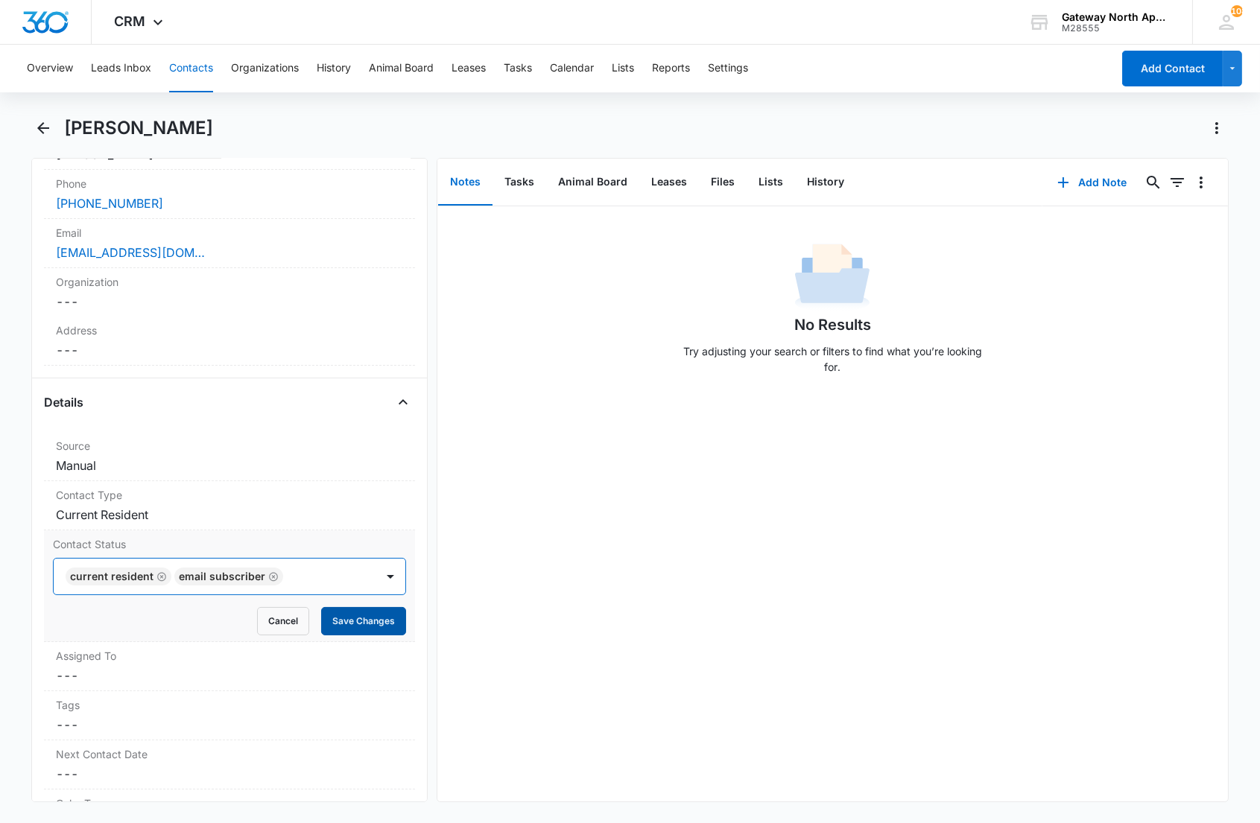
click at [346, 623] on button "Save Changes" at bounding box center [363, 621] width 85 height 28
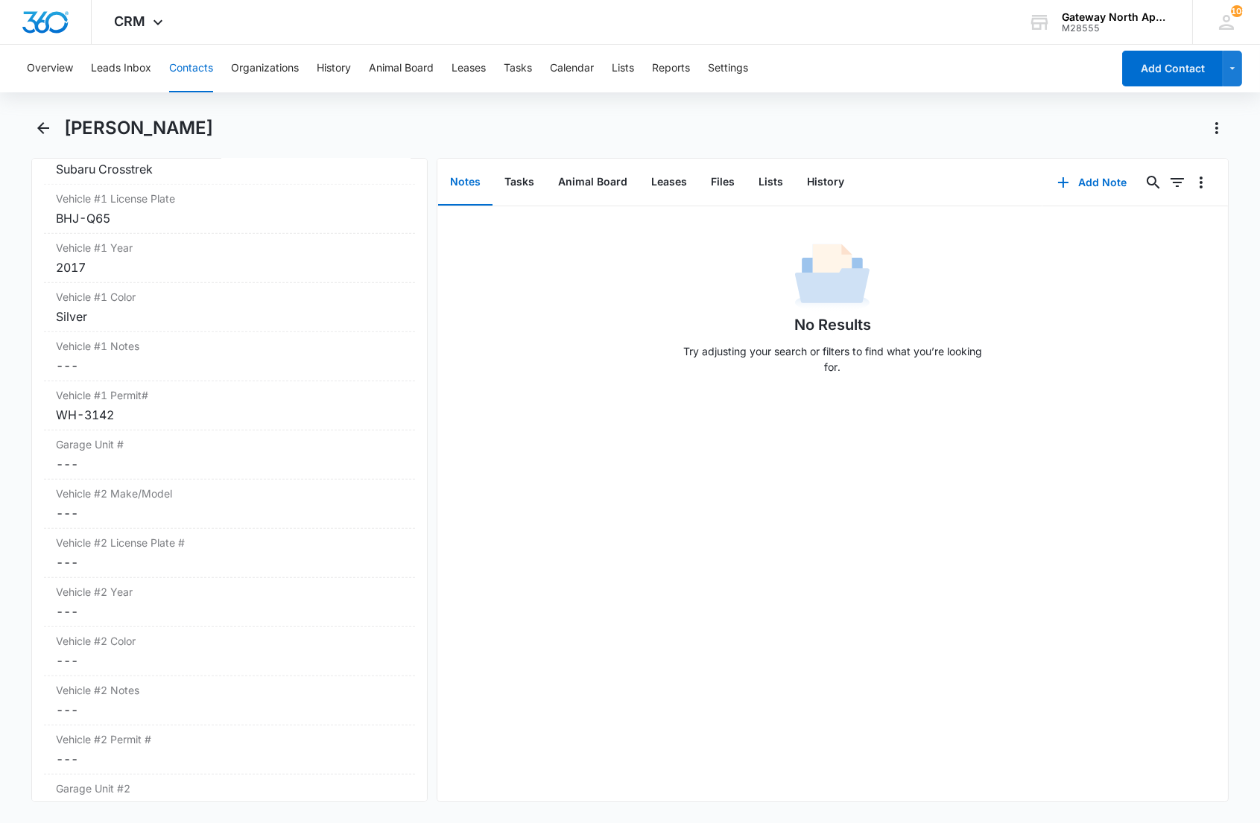
scroll to position [0, 0]
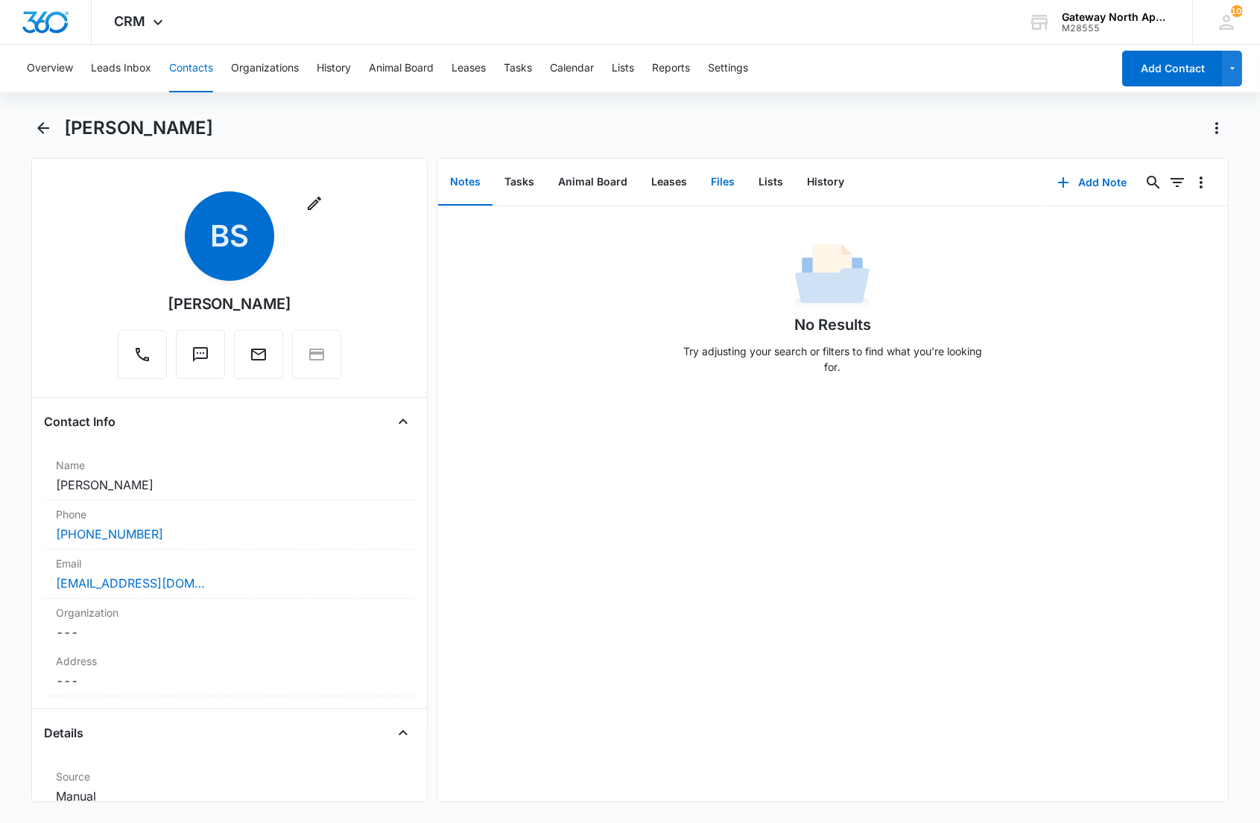
click at [726, 183] on button "Files" at bounding box center [723, 182] width 48 height 46
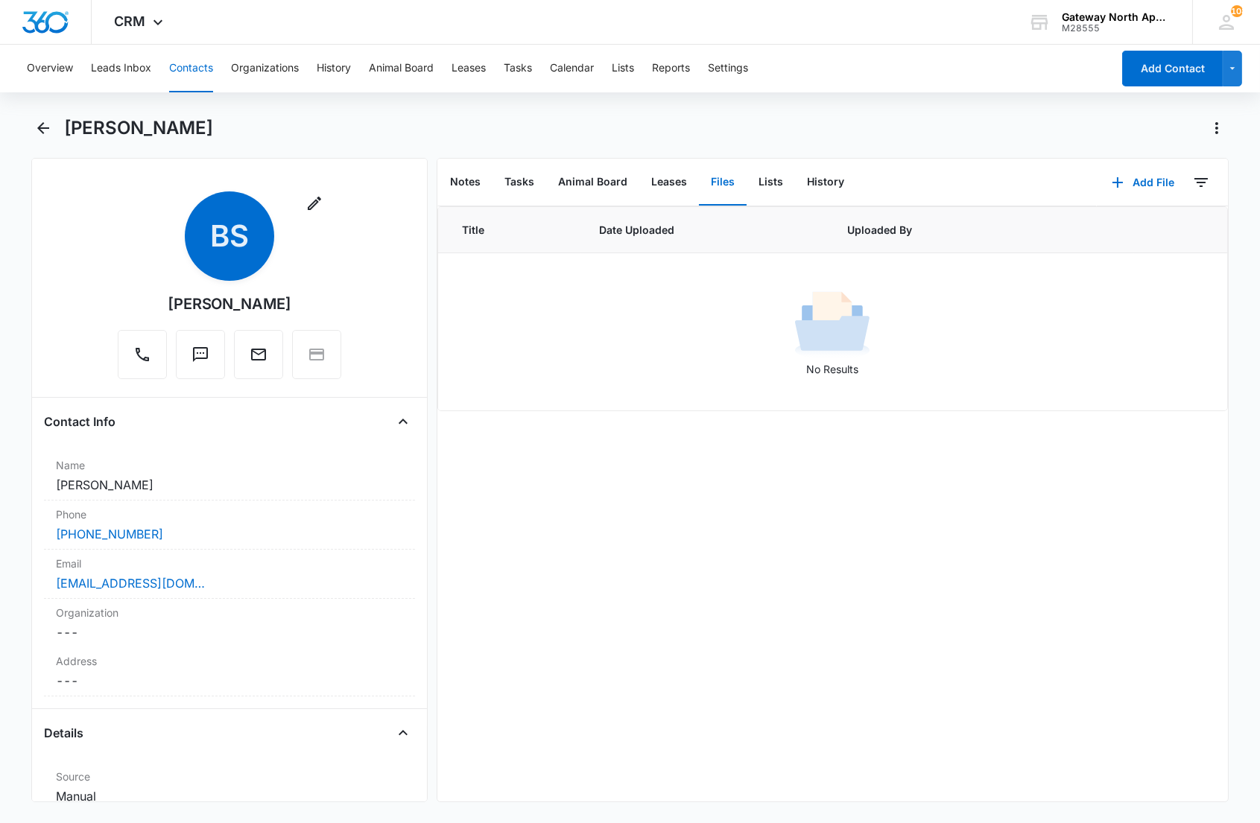
click at [54, 143] on div "[PERSON_NAME]" at bounding box center [629, 137] width 1196 height 42
drag, startPoint x: 693, startPoint y: 362, endPoint x: 1063, endPoint y: 209, distance: 400.5
click at [723, 338] on div "No Results" at bounding box center [832, 332] width 787 height 90
click at [1144, 180] on button "Add File" at bounding box center [1143, 183] width 92 height 36
click at [1097, 229] on div "Upload Files" at bounding box center [1122, 229] width 60 height 10
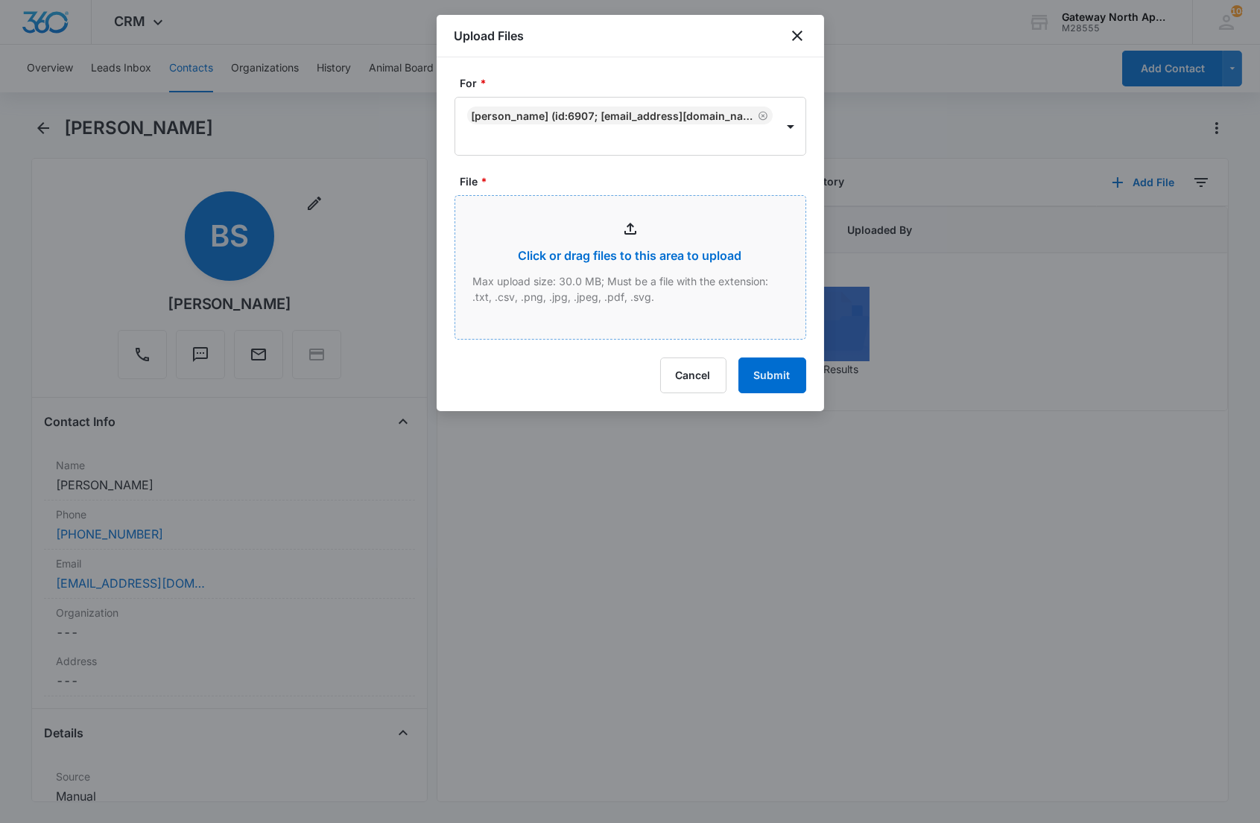
type input "C:\fakepath\Xerox Scan_09092025143524.pdf"
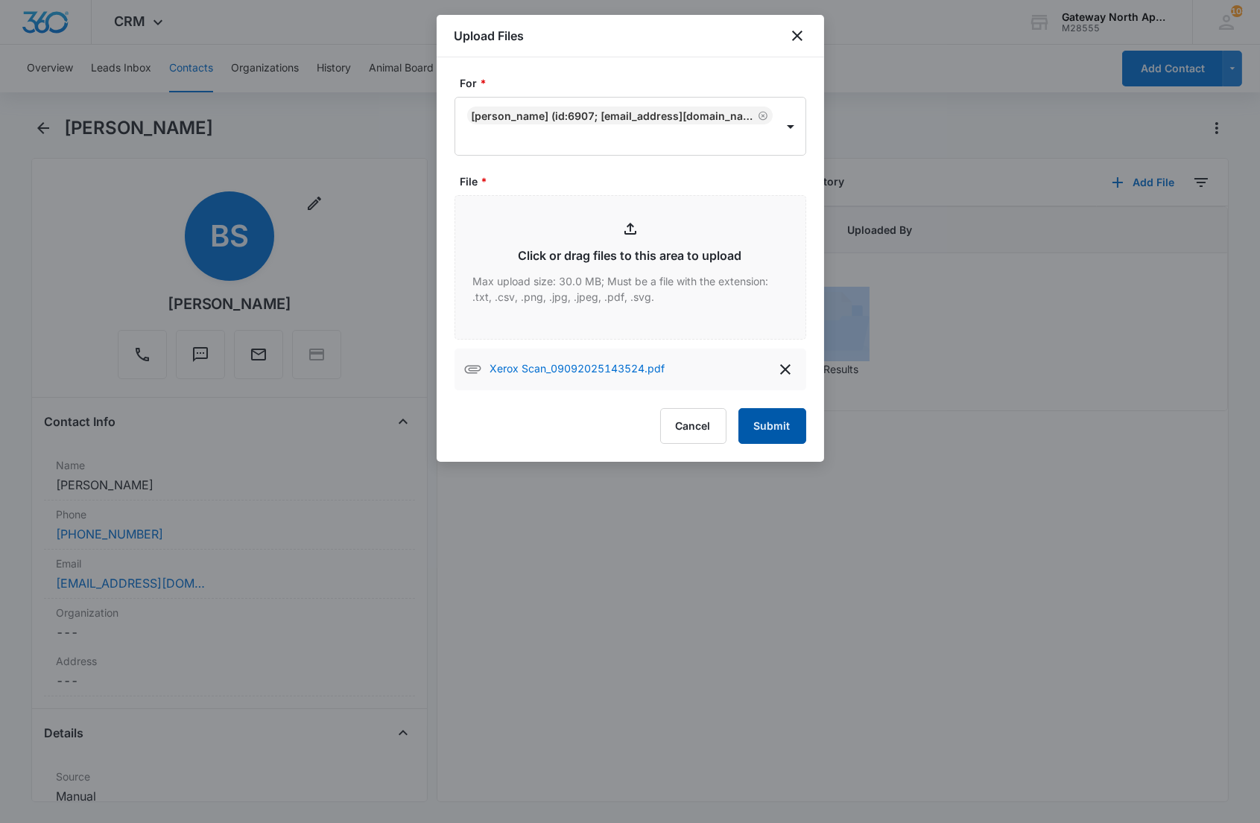
click at [765, 428] on button "Submit" at bounding box center [772, 426] width 68 height 36
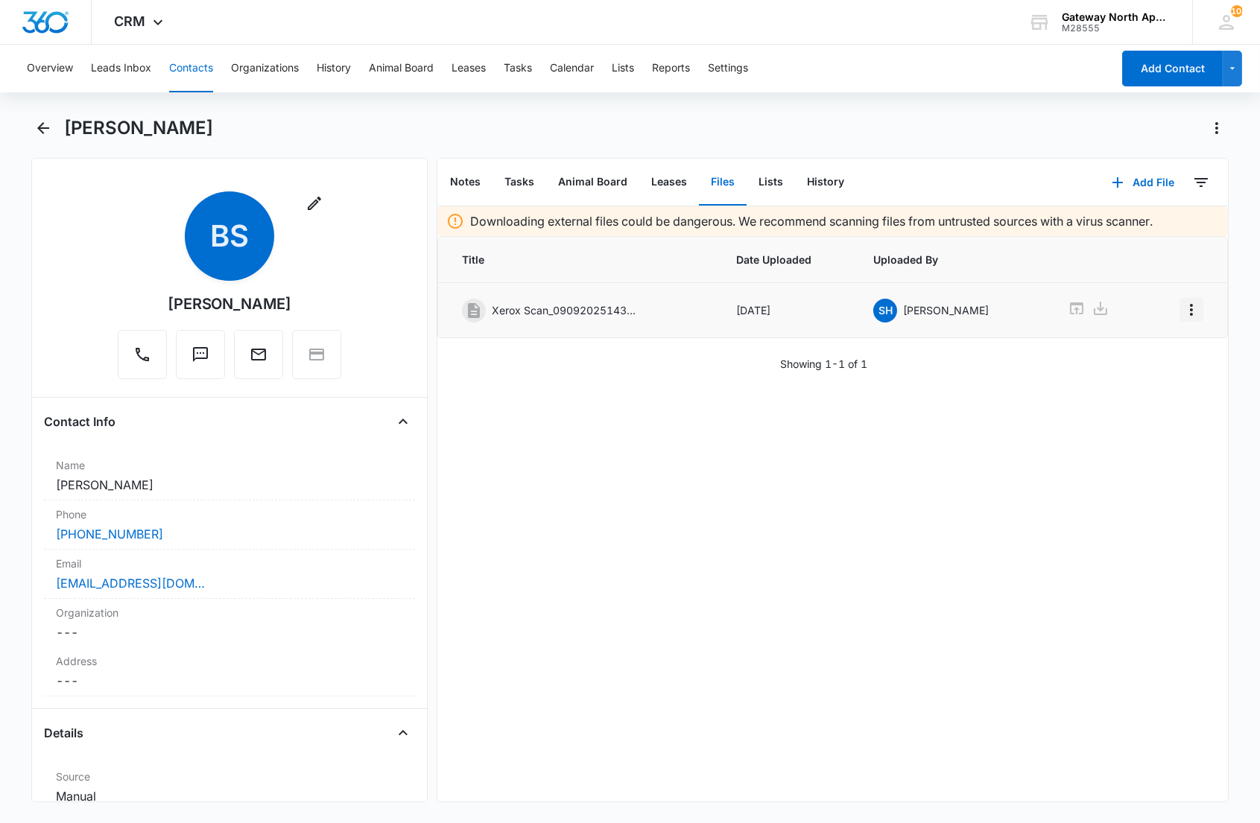
click at [1190, 310] on icon "Overflow Menu" at bounding box center [1191, 310] width 3 height 12
click at [1123, 346] on div "Edit" at bounding box center [1138, 351] width 31 height 10
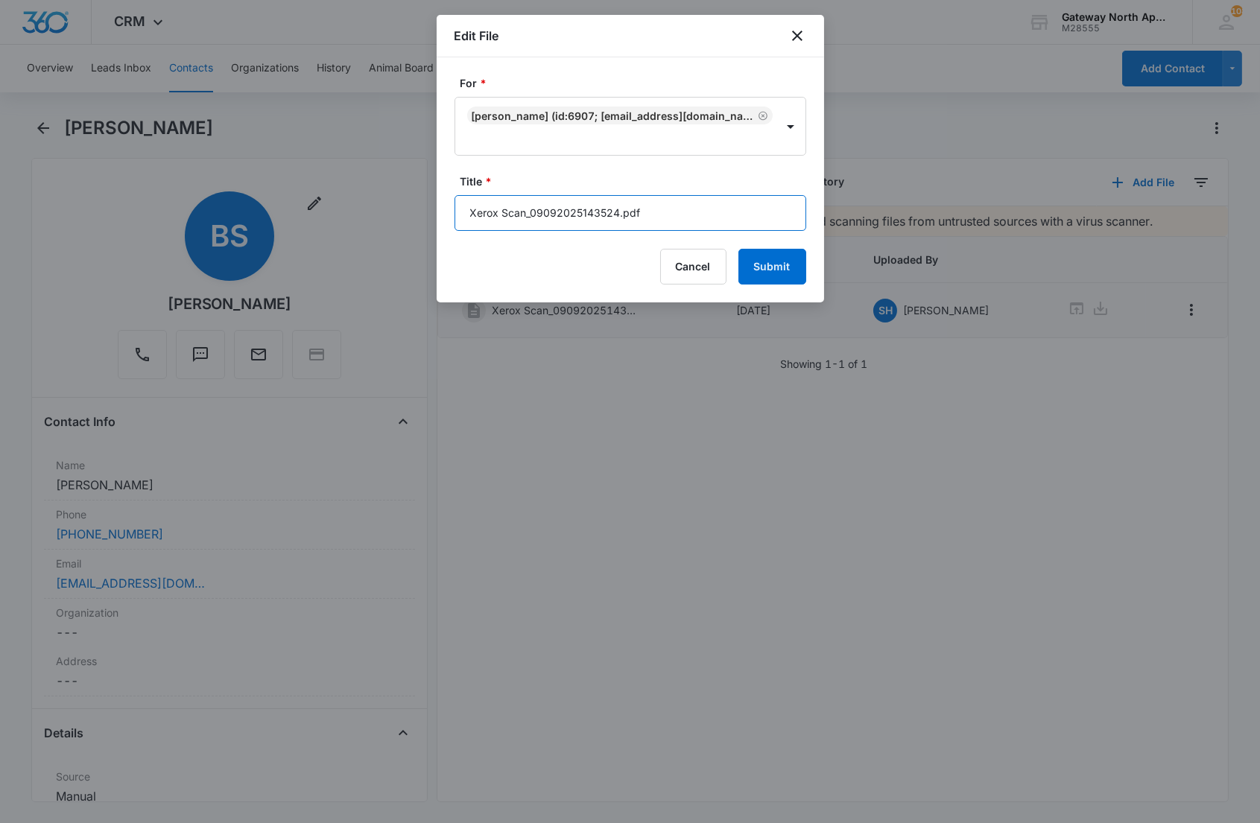
drag, startPoint x: 679, startPoint y: 212, endPoint x: 387, endPoint y: 207, distance: 292.1
click at [390, 211] on body "CRM Apps Reputation Websites Forms CRM Email Social Content Ads Intelligence Fi…" at bounding box center [630, 411] width 1260 height 823
type input "598-M301 Lease ([DATE]-[DATE])"
click at [738, 249] on button "Submit" at bounding box center [772, 267] width 68 height 36
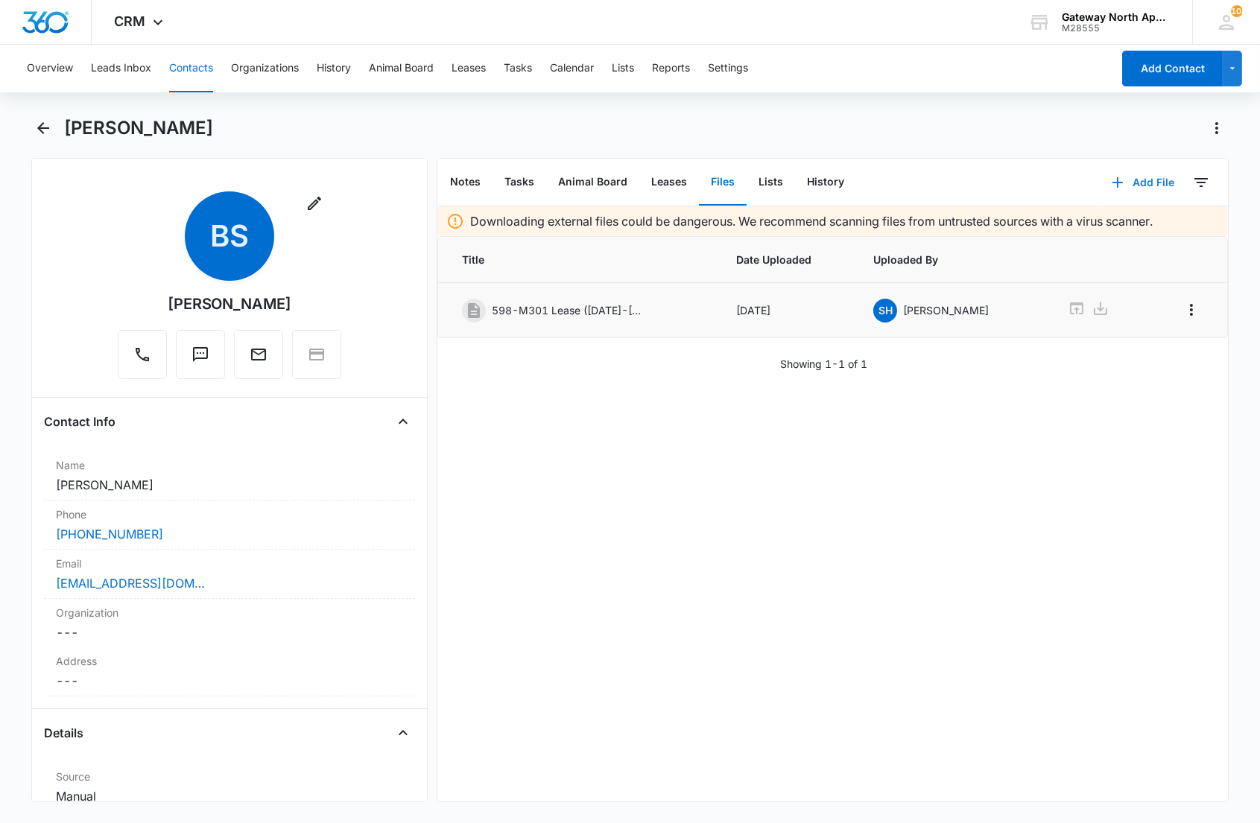
click at [1123, 180] on button "Add File" at bounding box center [1143, 183] width 92 height 36
click at [1108, 229] on div "Upload Files" at bounding box center [1122, 229] width 60 height 10
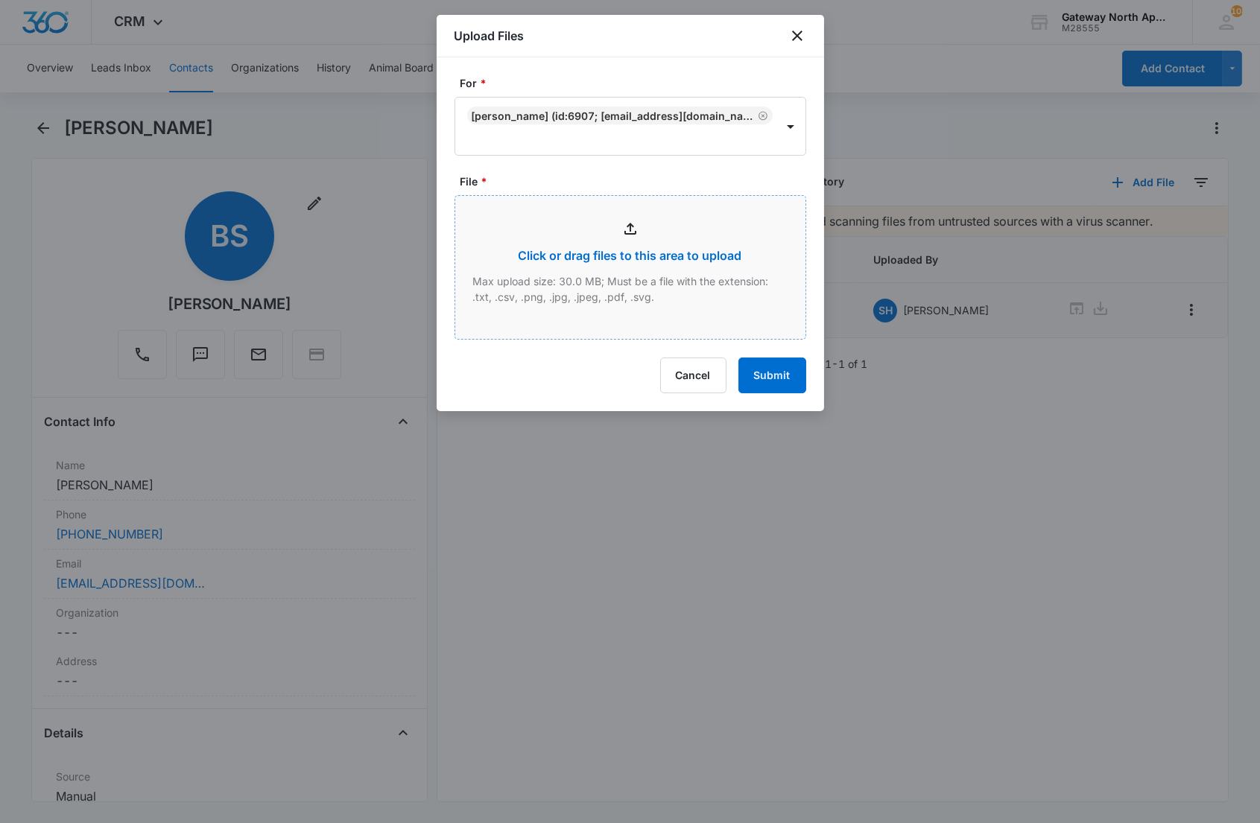
type input "C:\fakepath\Xerox Scan_09092025143624.pdf"
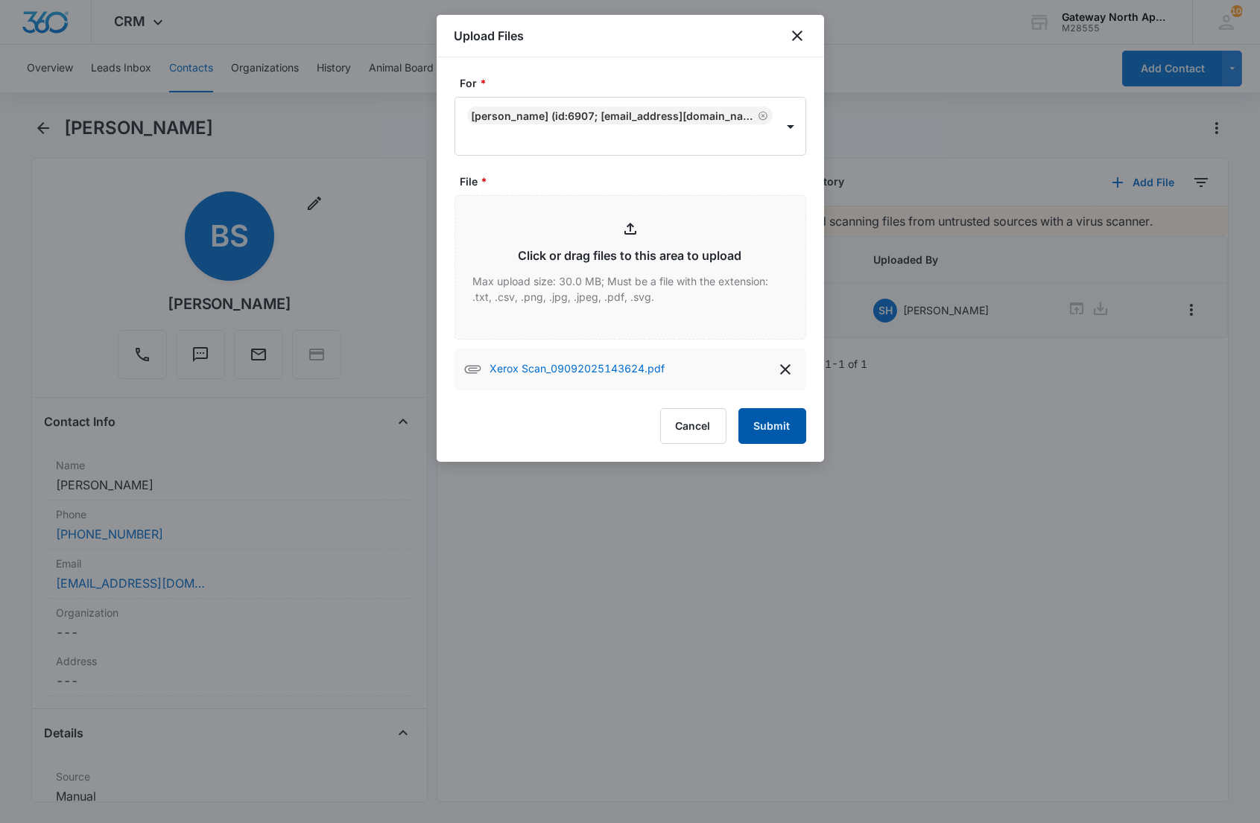
click at [758, 419] on button "Submit" at bounding box center [772, 426] width 68 height 36
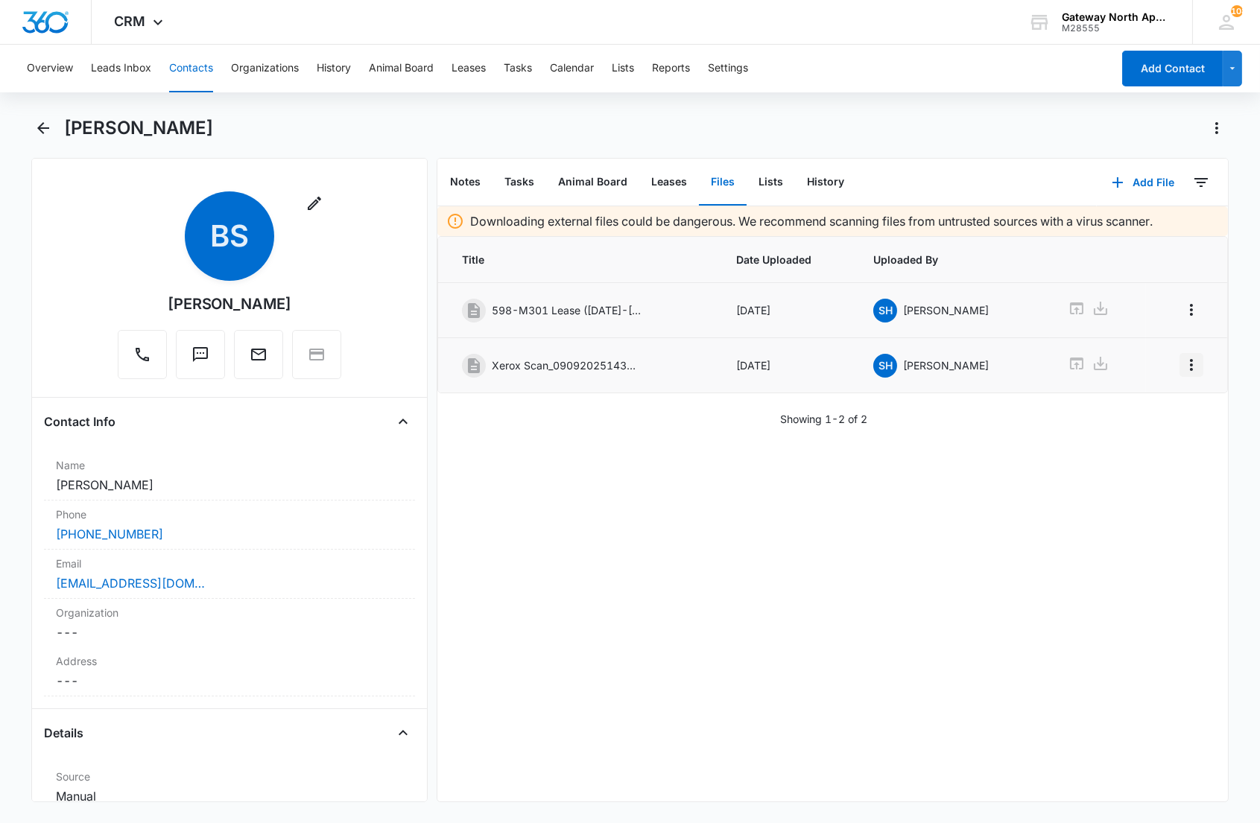
click at [1182, 366] on icon "Overflow Menu" at bounding box center [1191, 365] width 18 height 18
click at [1141, 406] on div "Edit" at bounding box center [1138, 408] width 31 height 10
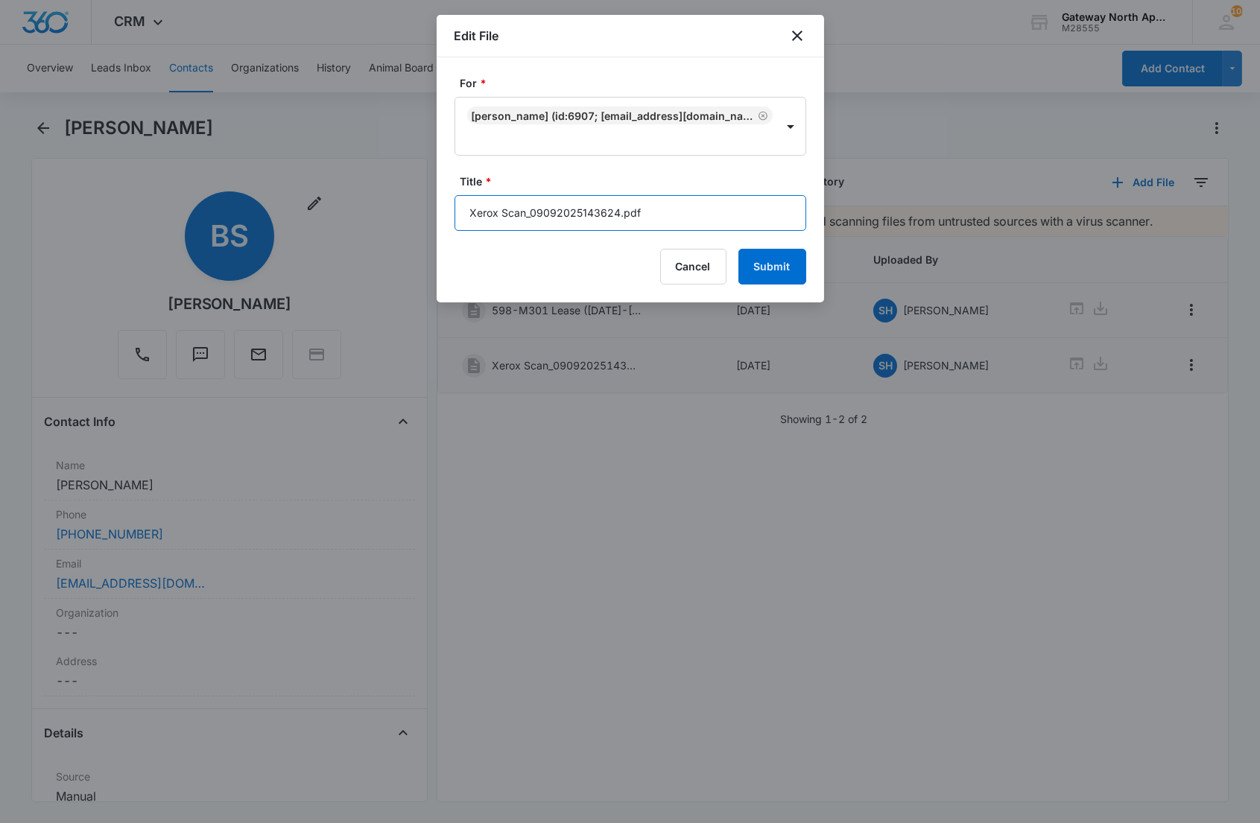
drag, startPoint x: 673, startPoint y: 212, endPoint x: 392, endPoint y: 204, distance: 281.0
click at [392, 205] on body "CRM Apps Reputation Websites Forms CRM Email Social Content Ads Intelligence Fi…" at bounding box center [630, 411] width 1260 height 823
type input "598-M301 Lease Packet"
click at [738, 249] on button "Submit" at bounding box center [772, 267] width 68 height 36
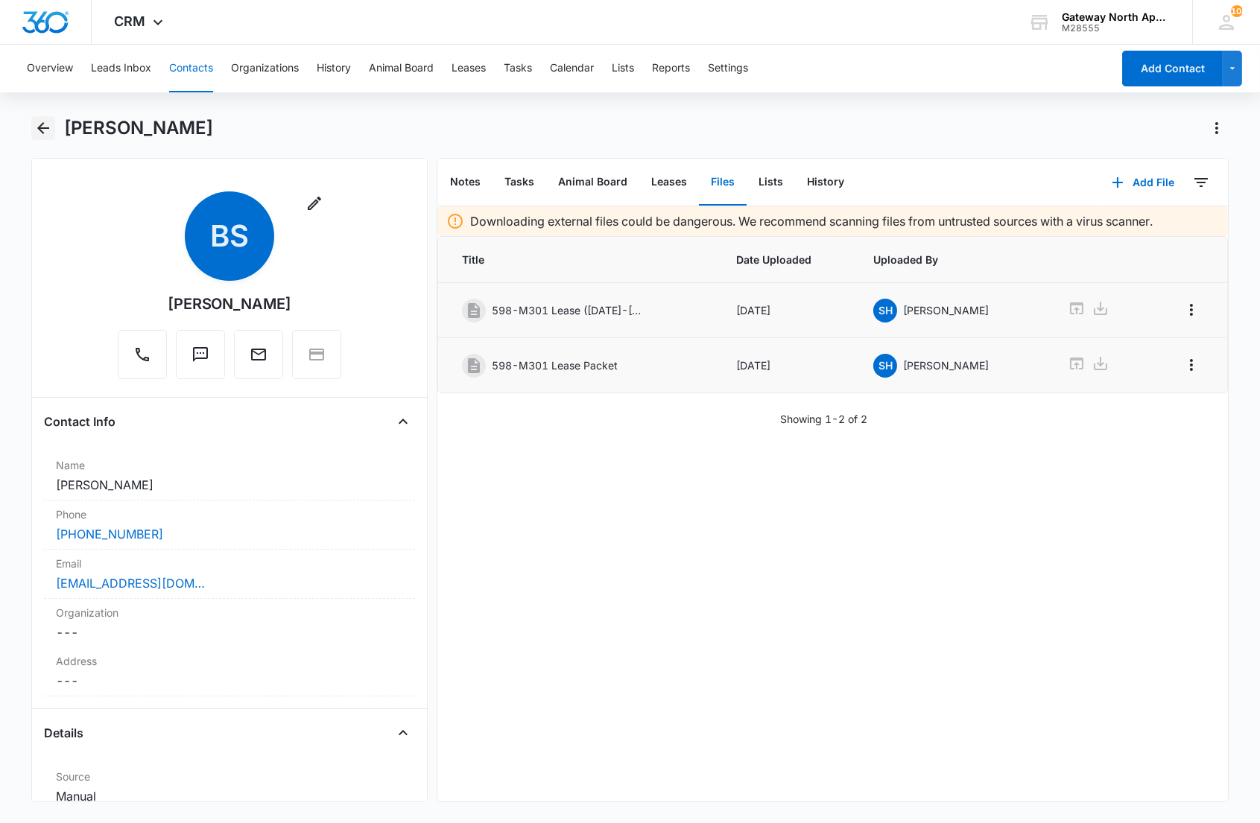
click at [46, 128] on icon "Back" at bounding box center [43, 128] width 12 height 12
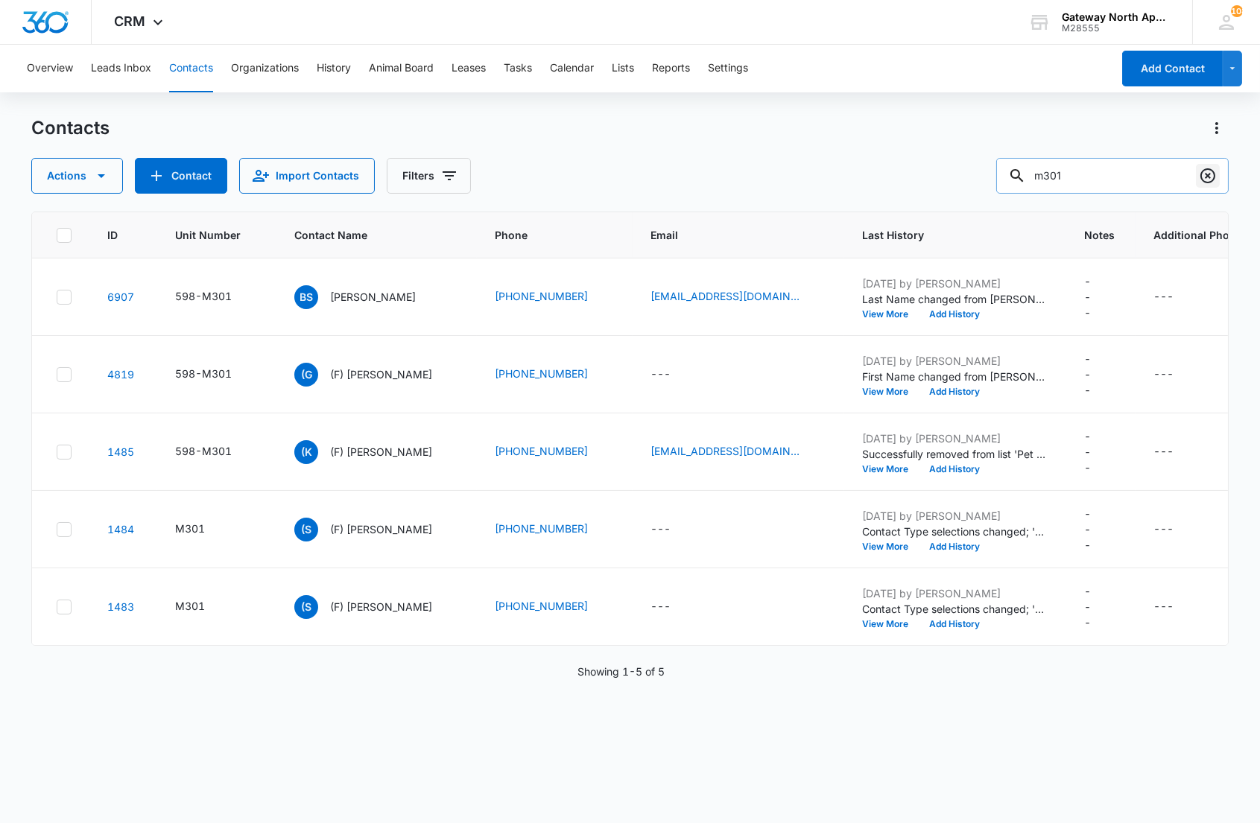
click at [1213, 177] on icon "Clear" at bounding box center [1207, 175] width 15 height 15
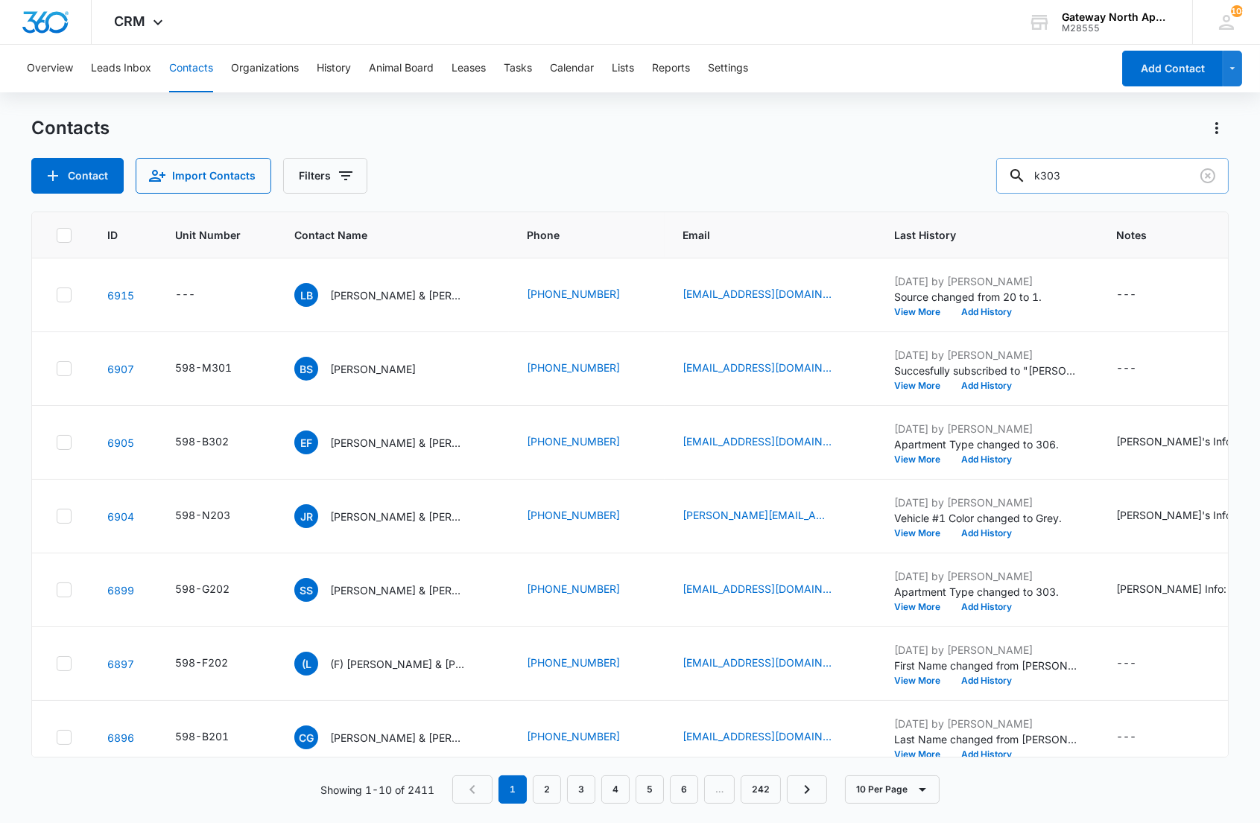
type input "k303"
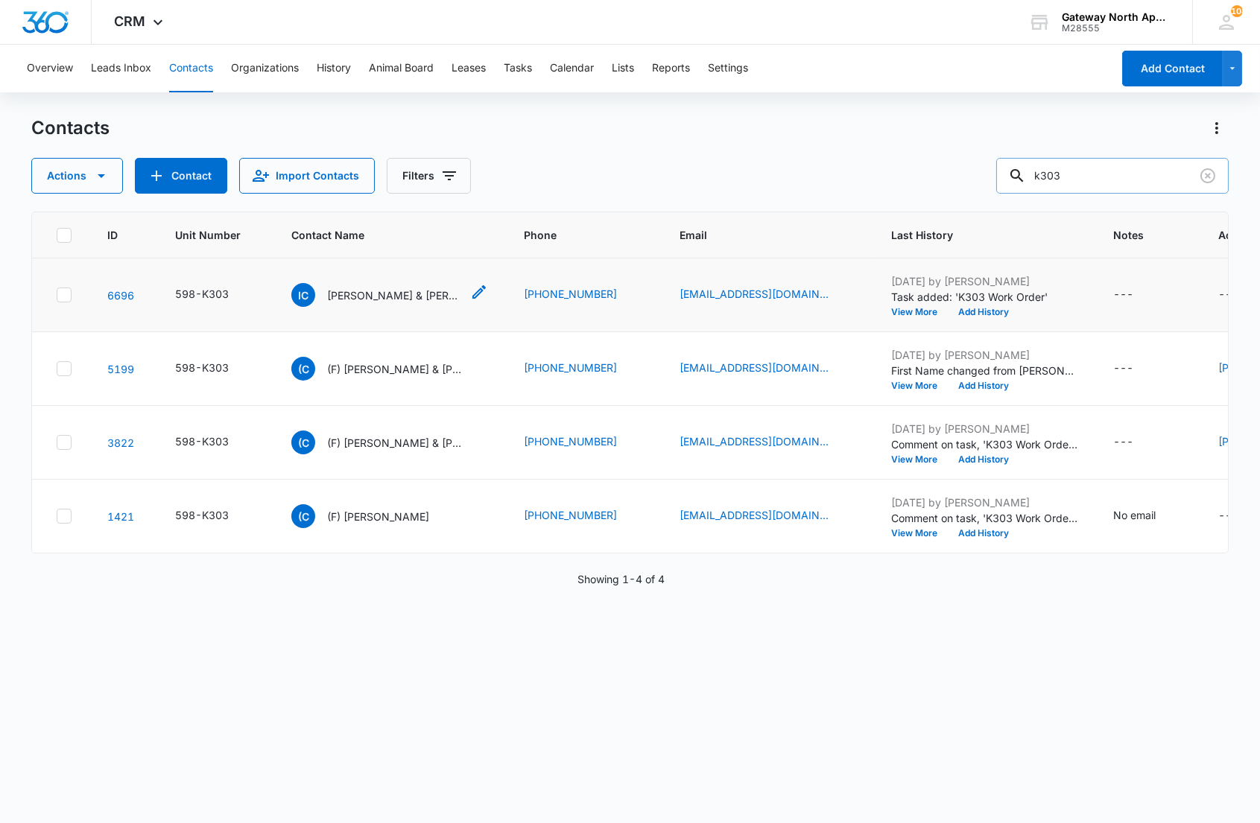
click at [355, 288] on p "[PERSON_NAME] & [PERSON_NAME]" at bounding box center [394, 296] width 134 height 16
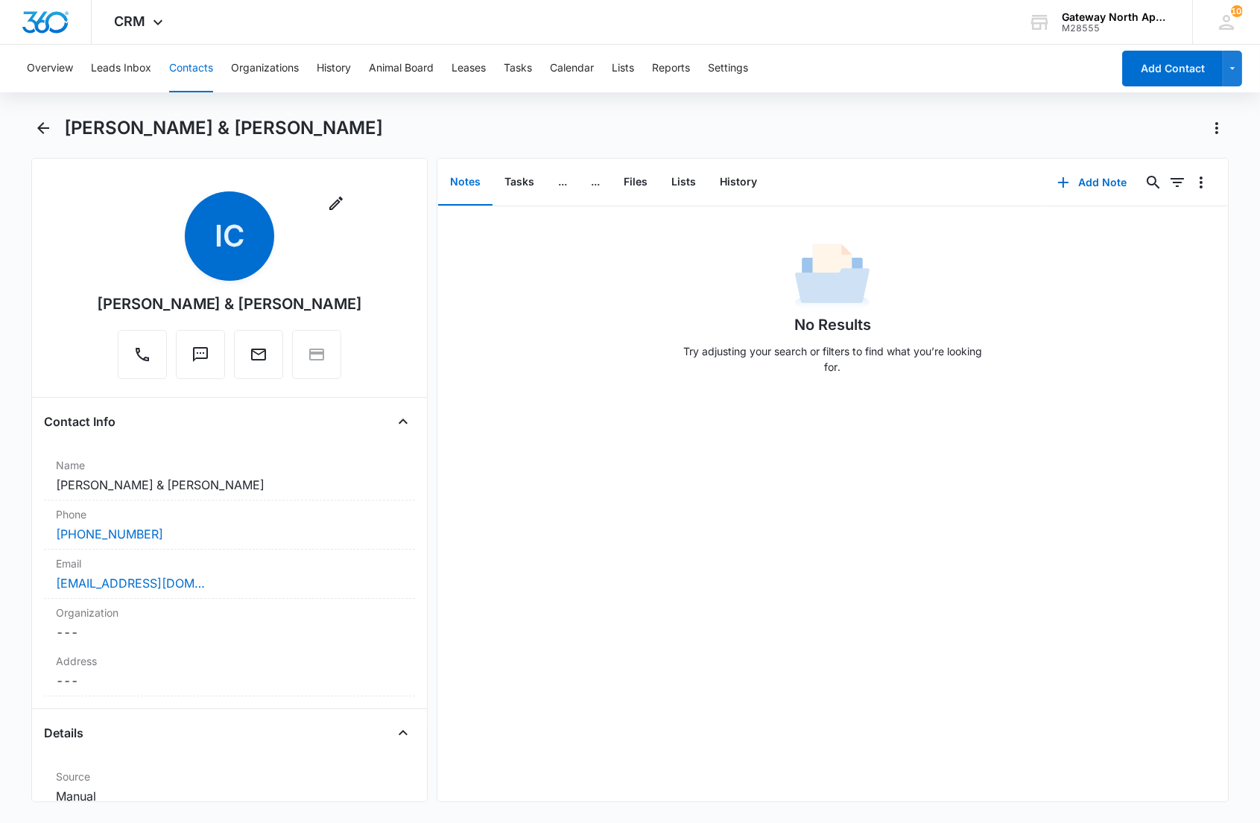
click at [16, 159] on main "[PERSON_NAME] & [PERSON_NAME] Remove IC [PERSON_NAME] & [PERSON_NAME] Contact I…" at bounding box center [630, 468] width 1260 height 704
click at [842, 451] on div "No Results Try adjusting your search or filters to find what you’re looking for." at bounding box center [832, 503] width 790 height 595
click at [524, 188] on button "Tasks" at bounding box center [519, 182] width 54 height 46
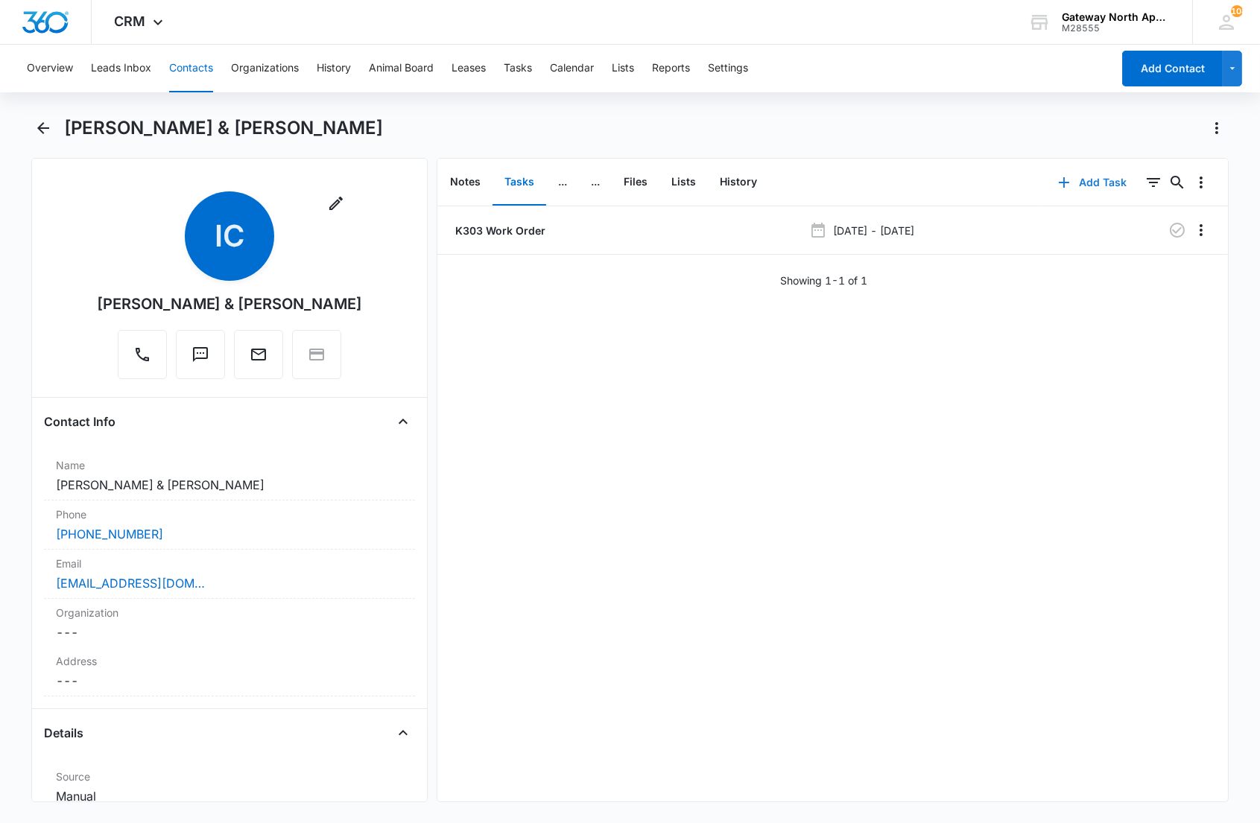
click at [1089, 181] on button "Add Task" at bounding box center [1092, 183] width 98 height 36
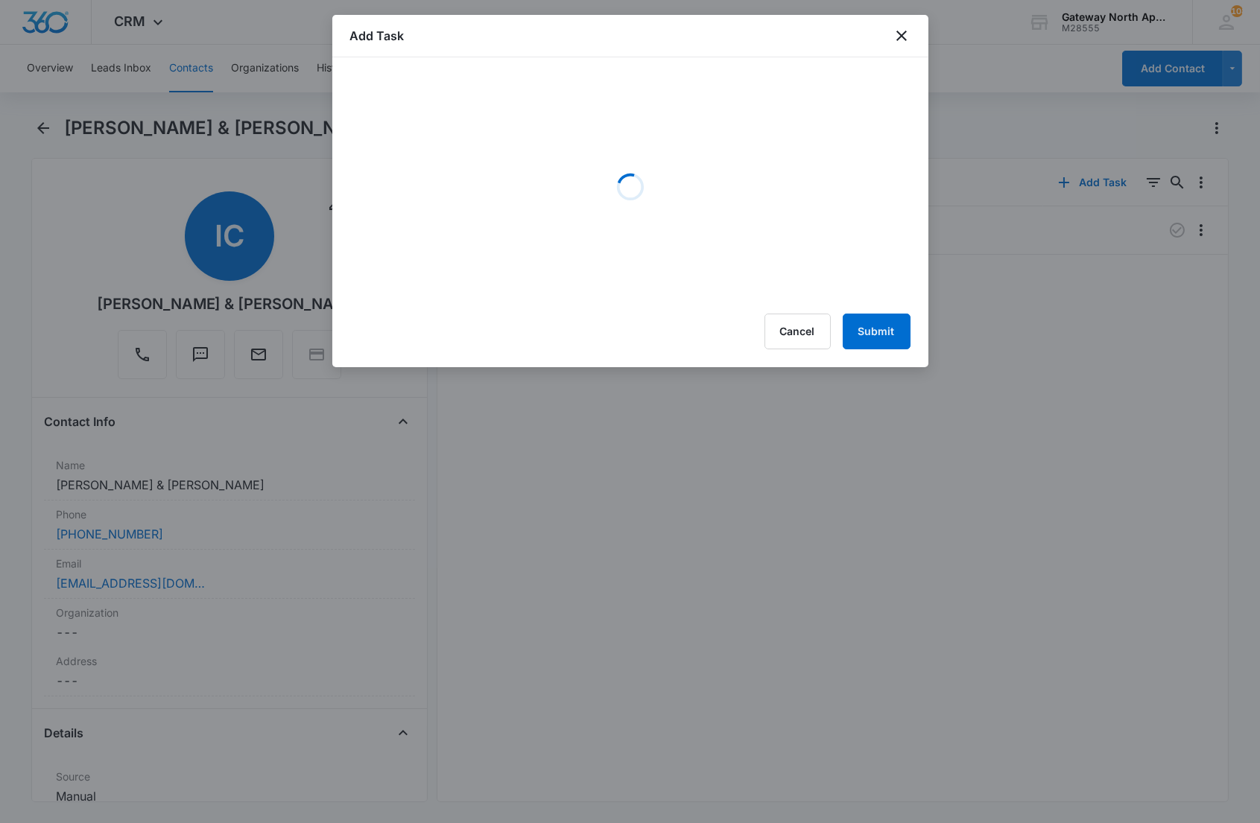
click at [1024, 415] on div at bounding box center [630, 411] width 1260 height 823
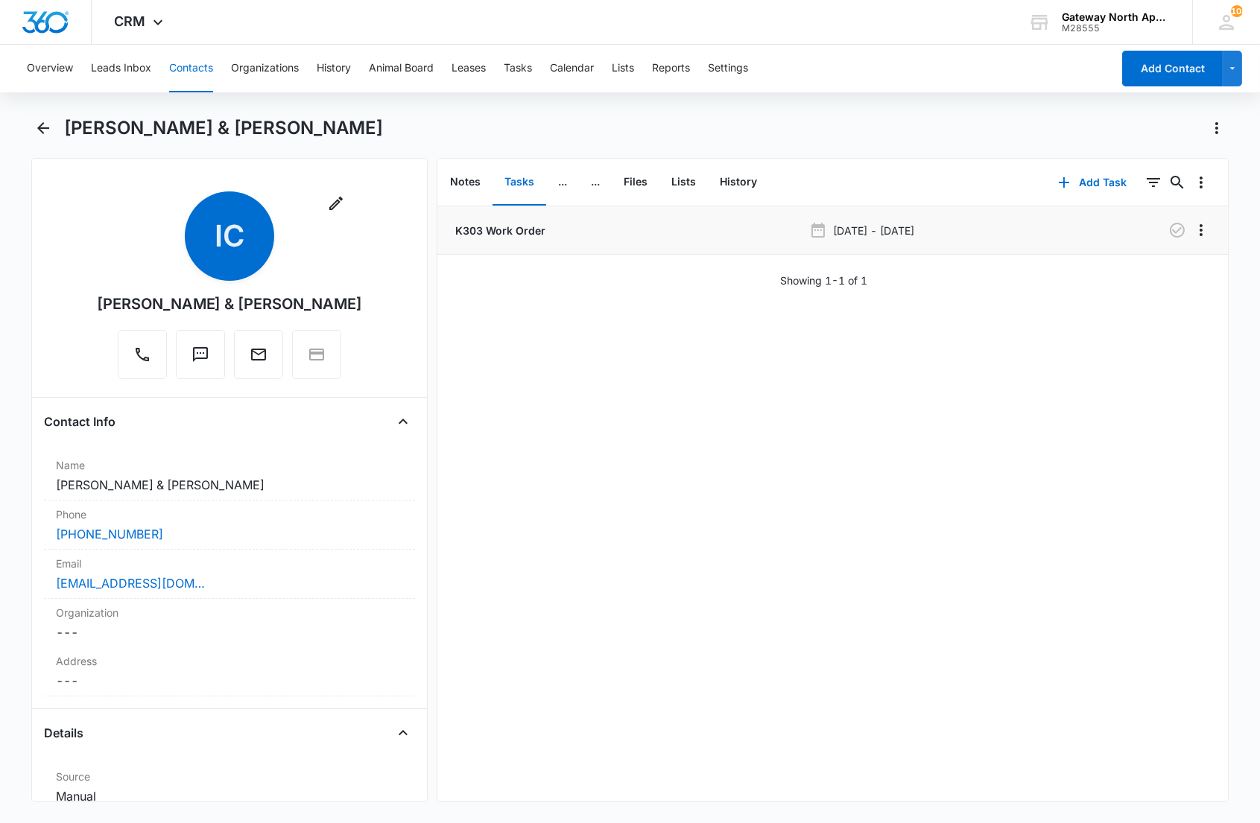
click at [497, 232] on p "K303 Work Order" at bounding box center [498, 231] width 93 height 16
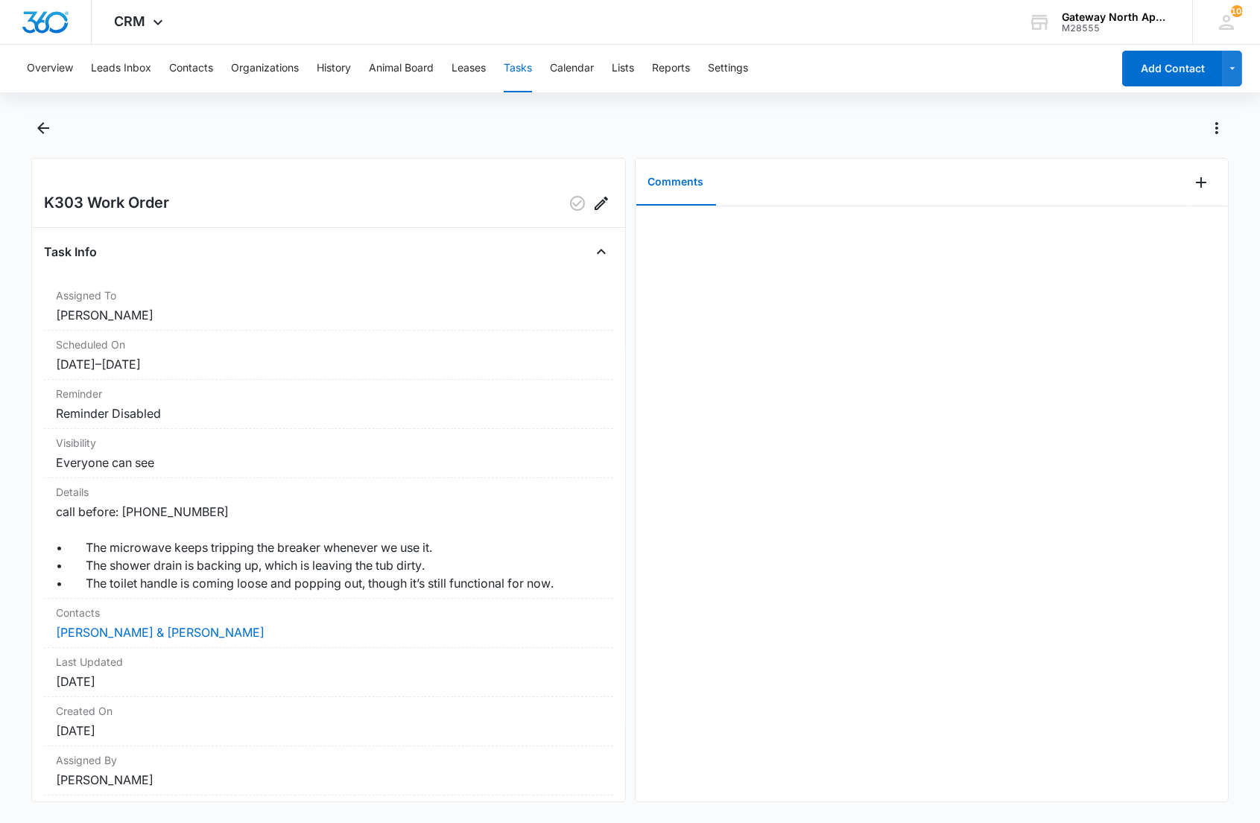
click at [11, 299] on main "K303 Work Order Task Info Assigned To [PERSON_NAME] Scheduled On [DATE] – [DATE…" at bounding box center [630, 468] width 1260 height 704
click at [41, 130] on icon "Back" at bounding box center [43, 128] width 18 height 18
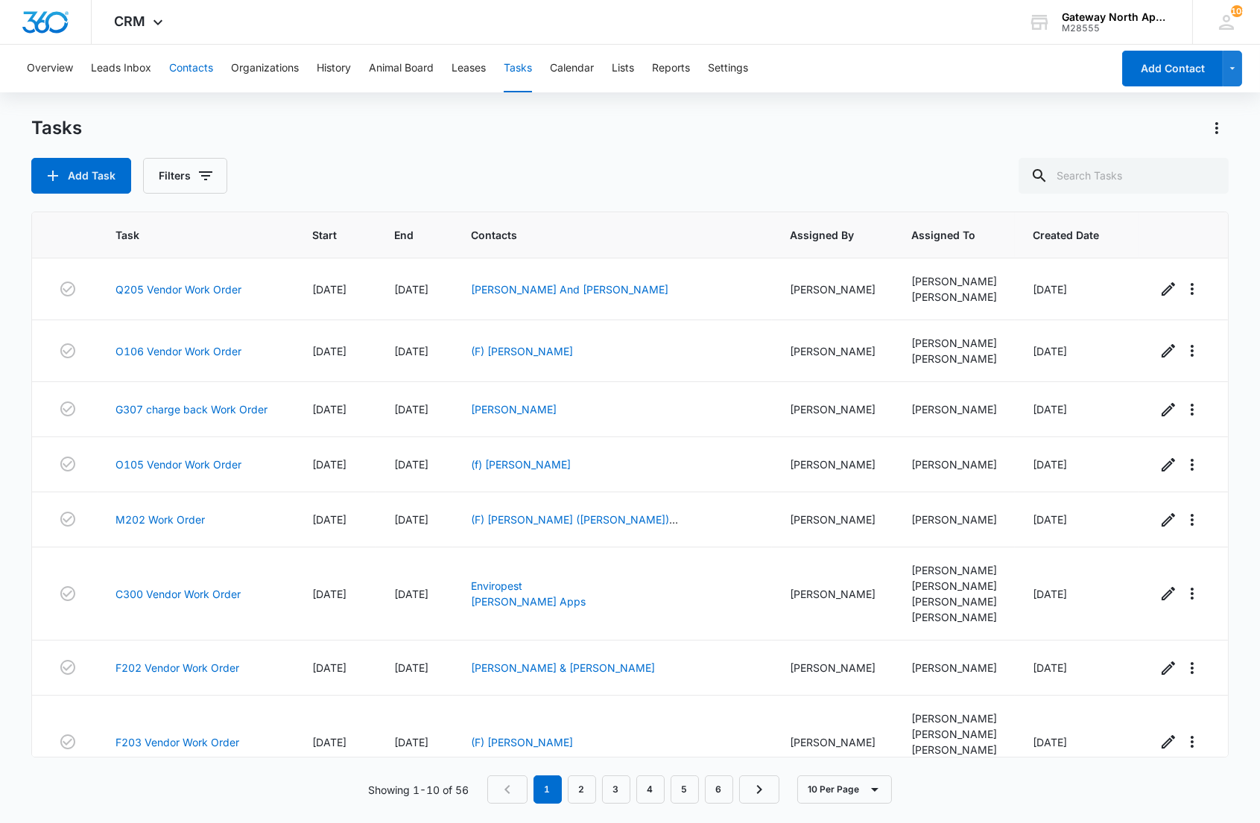
click at [188, 68] on button "Contacts" at bounding box center [191, 69] width 44 height 48
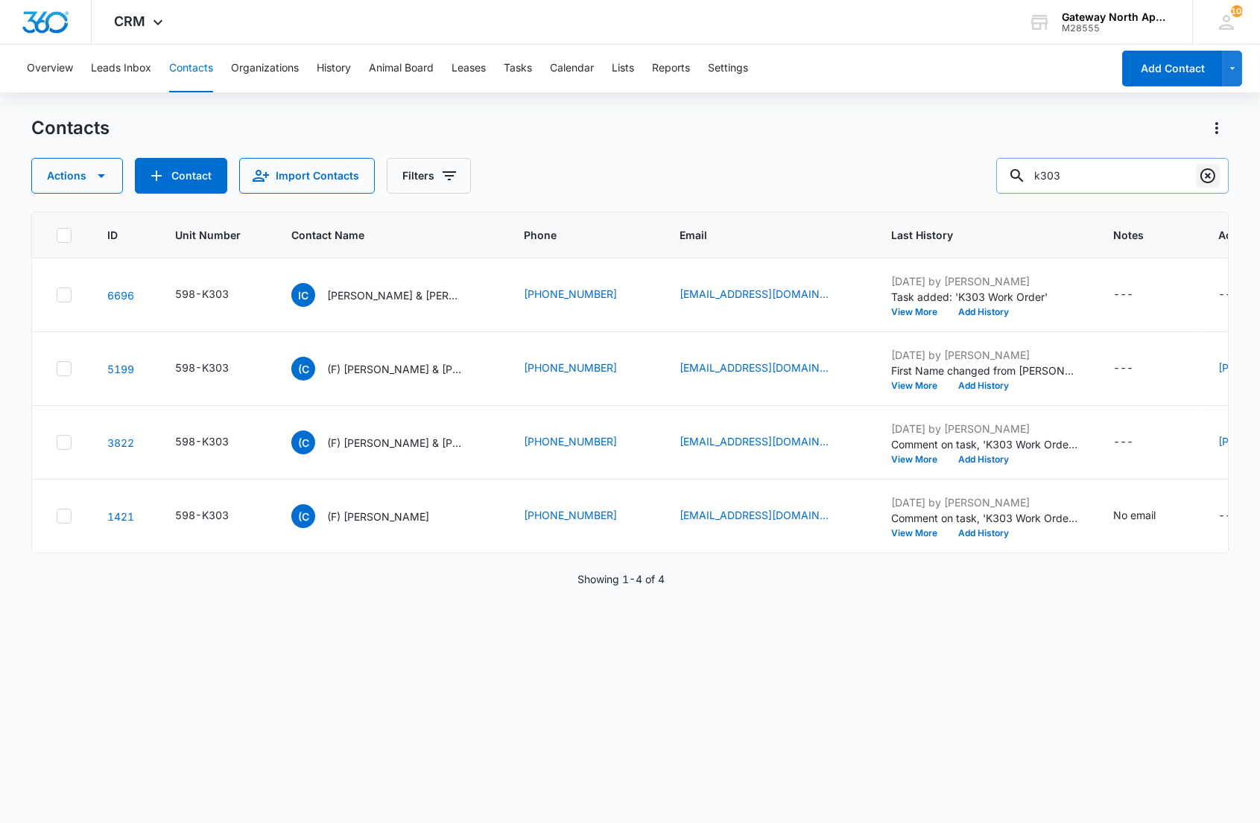
click at [1202, 182] on icon "Clear" at bounding box center [1208, 176] width 18 height 18
